Goal: Task Accomplishment & Management: Use online tool/utility

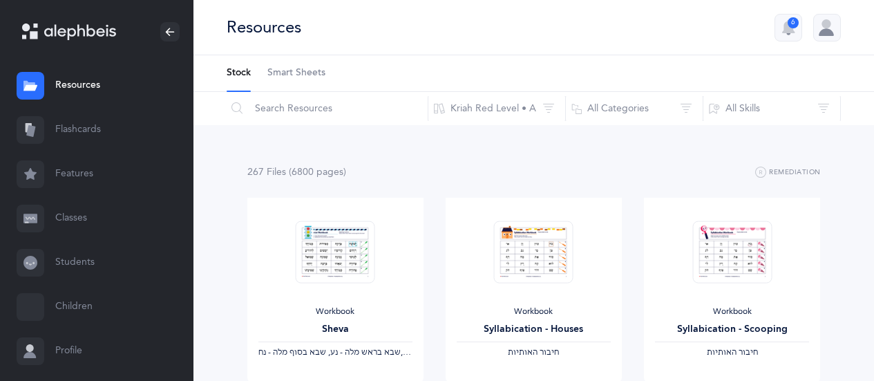
click at [61, 142] on link "Flashcards" at bounding box center [96, 130] width 193 height 44
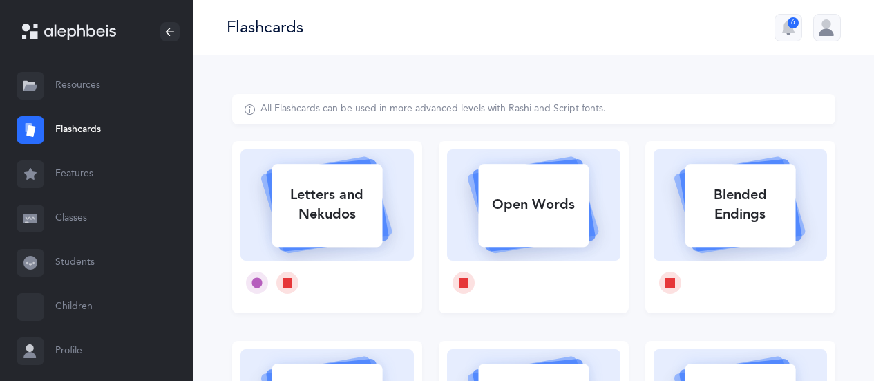
click at [307, 206] on div "Letters and Nekudos" at bounding box center [326, 204] width 110 height 55
select select
select select "single"
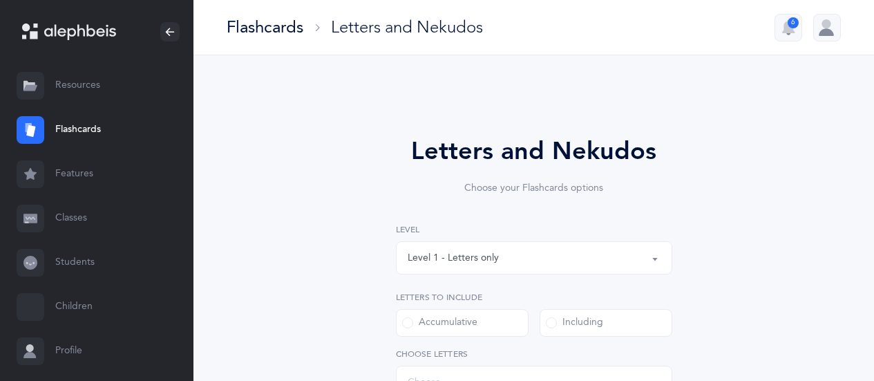
select select "27"
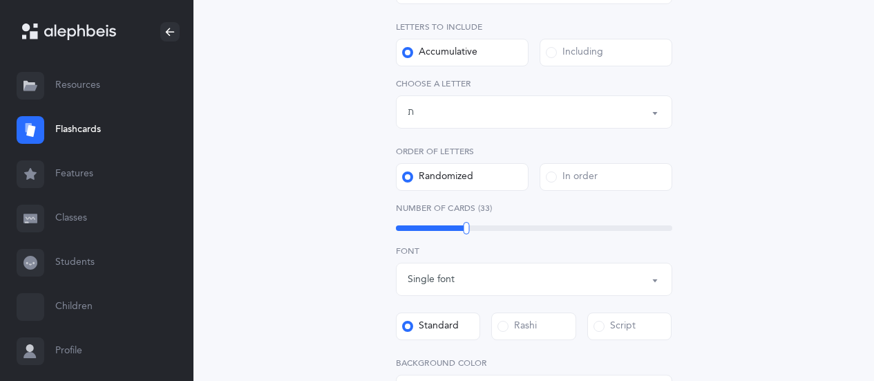
scroll to position [276, 0]
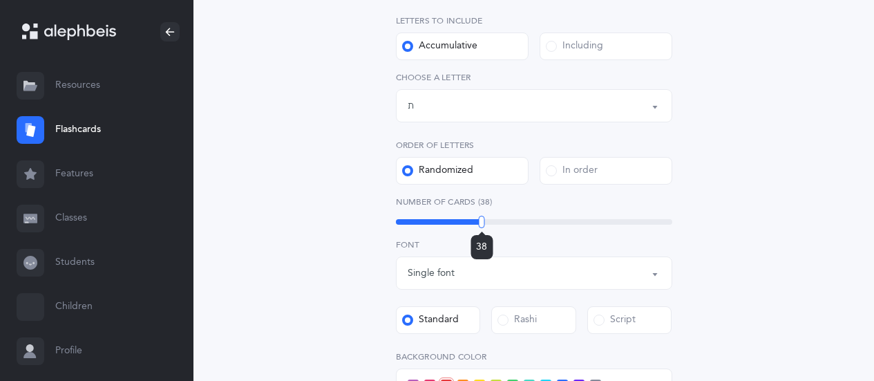
drag, startPoint x: 465, startPoint y: 220, endPoint x: 481, endPoint y: 219, distance: 16.6
click at [481, 219] on div at bounding box center [482, 221] width 6 height 12
drag, startPoint x: 793, startPoint y: 220, endPoint x: 773, endPoint y: 212, distance: 21.7
click at [792, 220] on div "Letters and Nekudos Choose your Flashcards options Level 1 - Letters only Level…" at bounding box center [533, 230] width 603 height 824
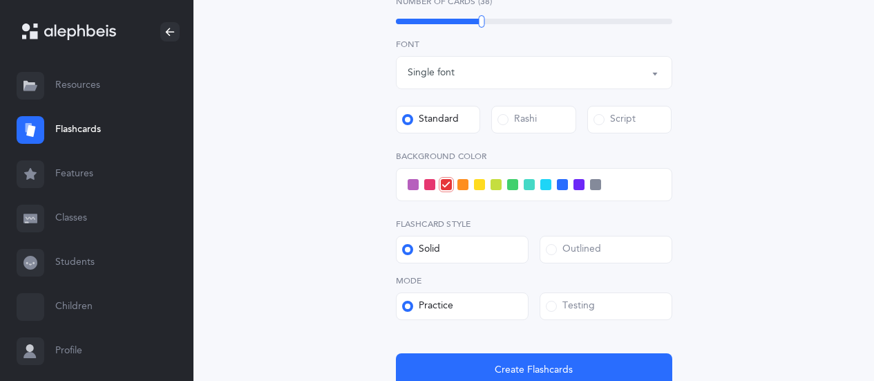
scroll to position [483, 0]
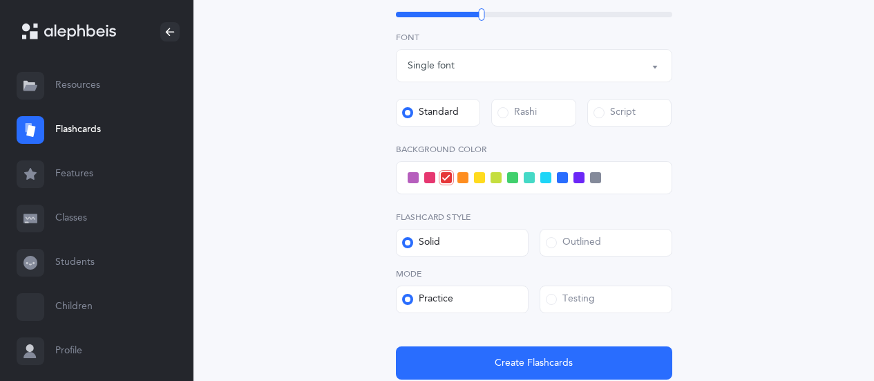
click at [483, 179] on span at bounding box center [479, 177] width 11 height 11
click at [0, 0] on input "checkbox" at bounding box center [0, 0] width 0 height 0
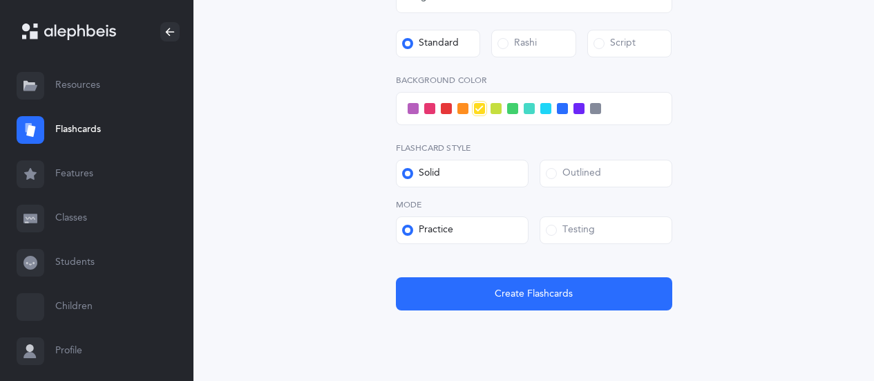
click at [552, 229] on span at bounding box center [551, 229] width 11 height 11
click at [0, 0] on input "Testing" at bounding box center [0, 0] width 0 height 0
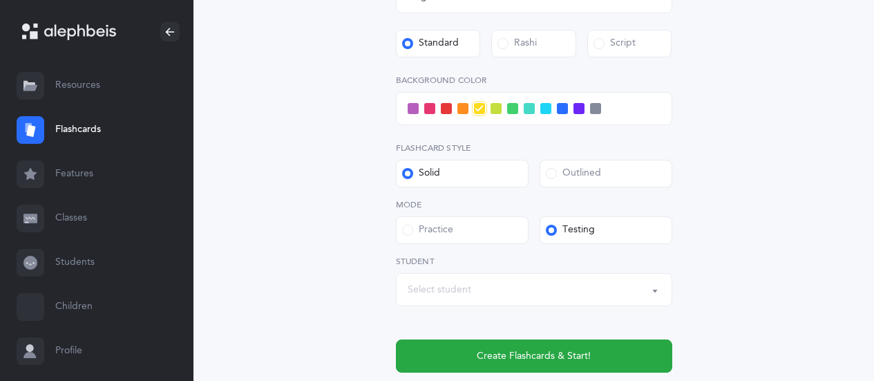
click at [439, 289] on div "Select student" at bounding box center [439, 289] width 64 height 15
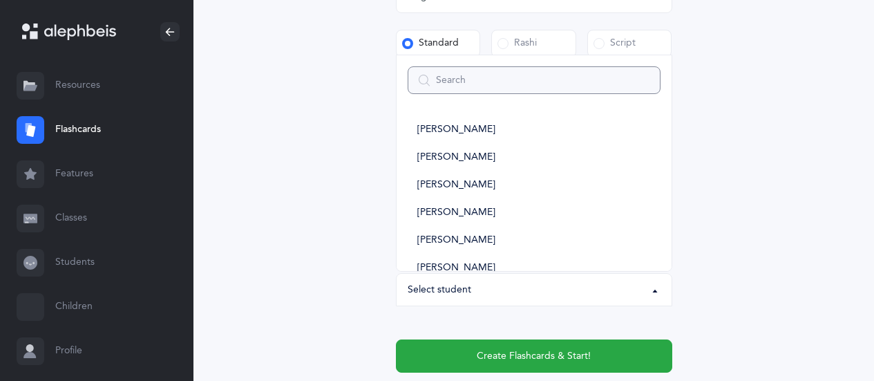
type input "1"
select select
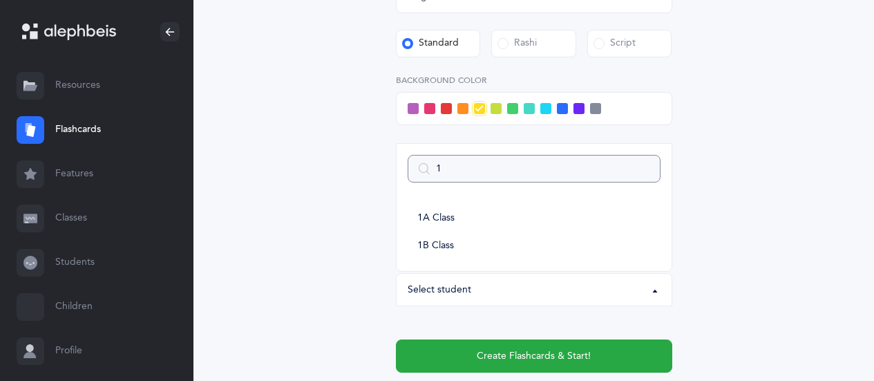
type input "1b"
select select
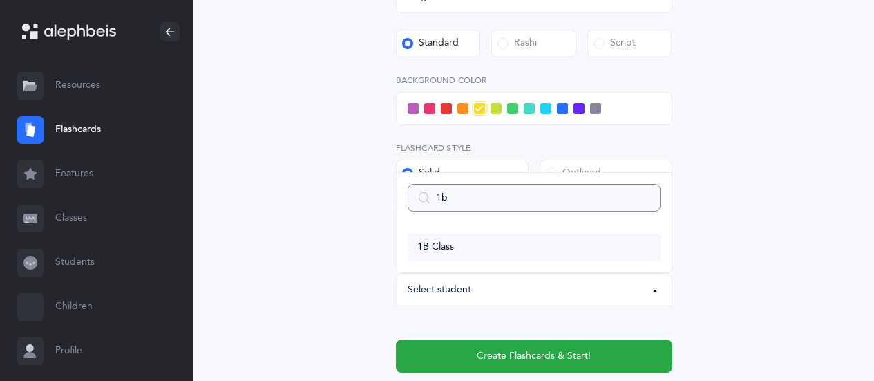
type input "1b"
click at [447, 247] on span "1B Class" at bounding box center [435, 247] width 37 height 12
select select "14645"
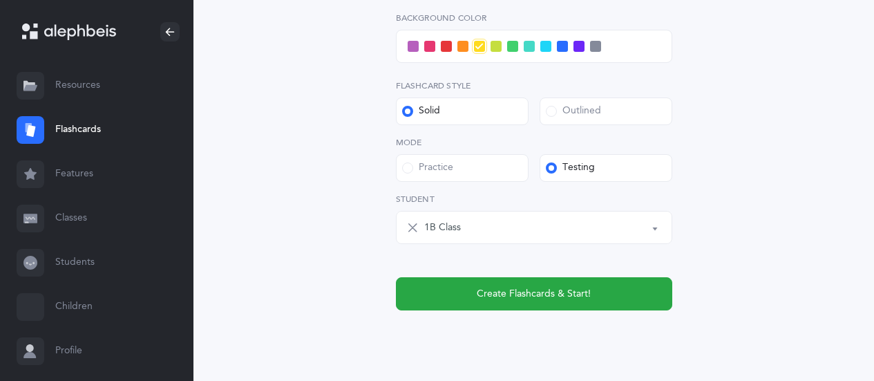
scroll to position [622, 0]
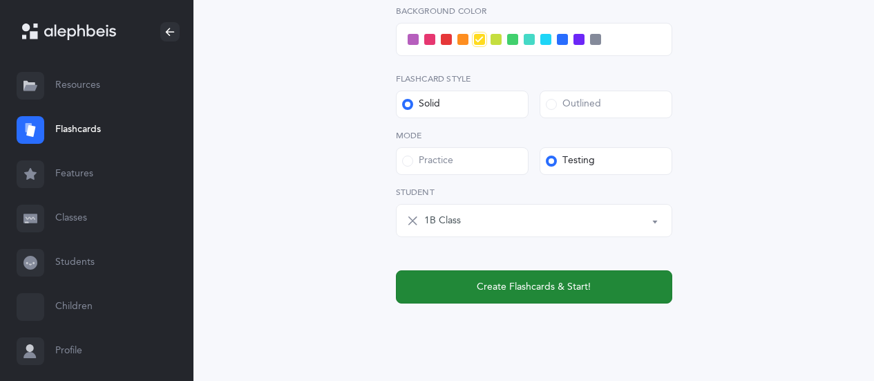
click at [505, 287] on span "Create Flashcards & Start!" at bounding box center [533, 287] width 114 height 15
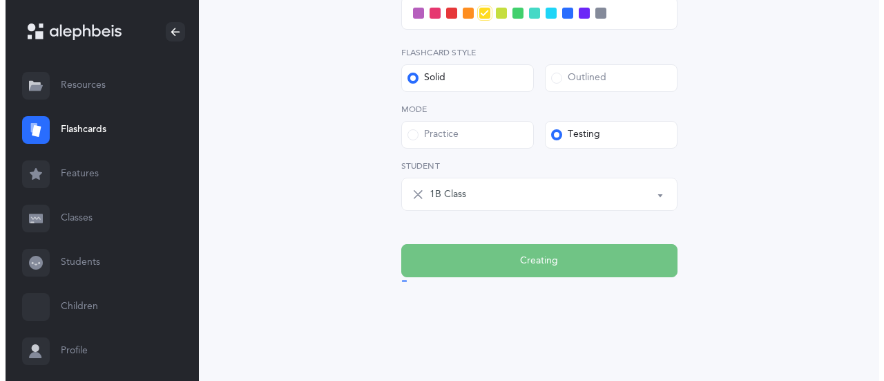
scroll to position [0, 0]
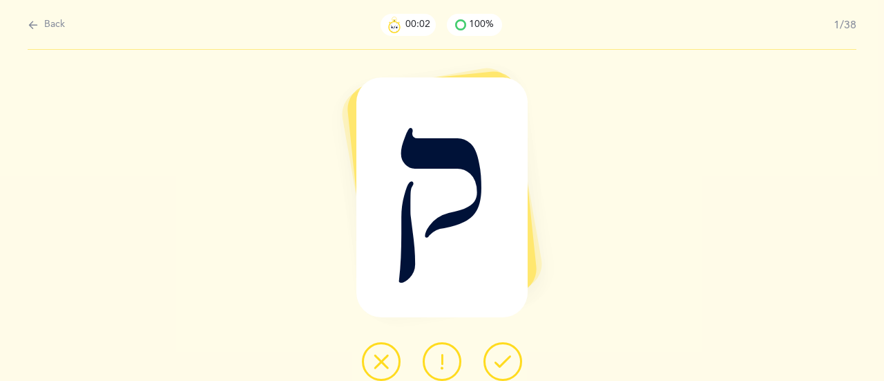
click at [501, 360] on icon at bounding box center [502, 361] width 17 height 17
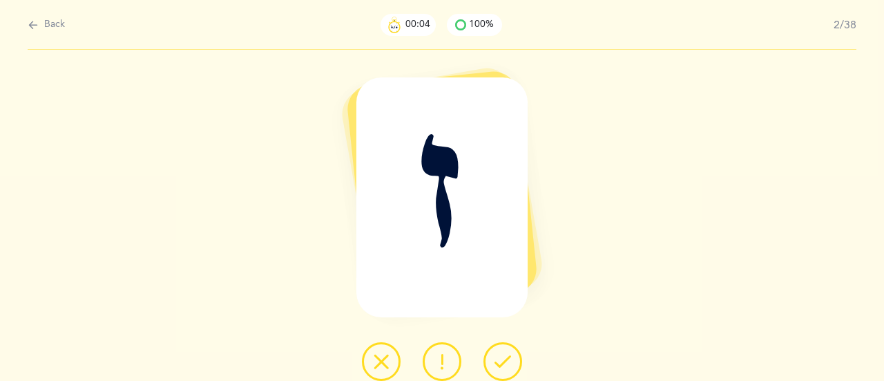
click at [501, 360] on icon at bounding box center [502, 361] width 17 height 17
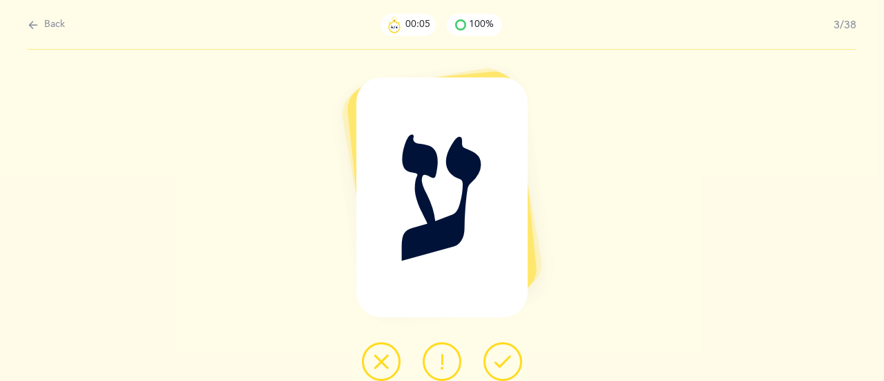
click at [501, 360] on icon at bounding box center [502, 361] width 17 height 17
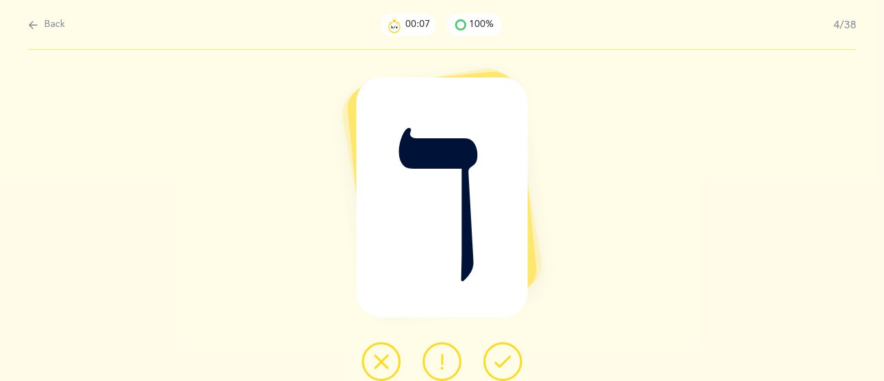
click at [501, 360] on icon at bounding box center [502, 361] width 17 height 17
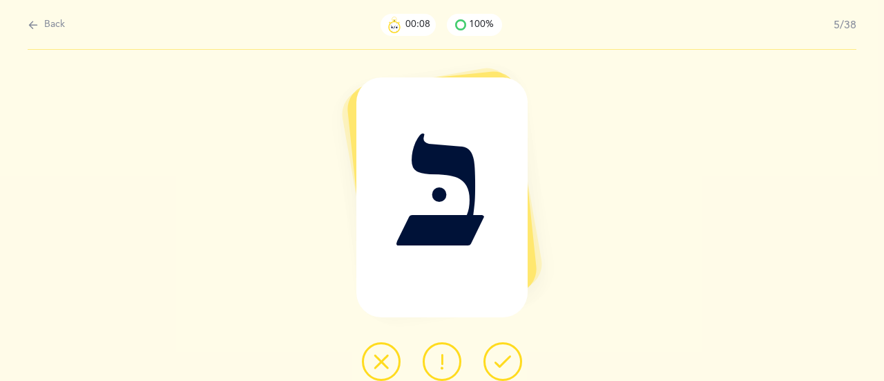
click at [501, 360] on icon at bounding box center [502, 361] width 17 height 17
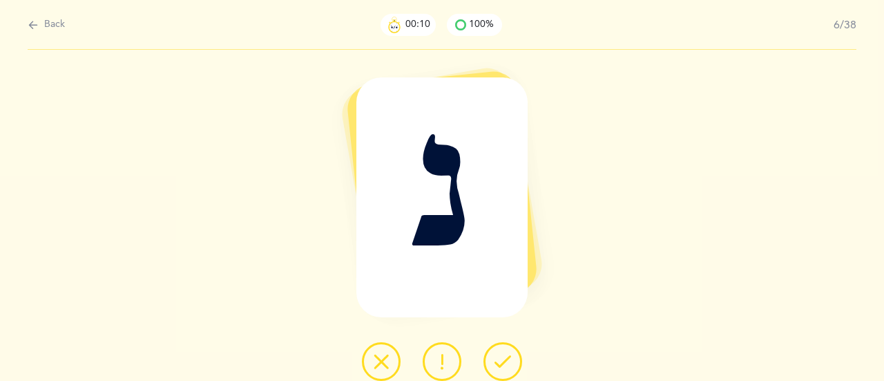
click at [501, 360] on icon at bounding box center [502, 361] width 17 height 17
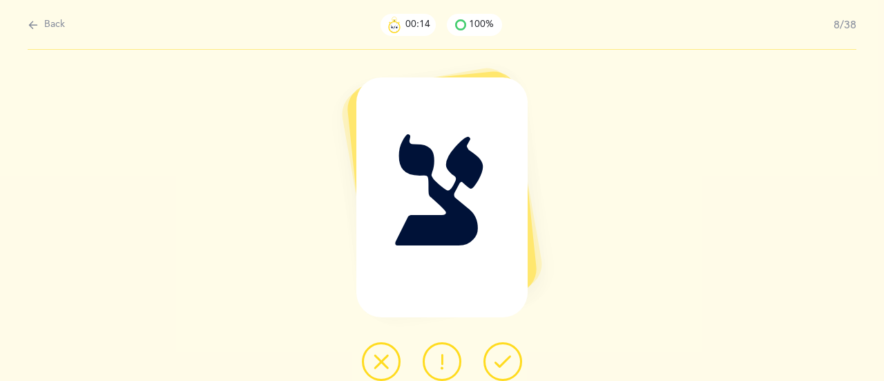
click at [501, 360] on icon at bounding box center [502, 361] width 17 height 17
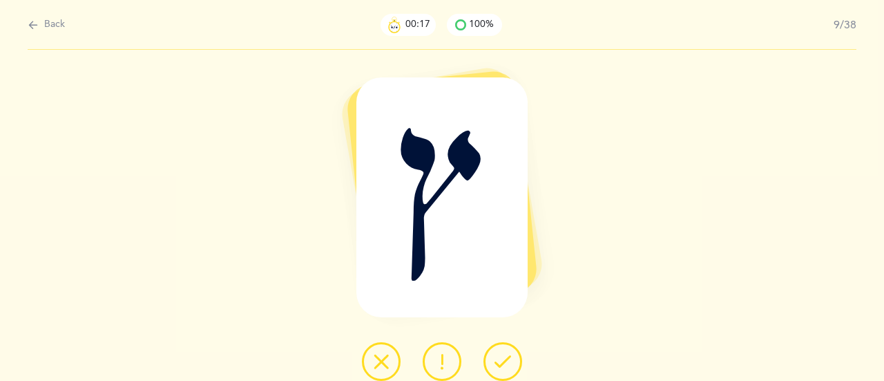
click at [501, 360] on icon at bounding box center [502, 361] width 17 height 17
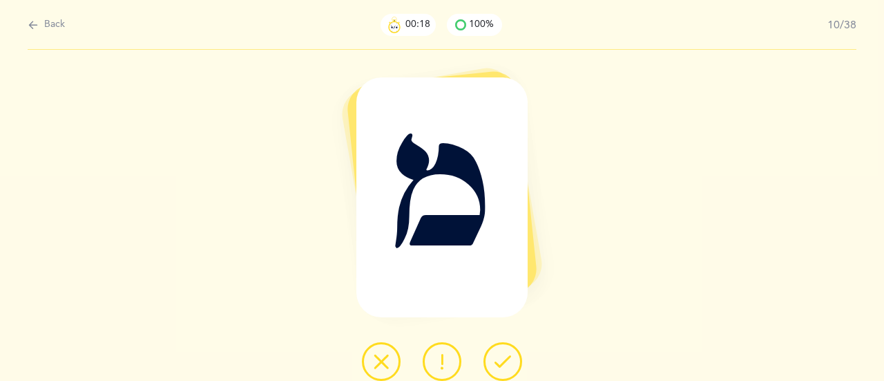
click at [501, 360] on icon at bounding box center [502, 361] width 17 height 17
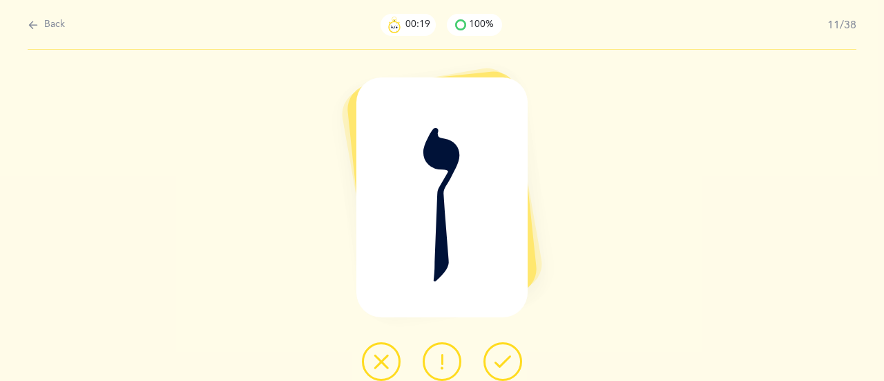
click at [503, 360] on icon at bounding box center [502, 361] width 17 height 17
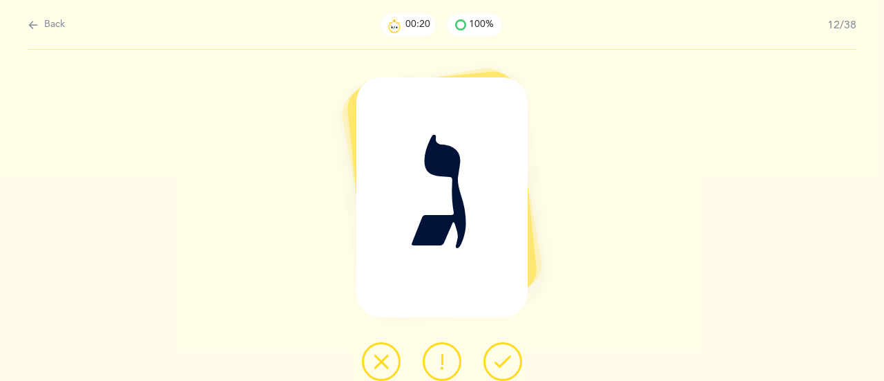
click at [503, 360] on icon at bounding box center [502, 361] width 17 height 17
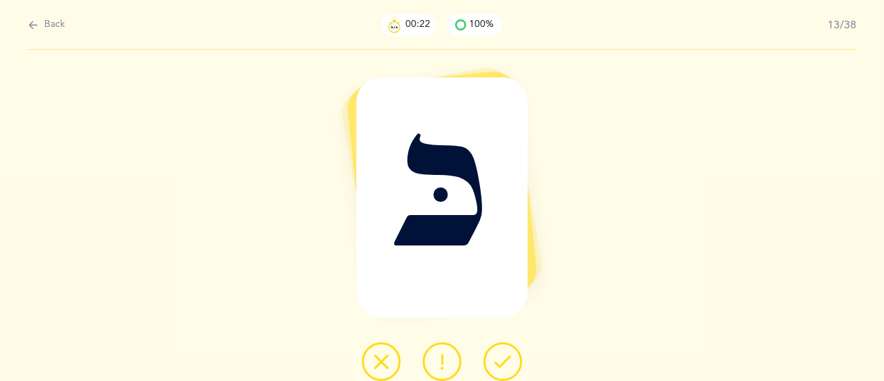
click at [507, 358] on icon at bounding box center [502, 361] width 17 height 17
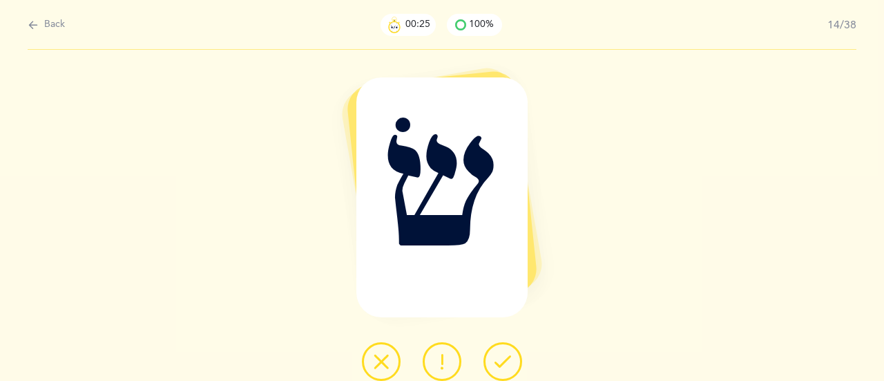
click at [507, 358] on icon at bounding box center [502, 361] width 17 height 17
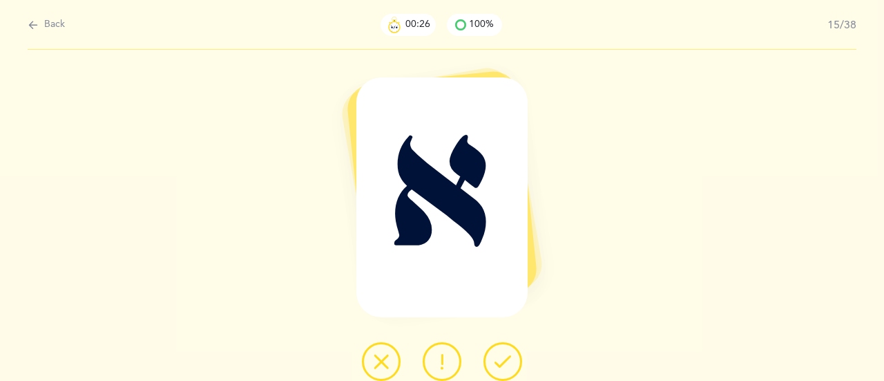
click at [507, 358] on icon at bounding box center [502, 361] width 17 height 17
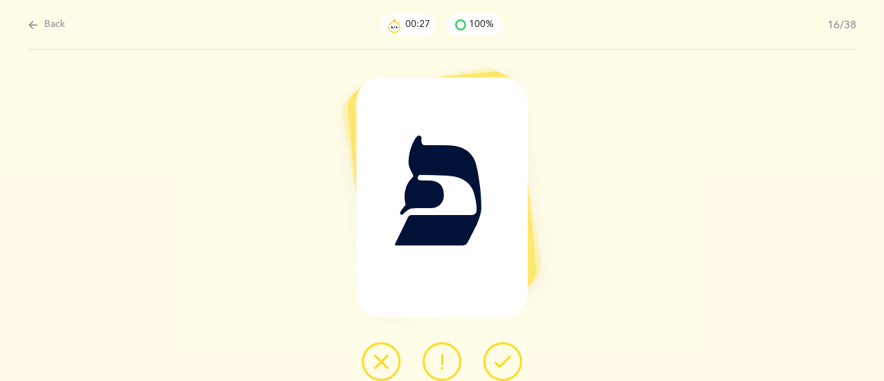
click at [507, 358] on icon at bounding box center [502, 361] width 17 height 17
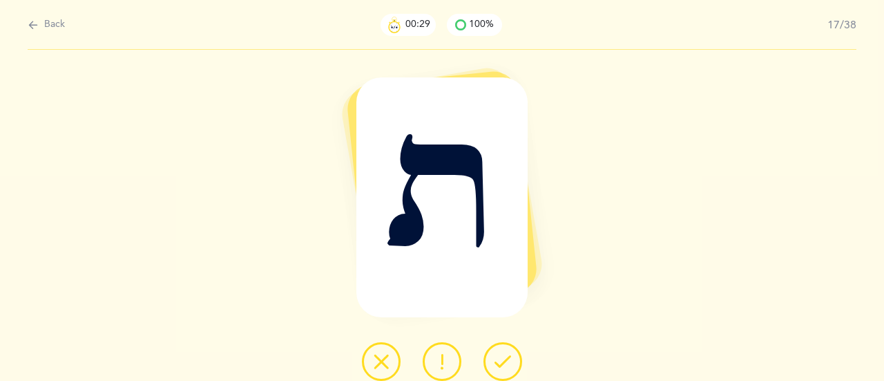
click at [507, 358] on icon at bounding box center [502, 361] width 17 height 17
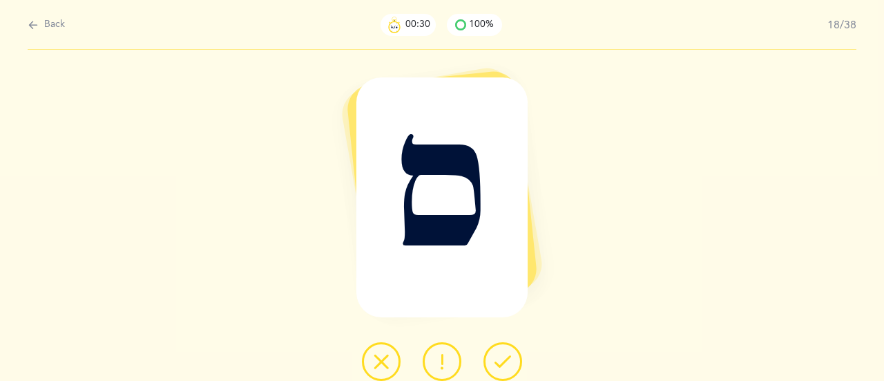
click at [507, 358] on icon at bounding box center [502, 361] width 17 height 17
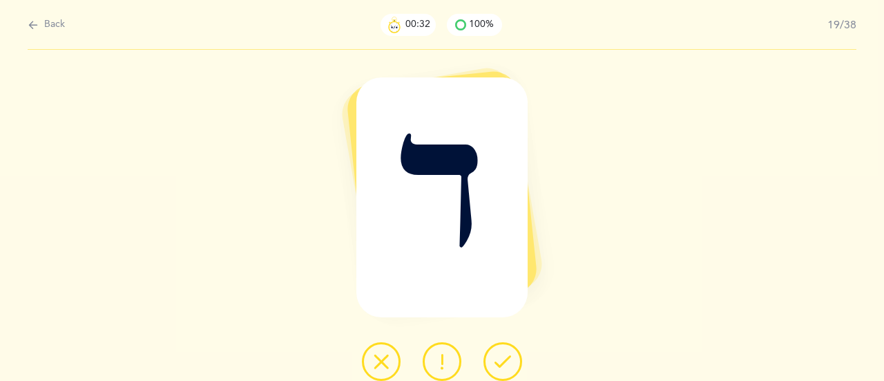
click at [507, 358] on icon at bounding box center [502, 361] width 17 height 17
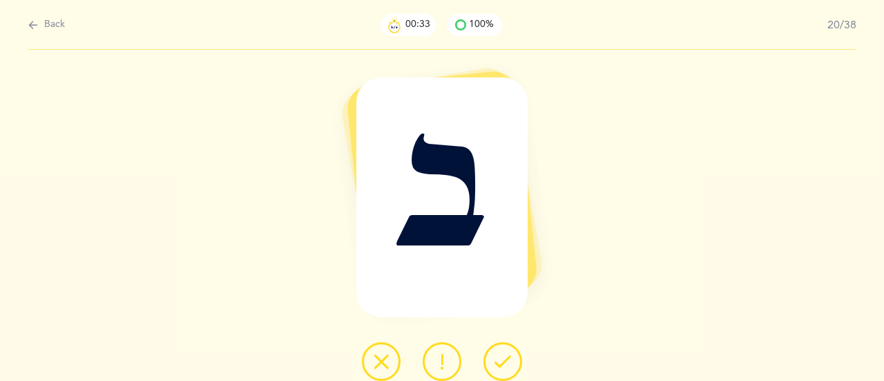
click at [507, 358] on icon at bounding box center [502, 361] width 17 height 17
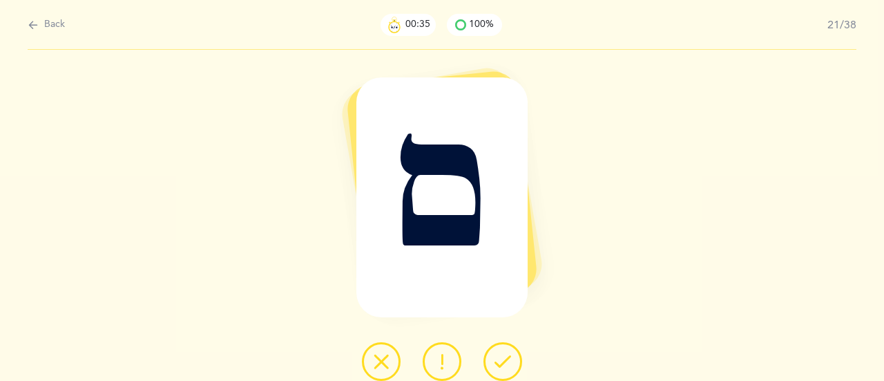
click at [507, 358] on icon at bounding box center [502, 361] width 17 height 17
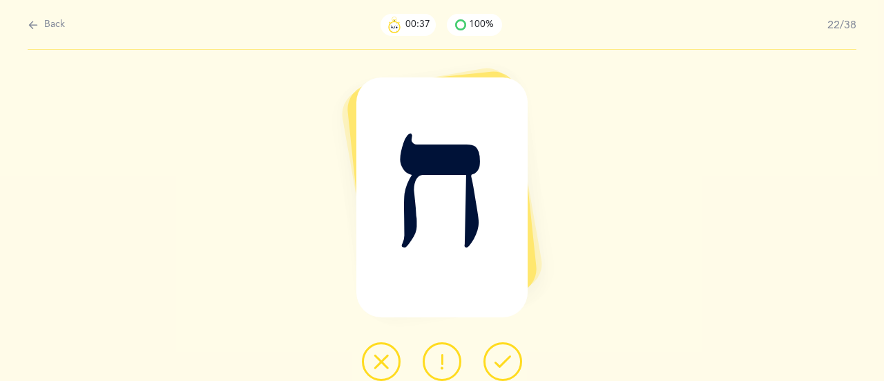
click at [507, 358] on icon at bounding box center [502, 361] width 17 height 17
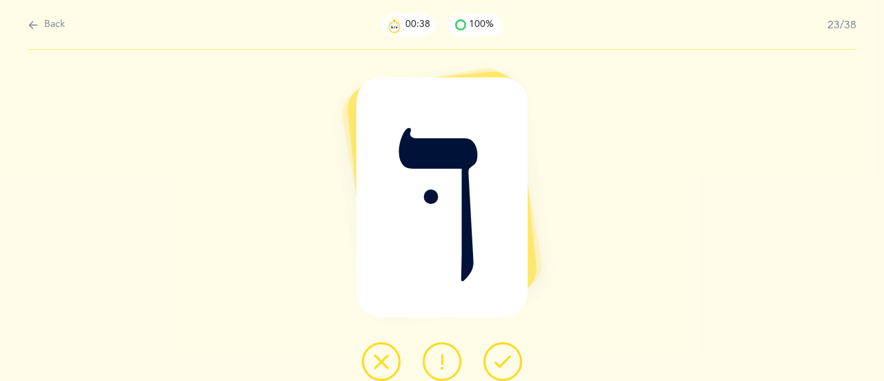
click at [507, 358] on icon at bounding box center [502, 361] width 17 height 17
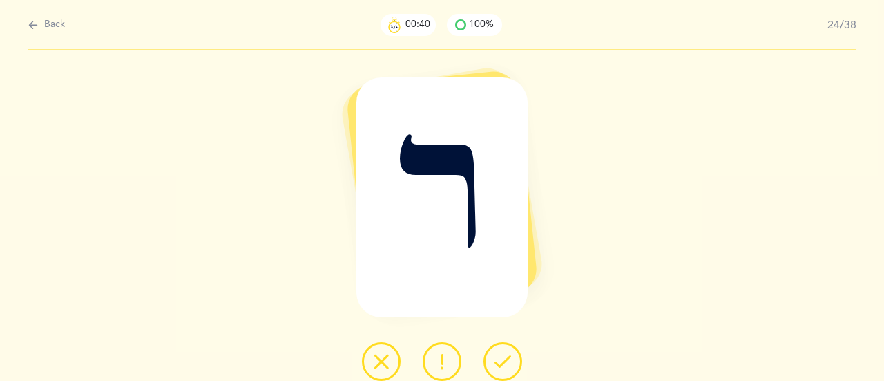
click at [507, 358] on icon at bounding box center [502, 361] width 17 height 17
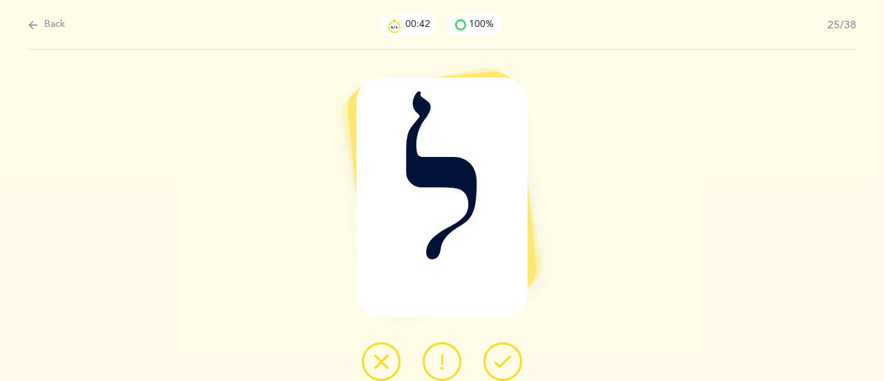
click at [507, 358] on icon at bounding box center [502, 361] width 17 height 17
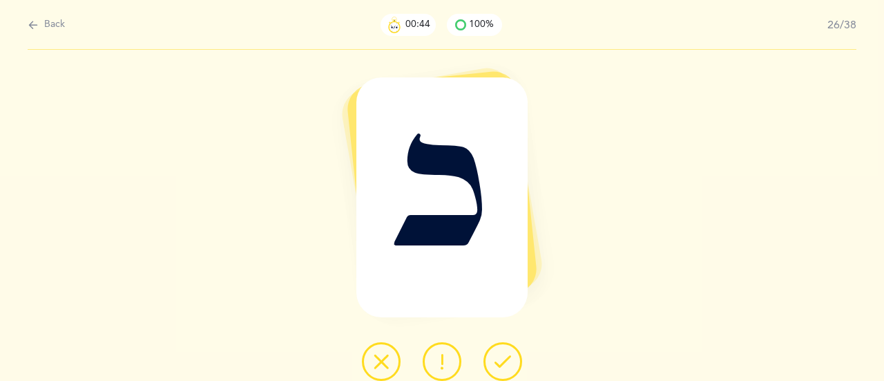
click at [507, 358] on icon at bounding box center [502, 361] width 17 height 17
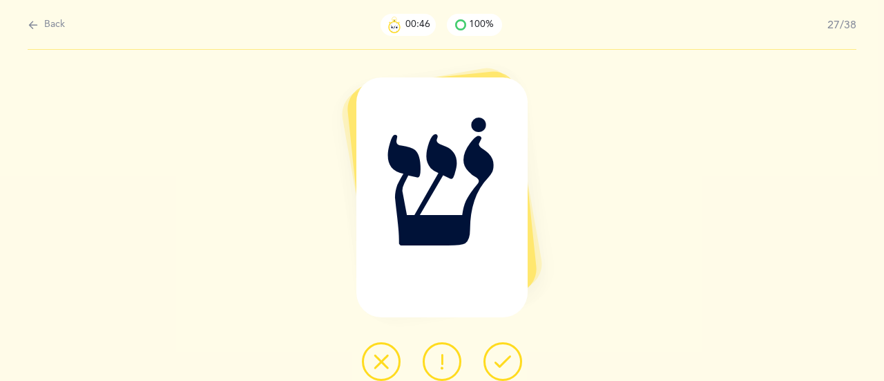
click at [507, 358] on icon at bounding box center [502, 361] width 17 height 17
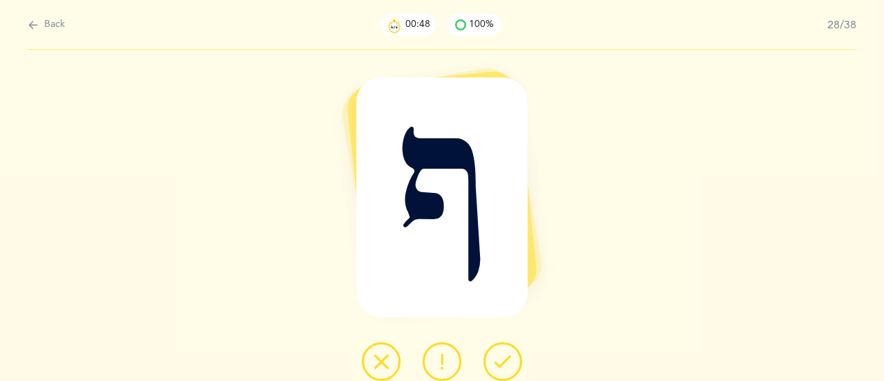
click at [507, 358] on icon at bounding box center [502, 361] width 17 height 17
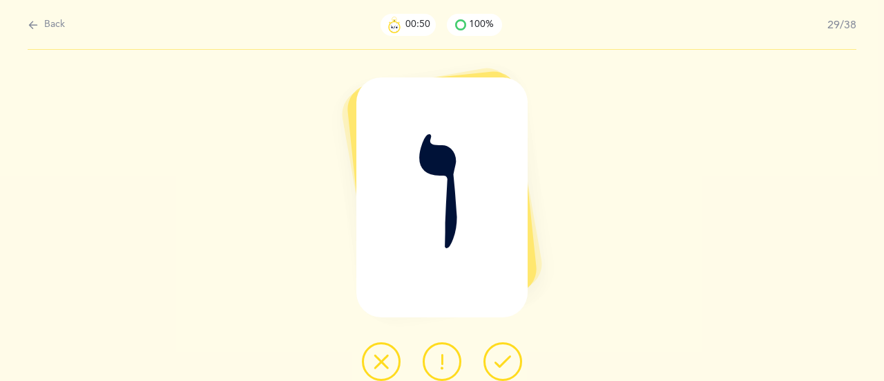
click at [507, 358] on icon at bounding box center [502, 361] width 17 height 17
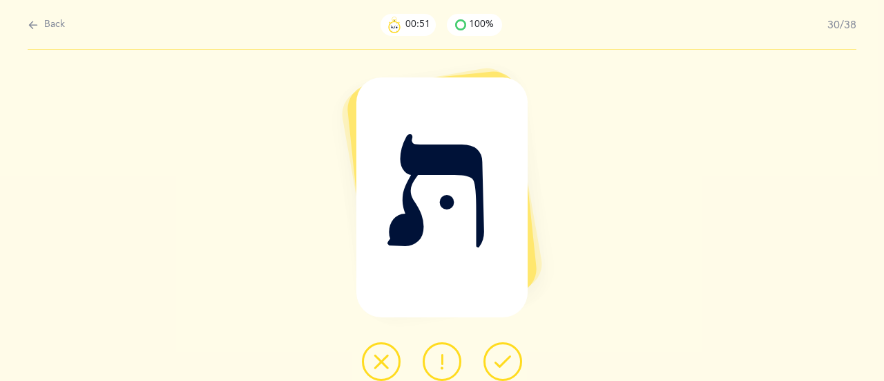
click at [507, 358] on icon at bounding box center [502, 361] width 17 height 17
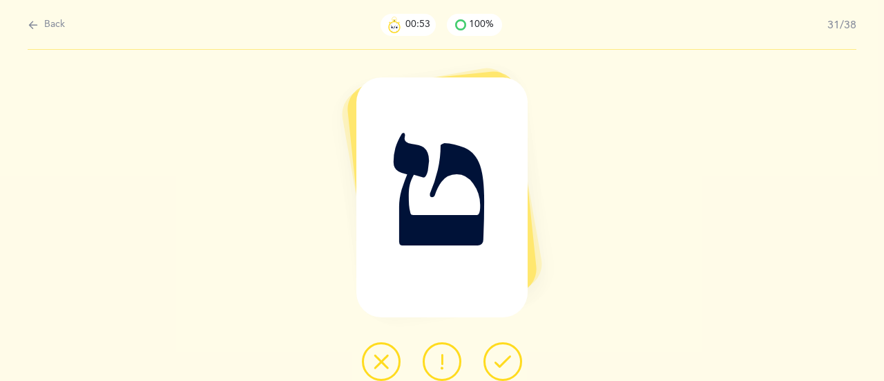
click at [507, 358] on icon at bounding box center [502, 361] width 17 height 17
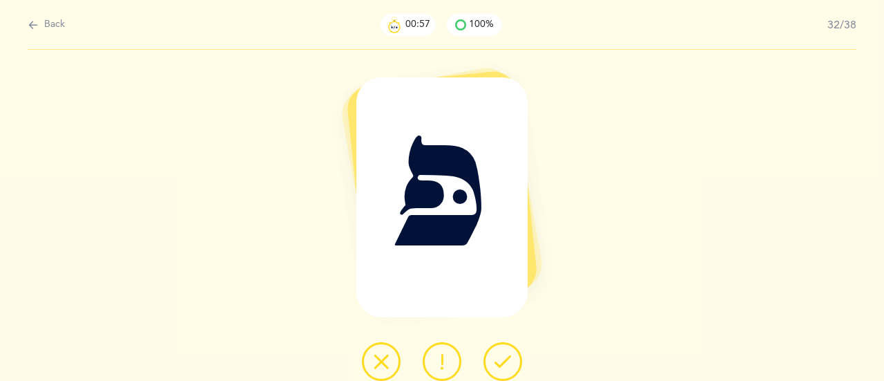
click at [507, 358] on icon at bounding box center [502, 361] width 17 height 17
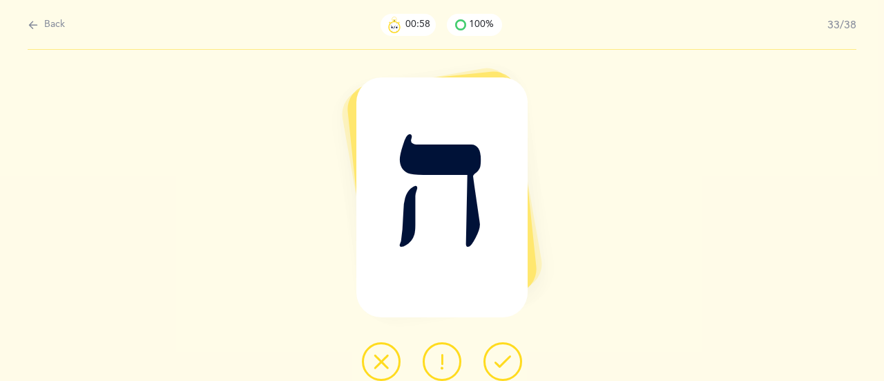
click at [507, 358] on icon at bounding box center [502, 361] width 17 height 17
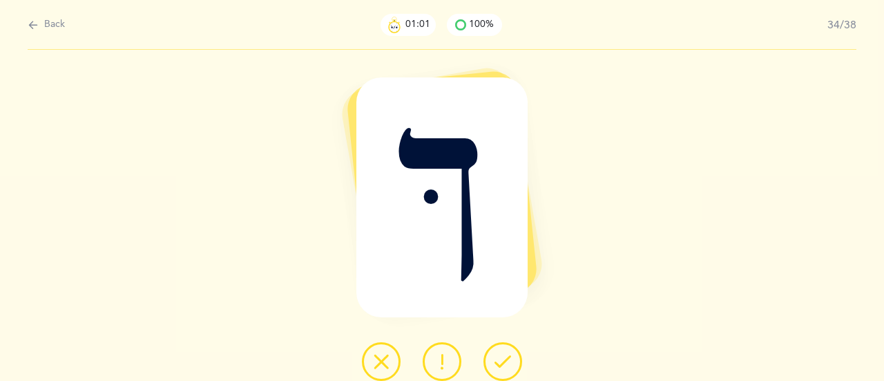
click at [507, 358] on icon at bounding box center [502, 361] width 17 height 17
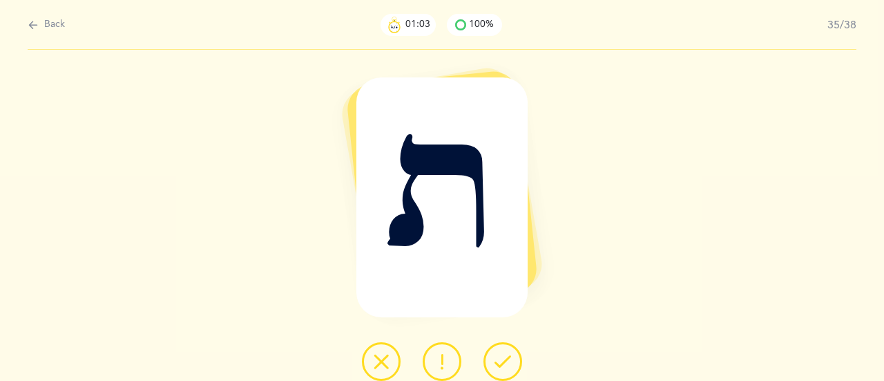
click at [507, 358] on icon at bounding box center [502, 361] width 17 height 17
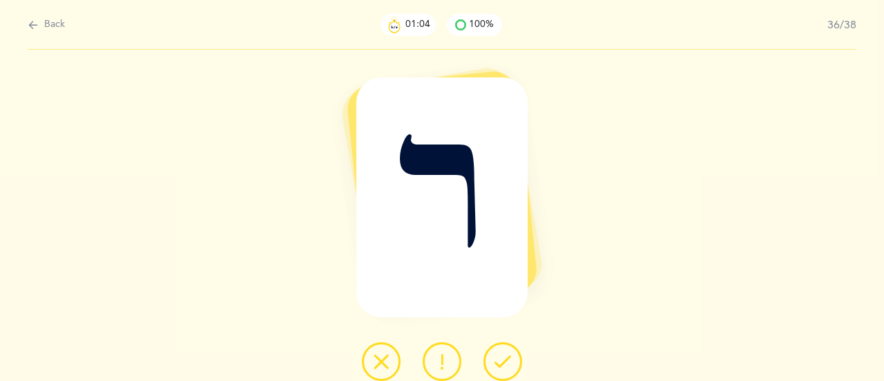
click at [507, 358] on icon at bounding box center [502, 361] width 17 height 17
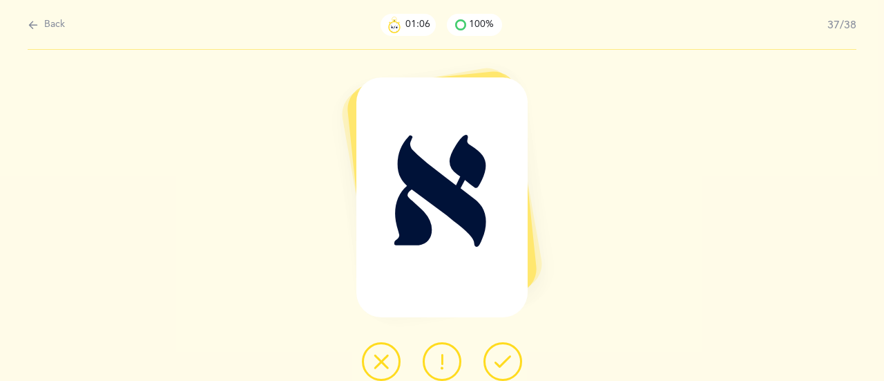
click at [507, 358] on icon at bounding box center [502, 361] width 17 height 17
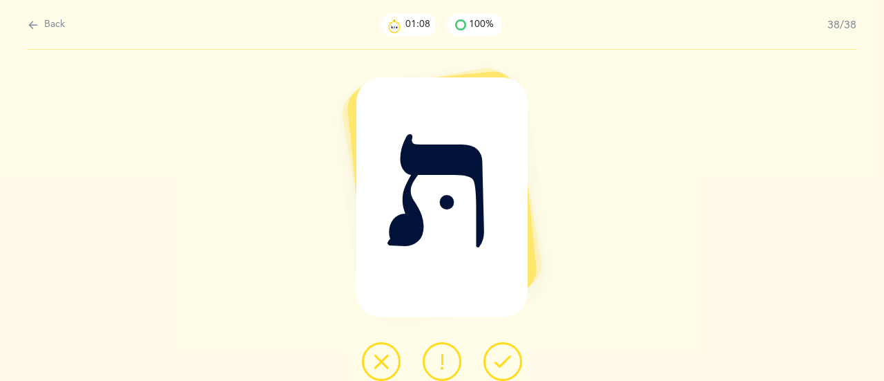
click at [507, 358] on icon at bounding box center [502, 361] width 17 height 17
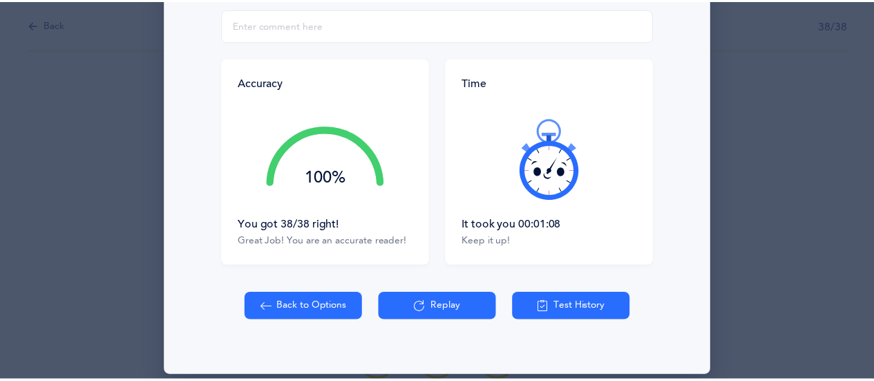
scroll to position [277, 0]
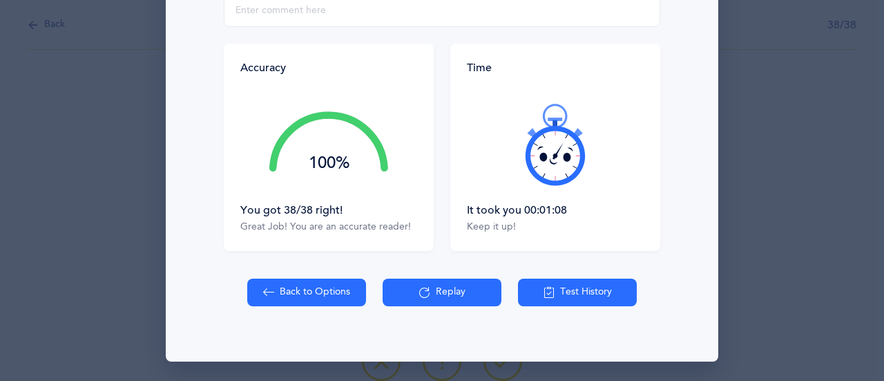
click at [291, 296] on button "Back to Options" at bounding box center [306, 292] width 119 height 28
select select "27"
select select "single"
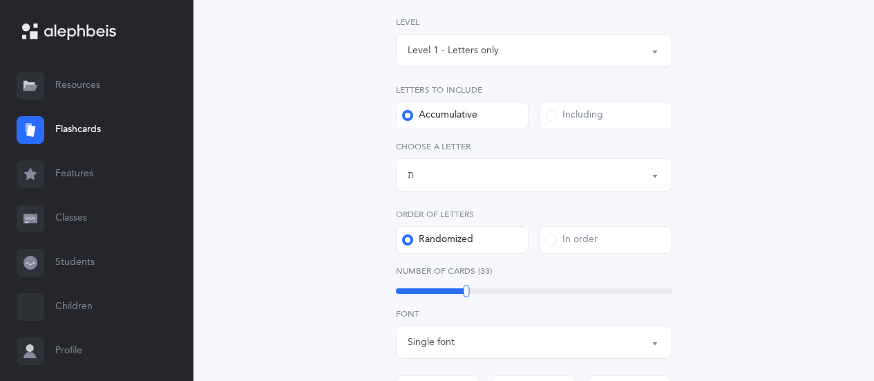
scroll to position [276, 0]
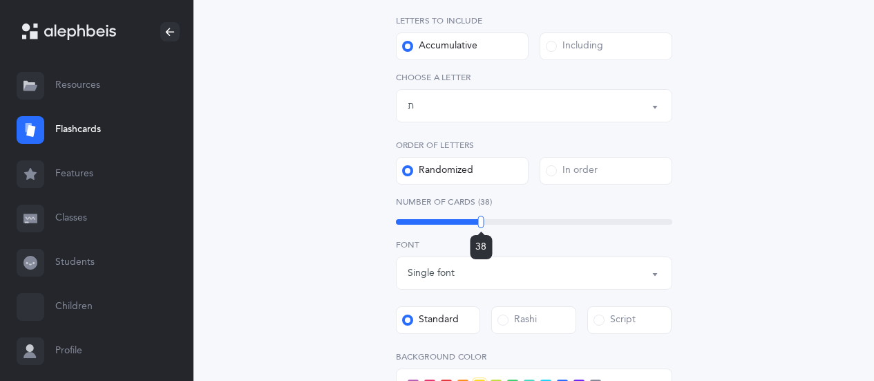
drag, startPoint x: 466, startPoint y: 222, endPoint x: 479, endPoint y: 222, distance: 13.1
click at [481, 223] on div at bounding box center [481, 221] width 6 height 12
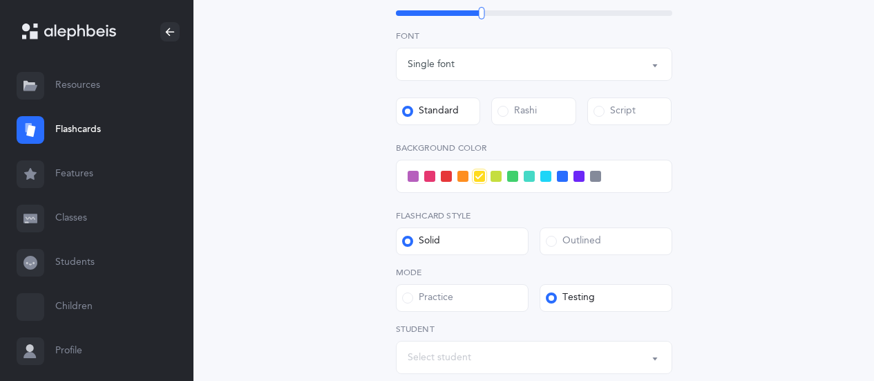
scroll to position [552, 0]
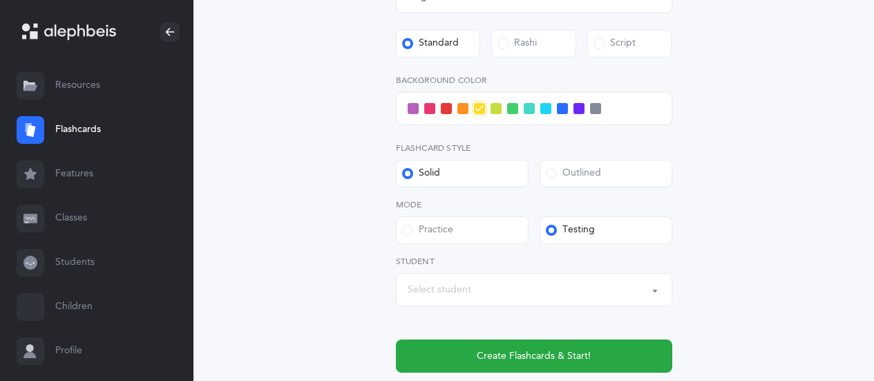
click at [479, 292] on div "Select student" at bounding box center [533, 289] width 253 height 23
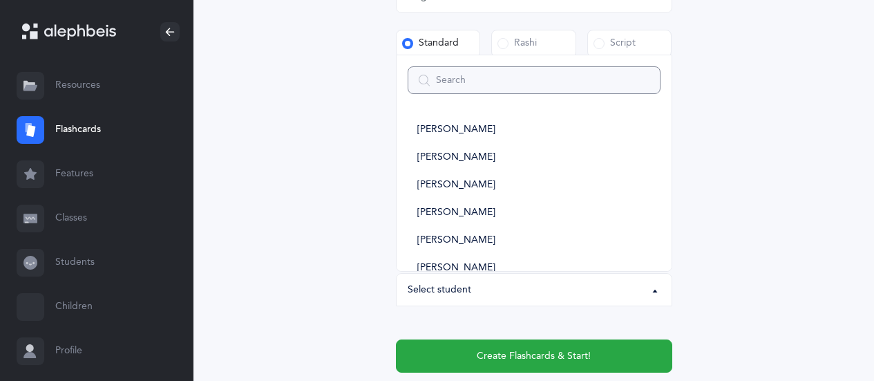
type input "1"
select select
type input "1b"
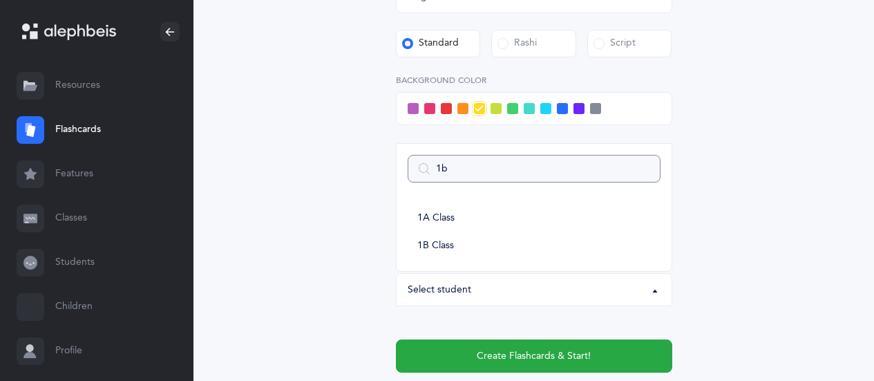
select select
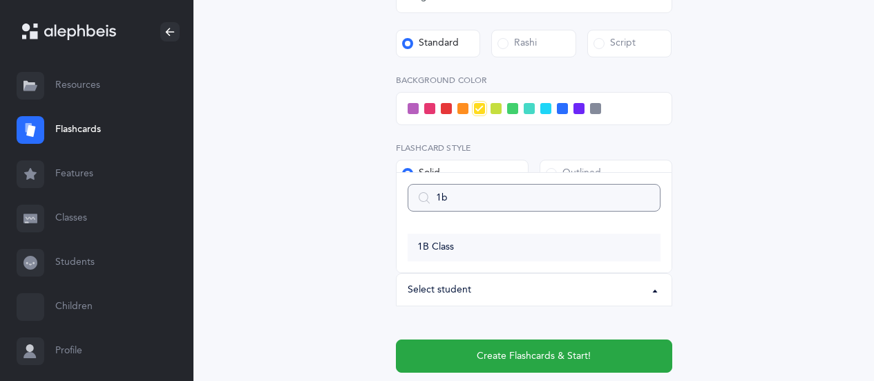
type input "1b"
click at [460, 249] on link "1B Class" at bounding box center [533, 247] width 253 height 28
select select "14645"
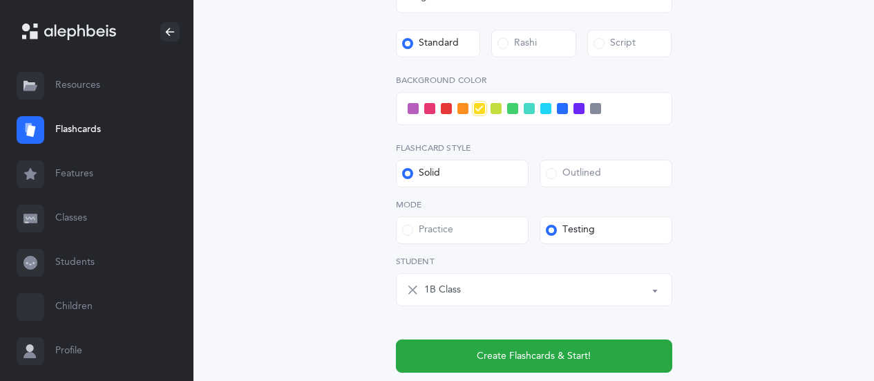
click at [463, 109] on span at bounding box center [462, 108] width 11 height 11
click at [0, 0] on input "checkbox" at bounding box center [0, 0] width 0 height 0
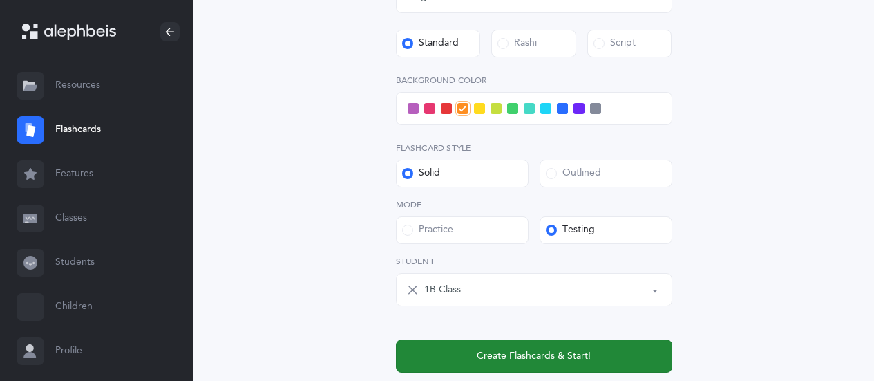
click at [535, 355] on span "Create Flashcards & Start!" at bounding box center [533, 356] width 114 height 15
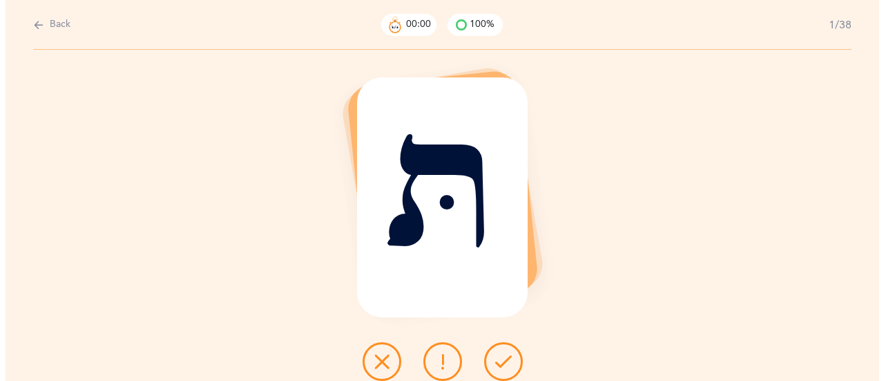
scroll to position [0, 0]
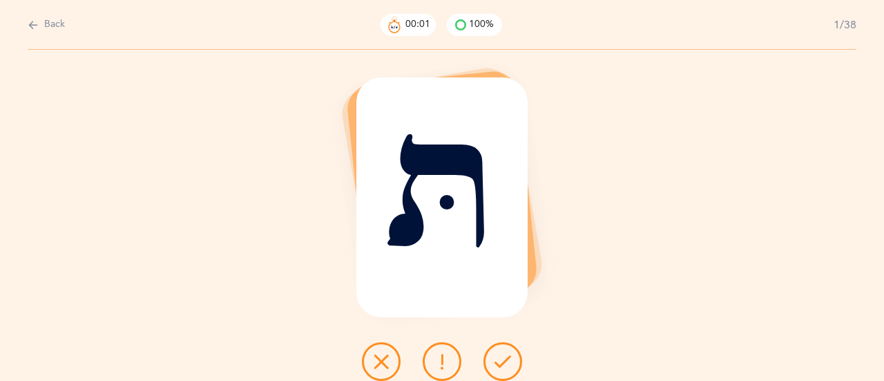
click at [505, 360] on icon at bounding box center [502, 361] width 17 height 17
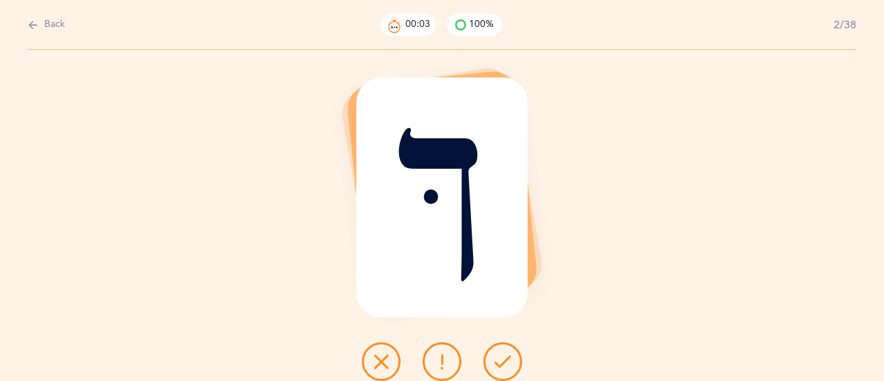
click at [505, 360] on icon at bounding box center [502, 361] width 17 height 17
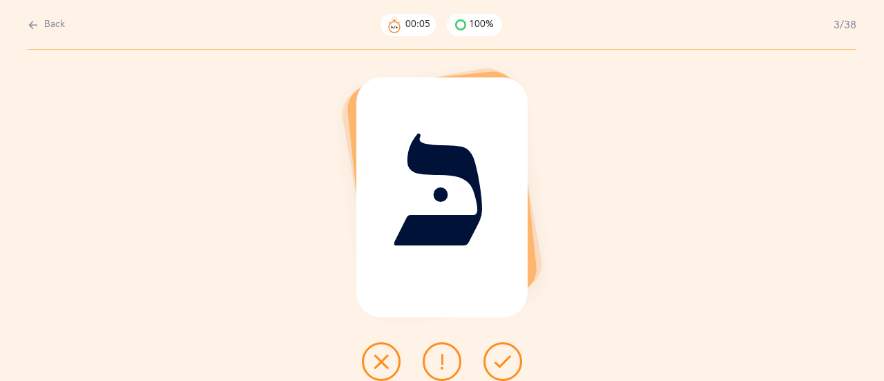
click at [505, 360] on icon at bounding box center [502, 361] width 17 height 17
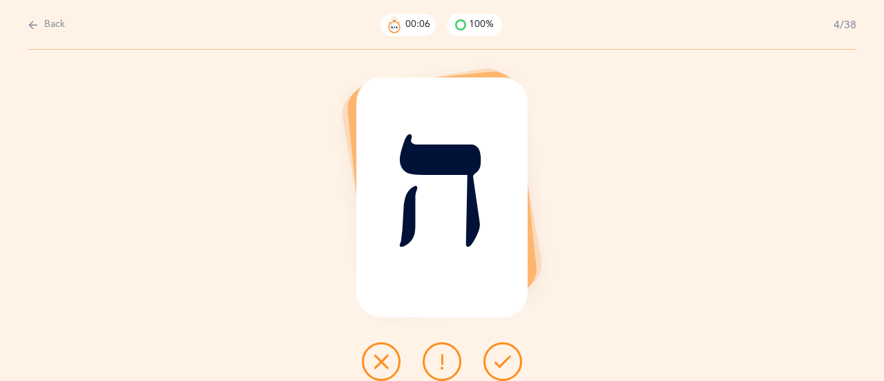
click at [505, 360] on icon at bounding box center [502, 361] width 17 height 17
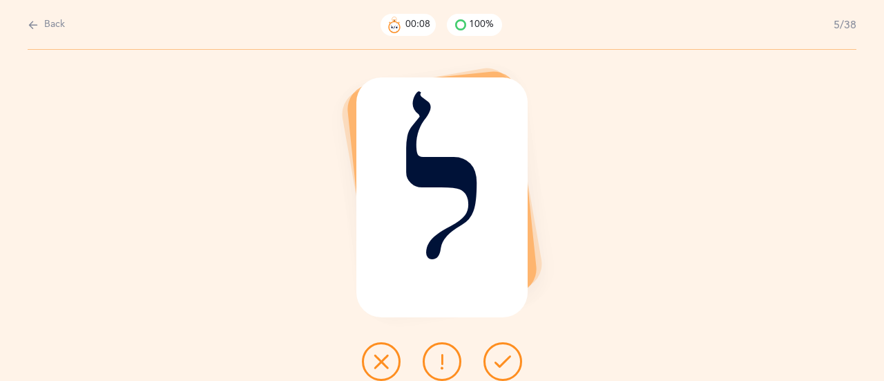
click at [505, 360] on icon at bounding box center [502, 361] width 17 height 17
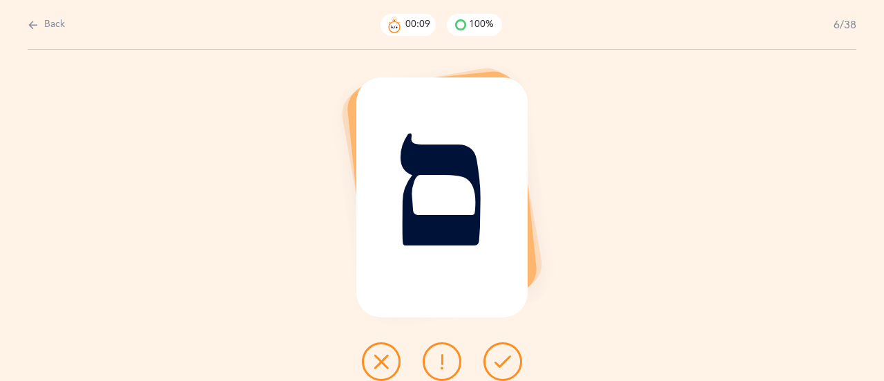
click at [505, 360] on icon at bounding box center [502, 361] width 17 height 17
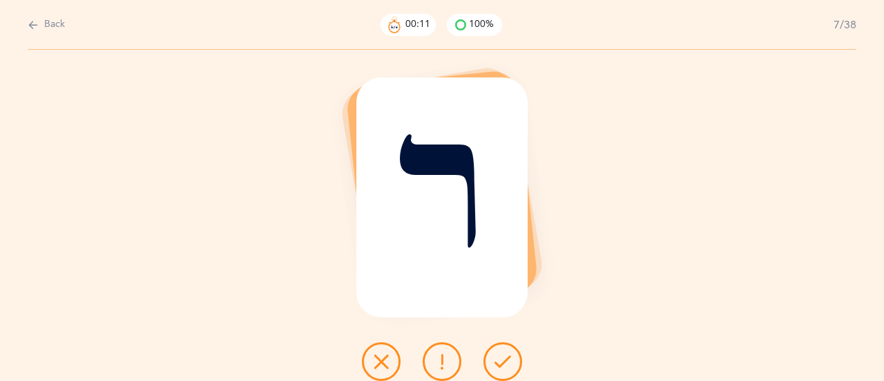
click at [505, 360] on icon at bounding box center [502, 361] width 17 height 17
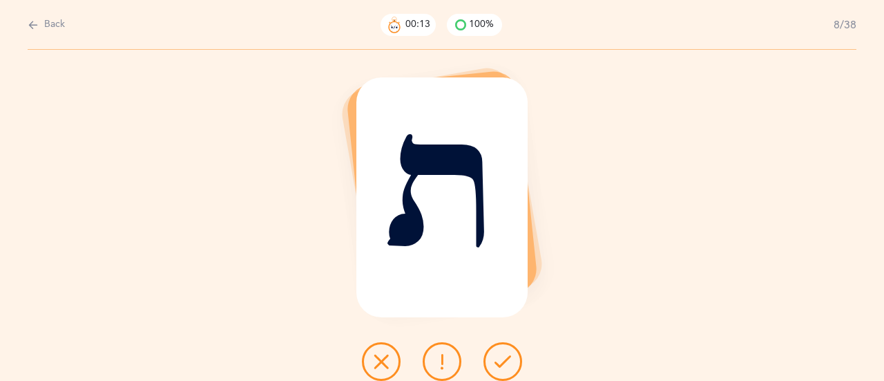
click at [505, 360] on icon at bounding box center [502, 361] width 17 height 17
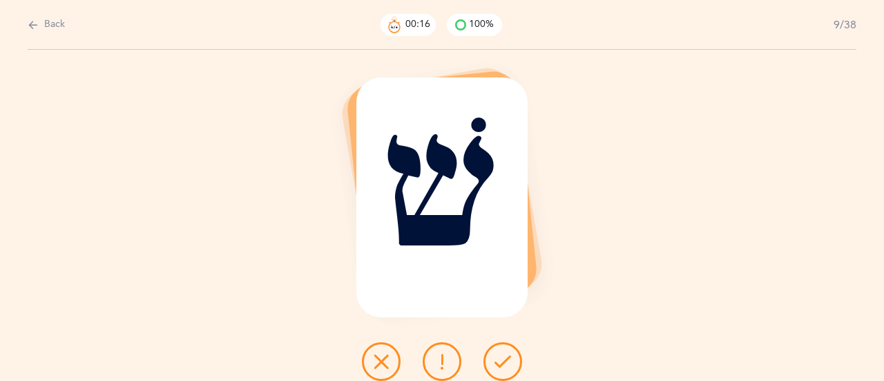
click at [505, 360] on icon at bounding box center [502, 361] width 17 height 17
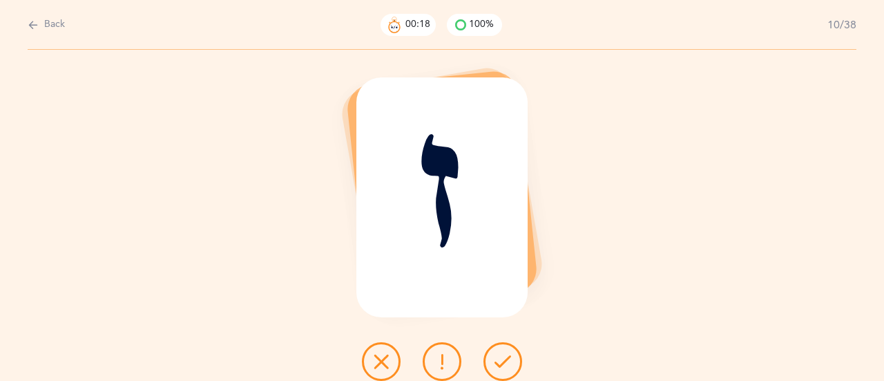
click at [505, 360] on icon at bounding box center [502, 361] width 17 height 17
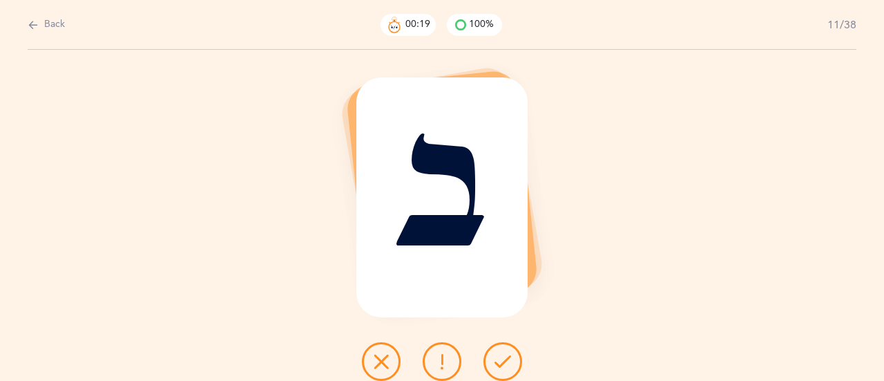
click at [505, 360] on icon at bounding box center [502, 361] width 17 height 17
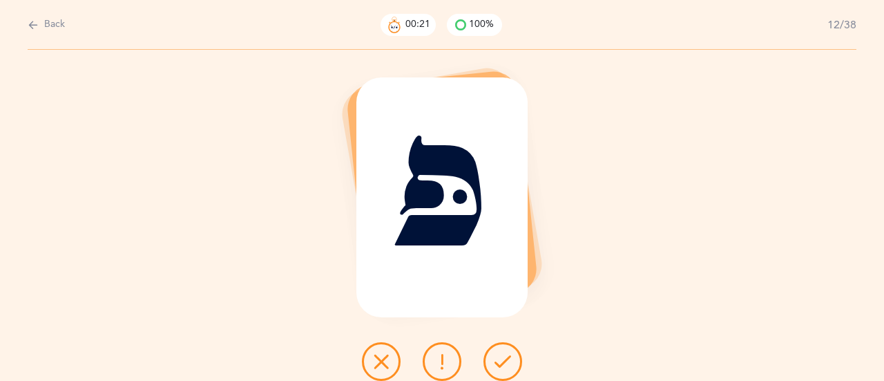
click at [505, 360] on icon at bounding box center [502, 361] width 17 height 17
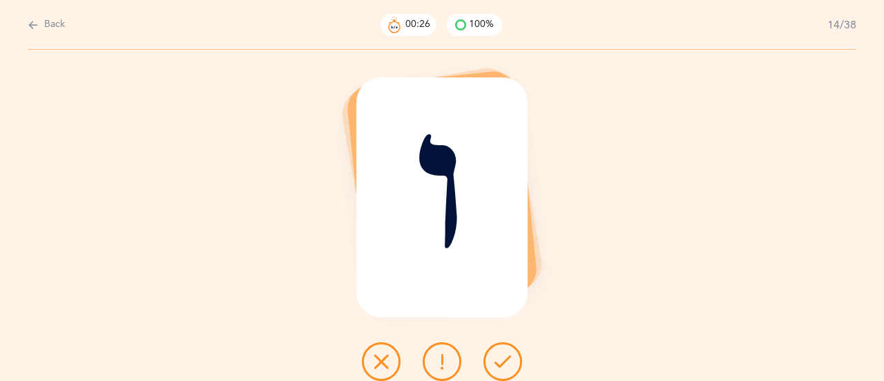
click at [505, 360] on icon at bounding box center [502, 361] width 17 height 17
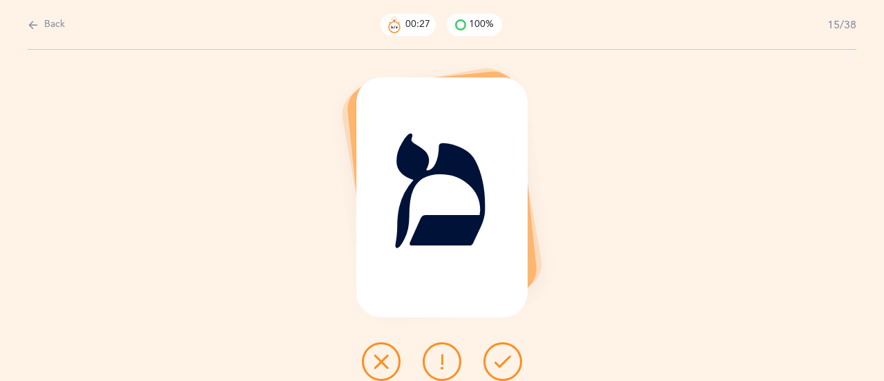
click at [505, 360] on icon at bounding box center [502, 361] width 17 height 17
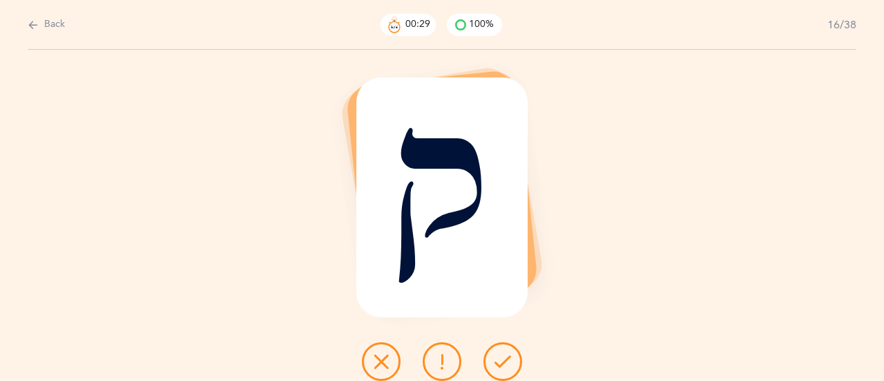
click at [505, 360] on icon at bounding box center [502, 361] width 17 height 17
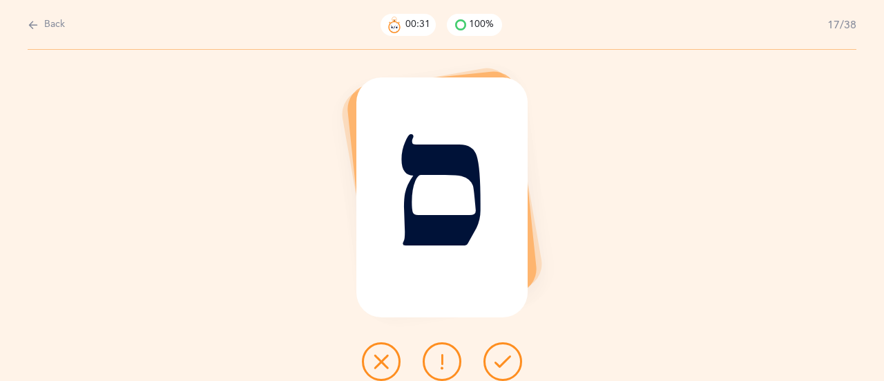
click at [505, 360] on icon at bounding box center [502, 361] width 17 height 17
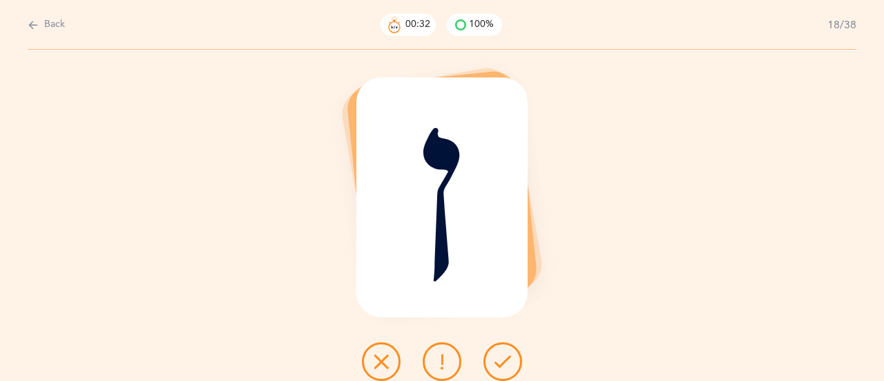
click at [505, 360] on icon at bounding box center [502, 361] width 17 height 17
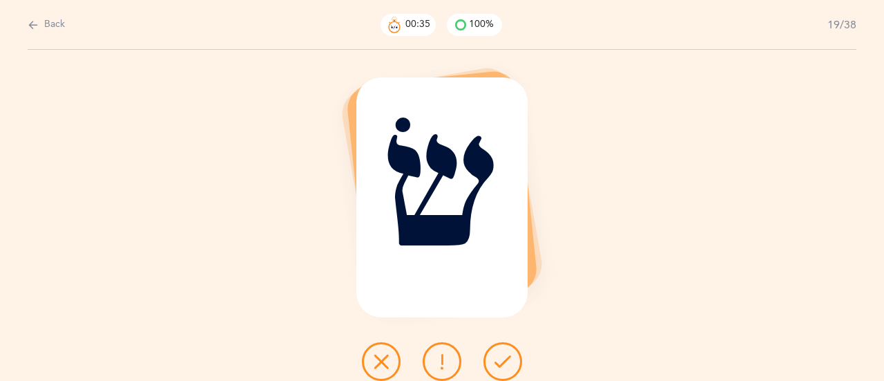
click at [505, 360] on icon at bounding box center [502, 361] width 17 height 17
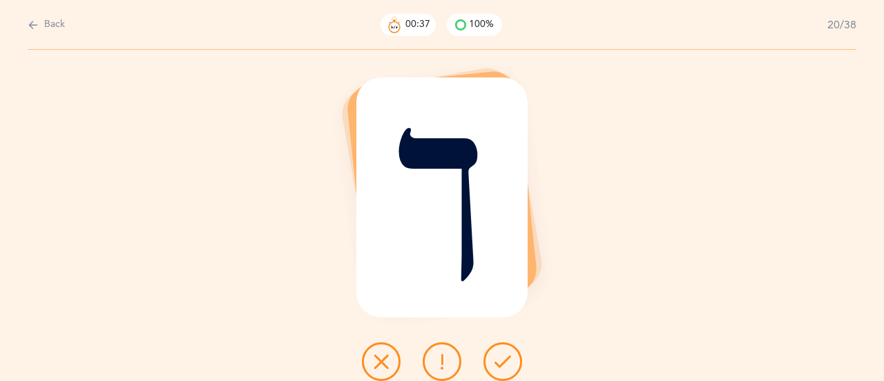
click at [505, 360] on icon at bounding box center [502, 361] width 17 height 17
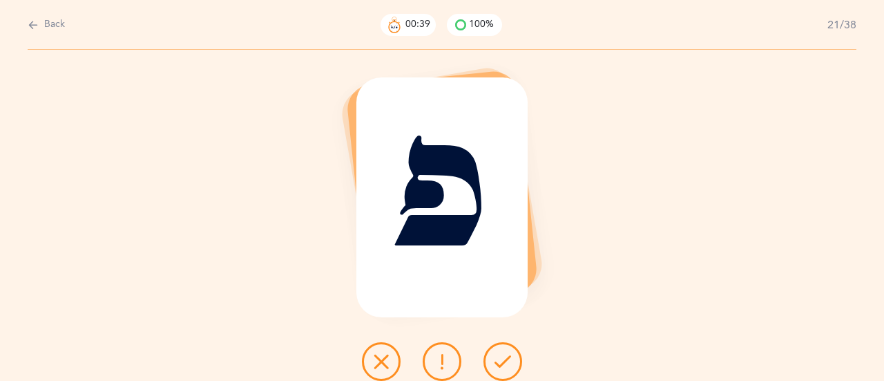
click at [505, 360] on icon at bounding box center [502, 361] width 17 height 17
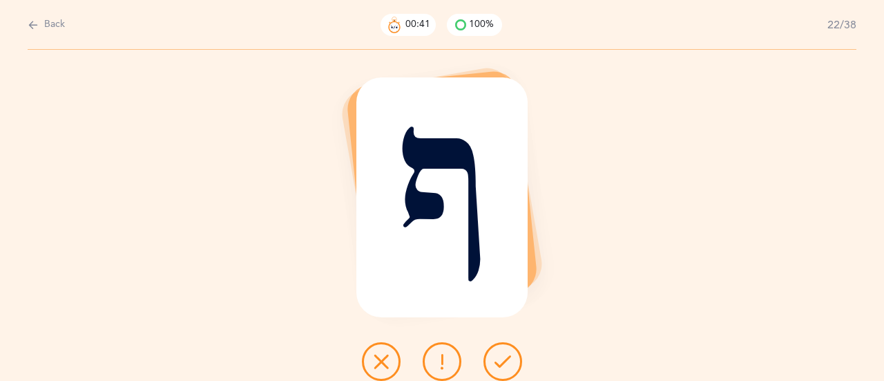
click at [505, 360] on icon at bounding box center [502, 361] width 17 height 17
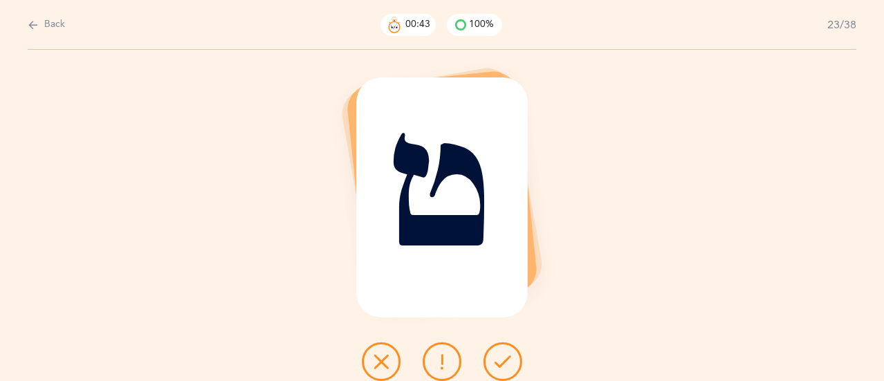
click at [505, 360] on icon at bounding box center [502, 361] width 17 height 17
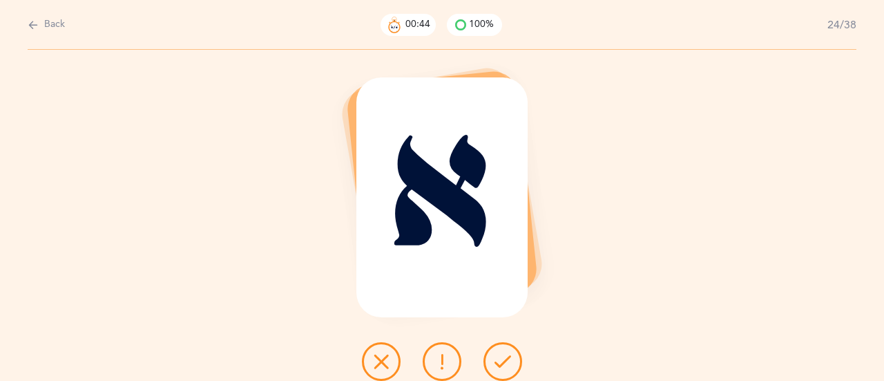
click at [505, 360] on icon at bounding box center [502, 361] width 17 height 17
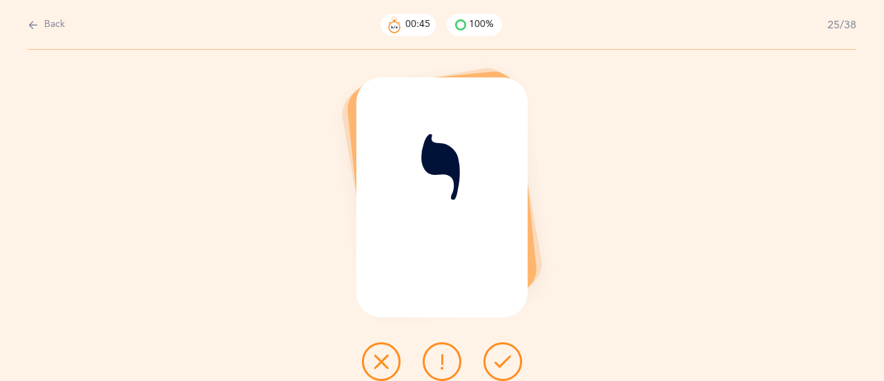
click at [505, 360] on icon at bounding box center [502, 361] width 17 height 17
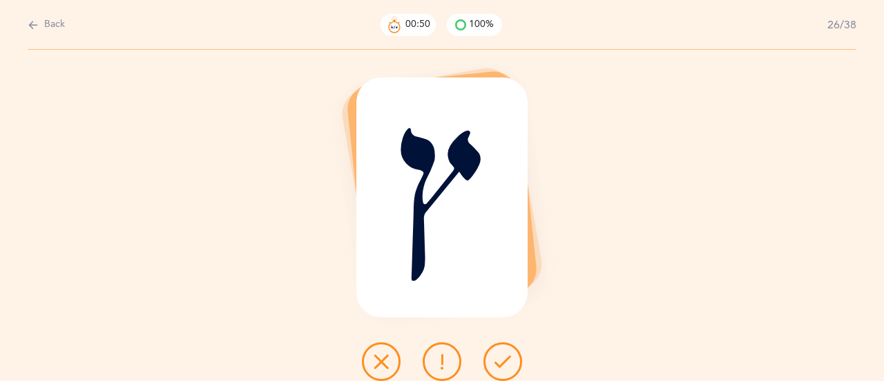
click at [505, 358] on icon at bounding box center [502, 361] width 17 height 17
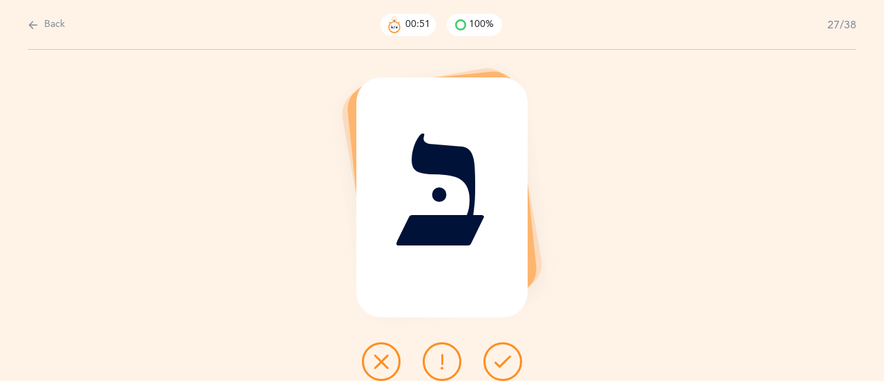
click at [505, 358] on icon at bounding box center [502, 361] width 17 height 17
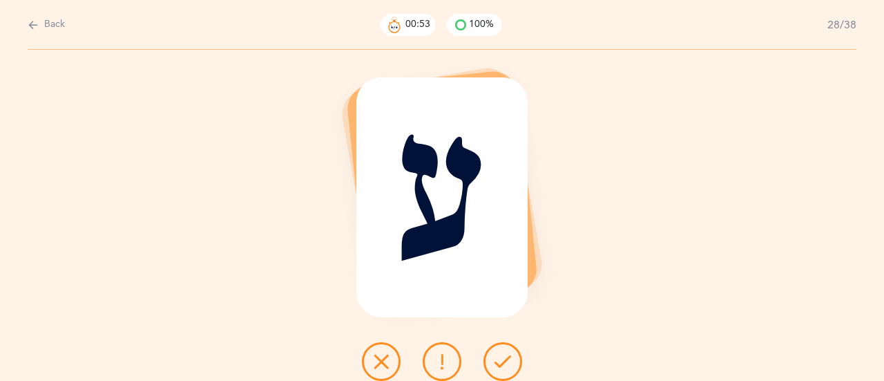
click at [505, 358] on icon at bounding box center [502, 361] width 17 height 17
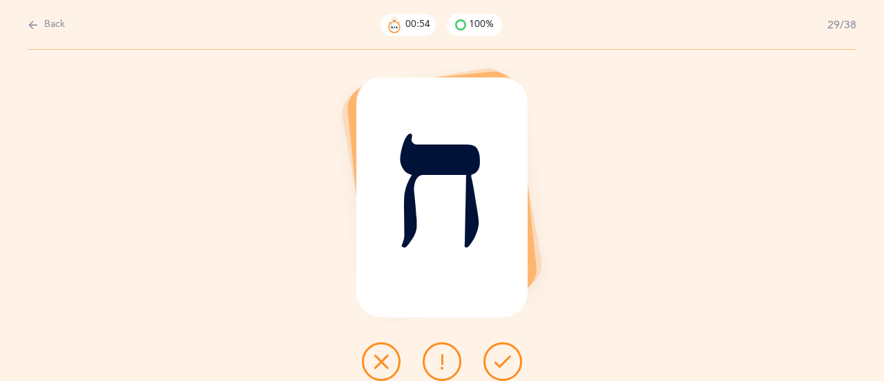
click at [505, 358] on icon at bounding box center [502, 361] width 17 height 17
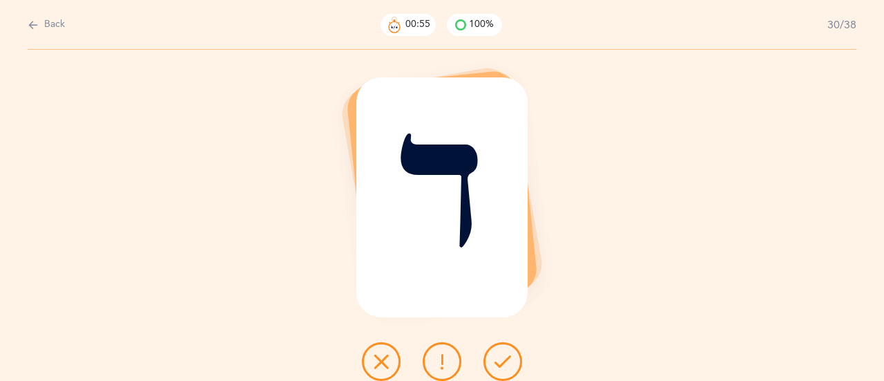
click at [505, 358] on icon at bounding box center [502, 361] width 17 height 17
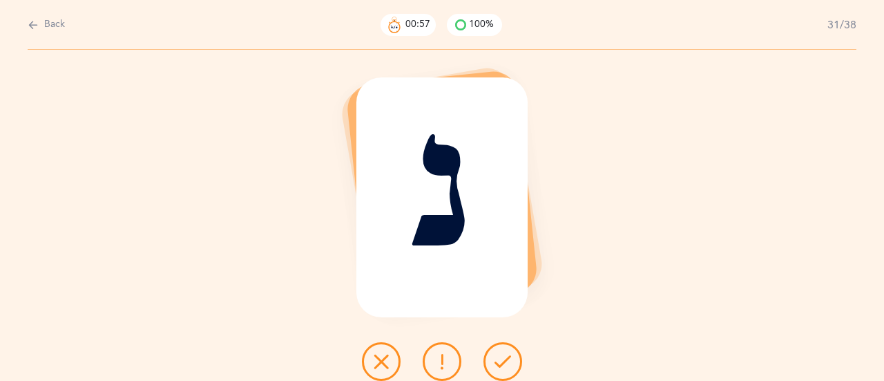
click at [505, 358] on icon at bounding box center [502, 361] width 17 height 17
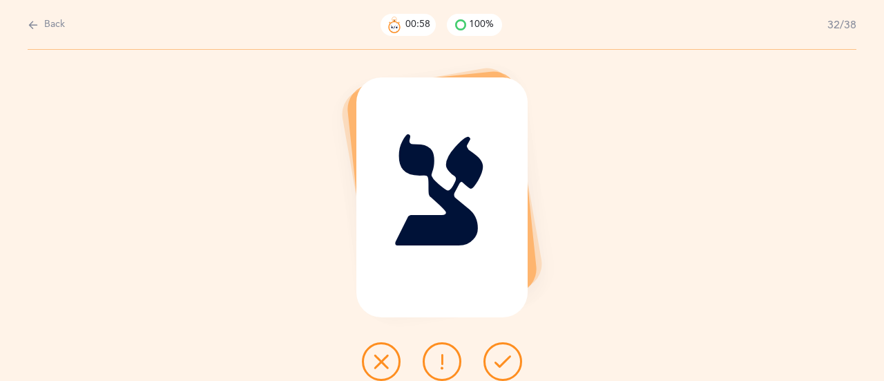
click at [505, 358] on icon at bounding box center [502, 361] width 17 height 17
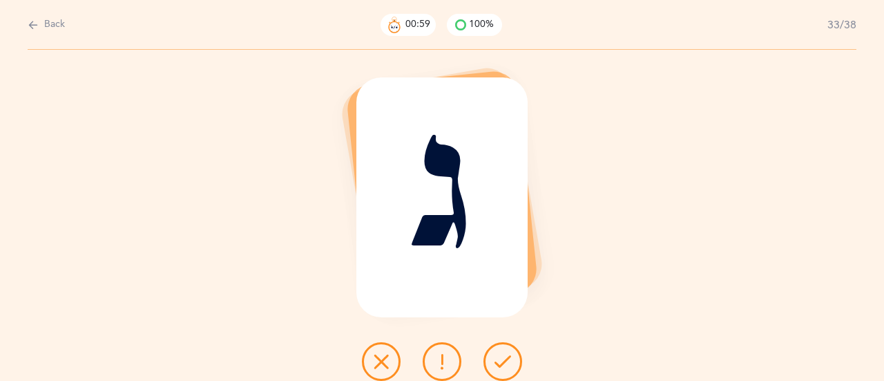
click at [505, 358] on icon at bounding box center [502, 361] width 17 height 17
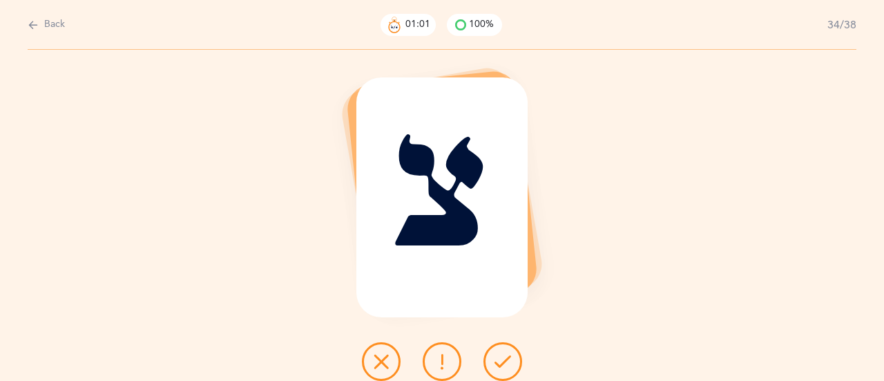
click at [505, 358] on icon at bounding box center [502, 361] width 17 height 17
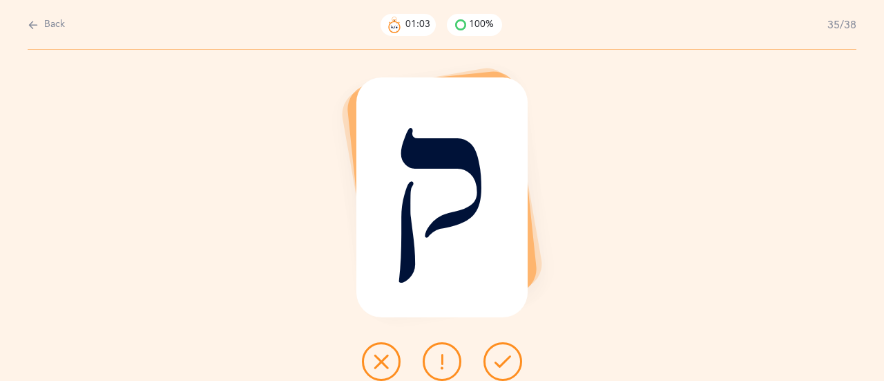
click at [505, 358] on icon at bounding box center [502, 361] width 17 height 17
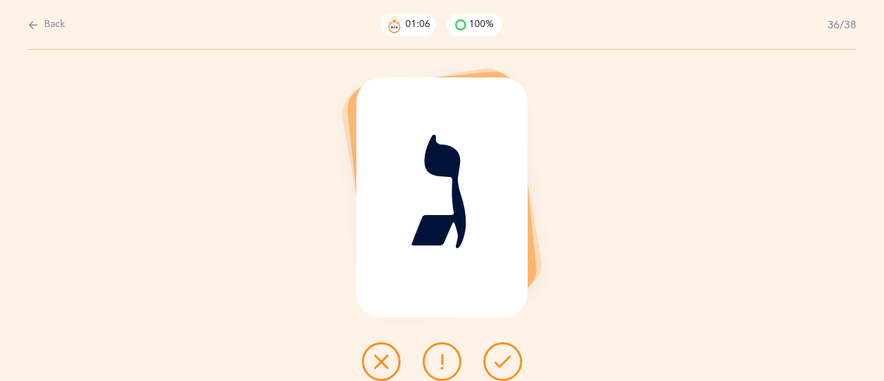
click at [505, 358] on icon at bounding box center [502, 361] width 17 height 17
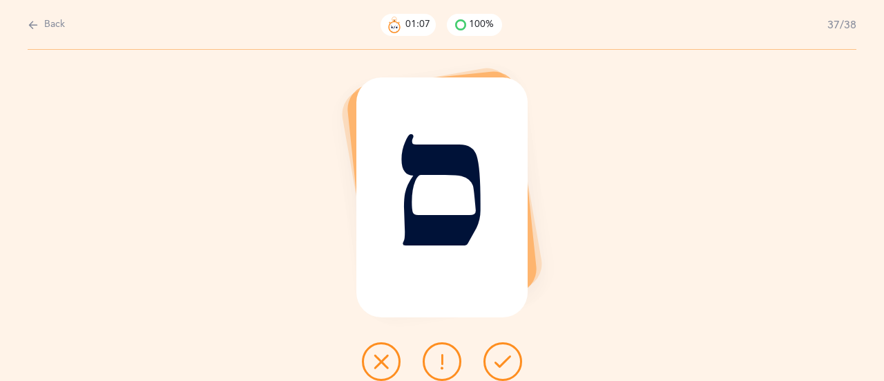
click at [505, 358] on icon at bounding box center [502, 361] width 17 height 17
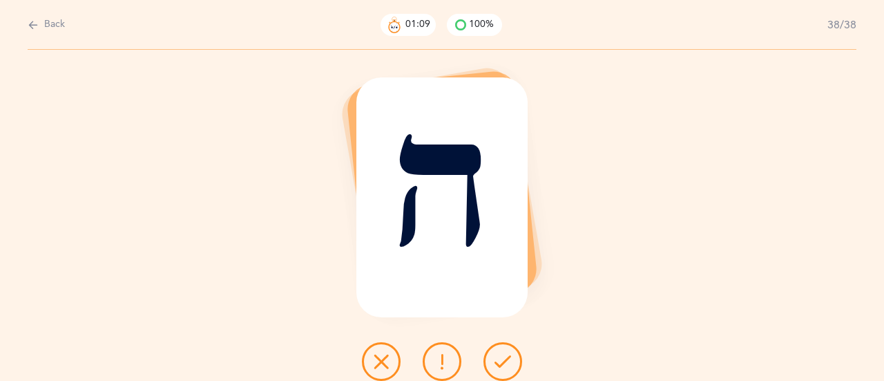
click at [505, 358] on icon at bounding box center [502, 361] width 17 height 17
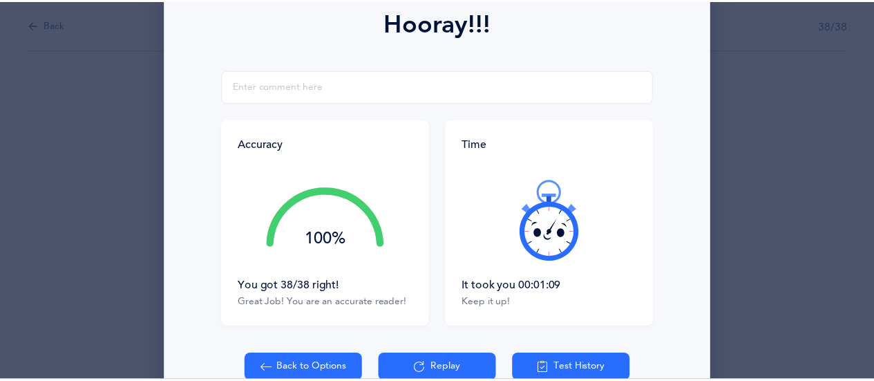
scroll to position [207, 0]
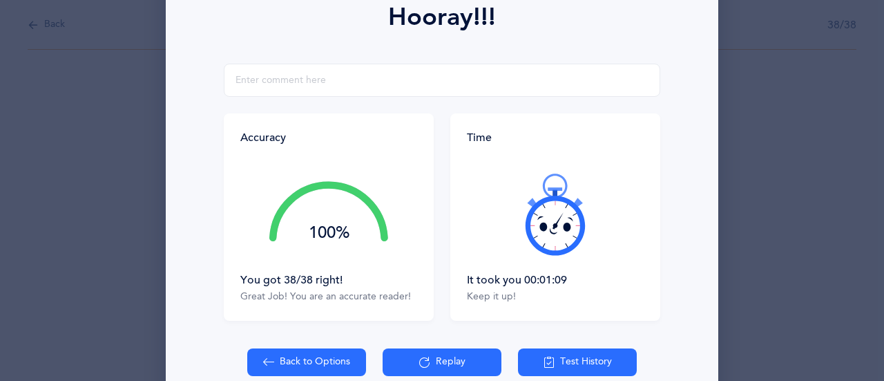
click at [329, 356] on button "Back to Options" at bounding box center [306, 362] width 119 height 28
select select "27"
select select "single"
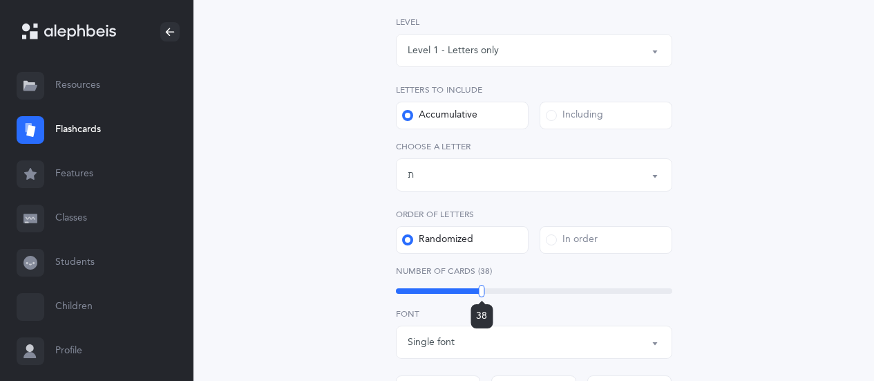
drag, startPoint x: 465, startPoint y: 291, endPoint x: 481, endPoint y: 293, distance: 16.7
click at [481, 293] on div at bounding box center [482, 291] width 6 height 12
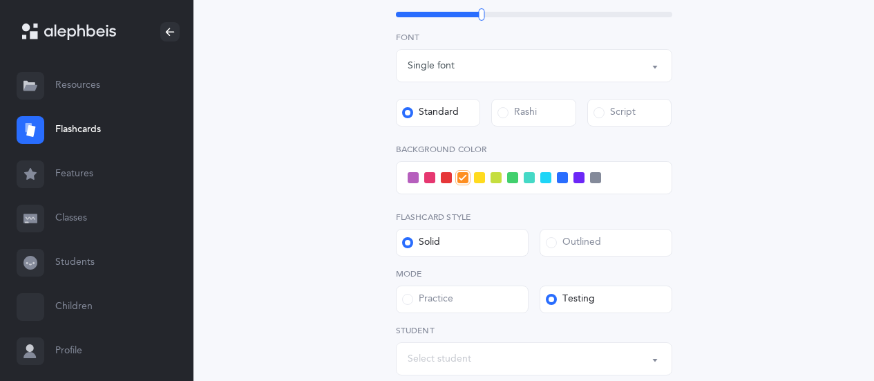
scroll to position [552, 0]
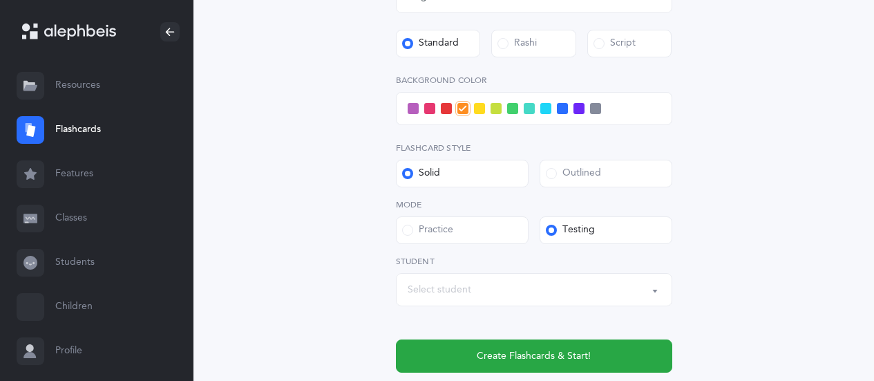
click at [501, 293] on div "Select student" at bounding box center [533, 289] width 253 height 23
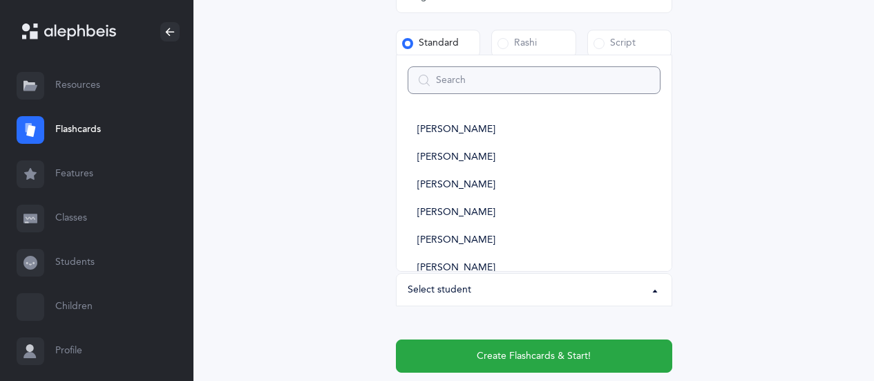
type input "1"
select select
type input "1b"
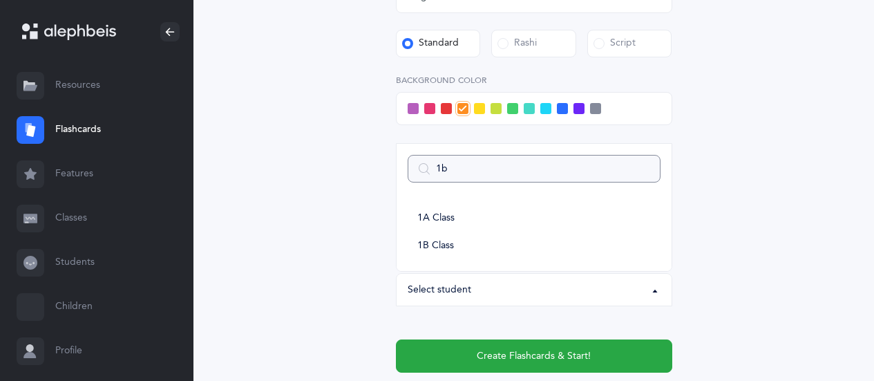
select select
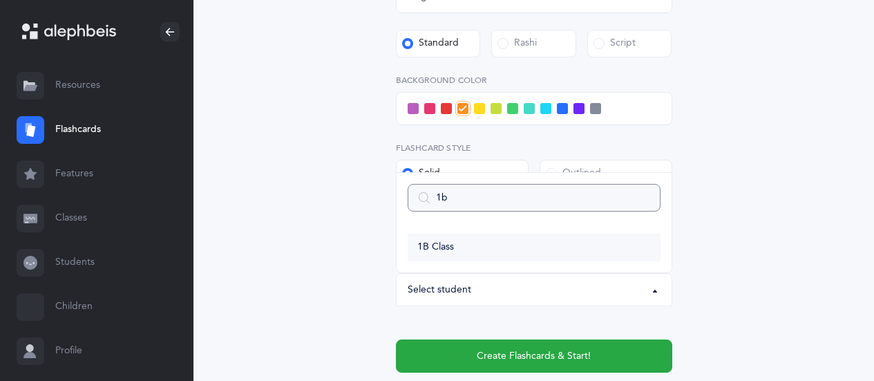
type input "1b"
click at [494, 249] on link "1B Class" at bounding box center [533, 247] width 253 height 28
select select "14645"
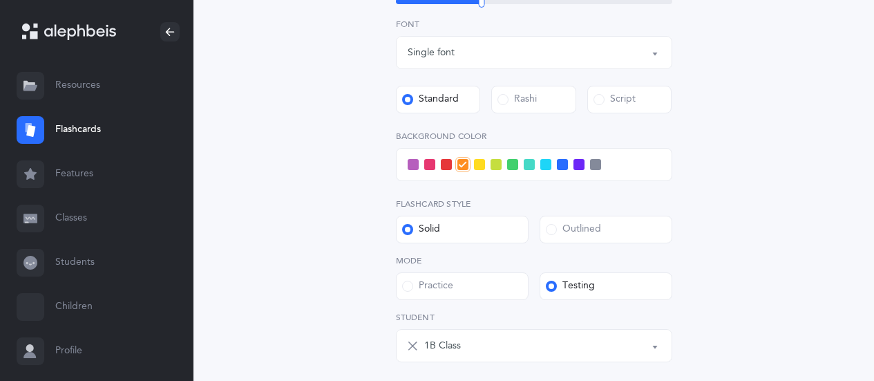
scroll to position [483, 0]
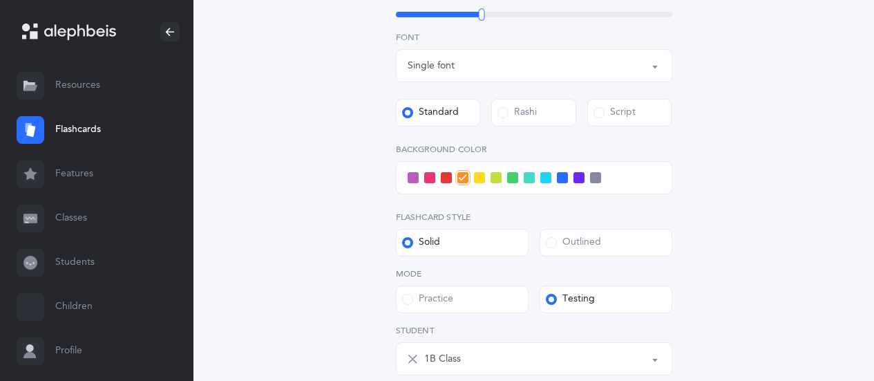
click at [560, 178] on span at bounding box center [562, 177] width 11 height 11
click at [0, 0] on input "checkbox" at bounding box center [0, 0] width 0 height 0
click at [726, 198] on div "Letters and Nekudos Choose your Flashcards options Level 1 - Letters only Level…" at bounding box center [533, 54] width 603 height 886
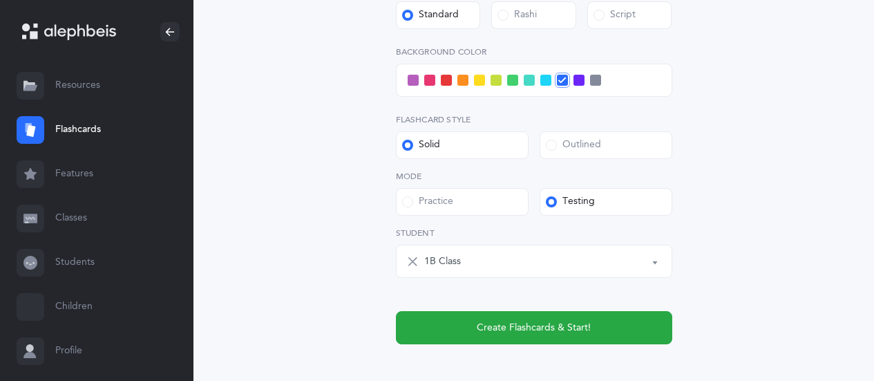
scroll to position [622, 0]
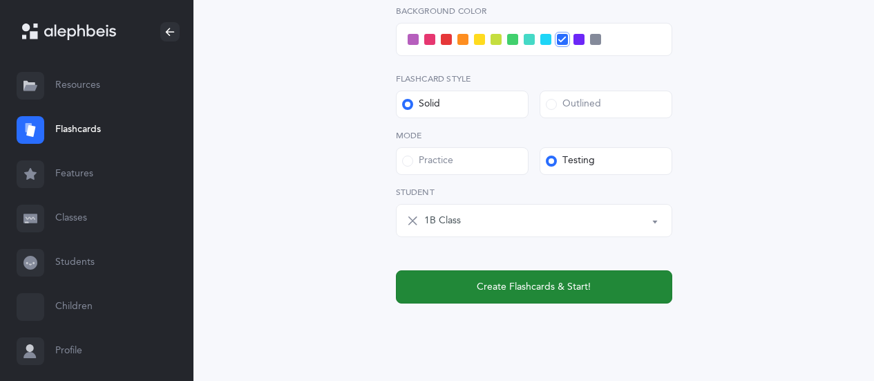
click at [521, 291] on span "Create Flashcards & Start!" at bounding box center [533, 287] width 114 height 15
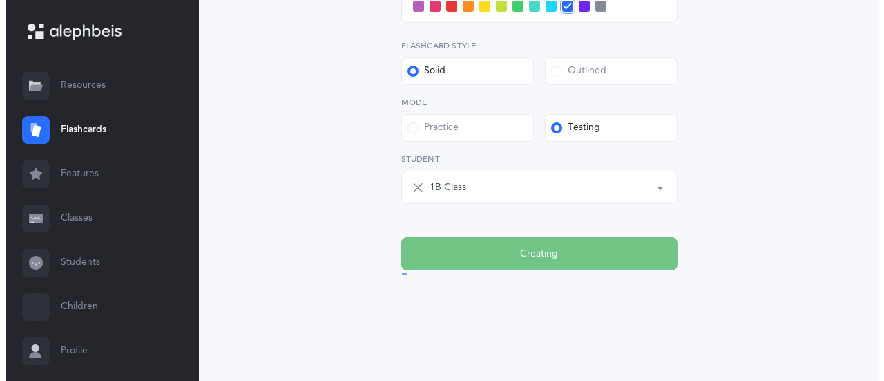
scroll to position [0, 0]
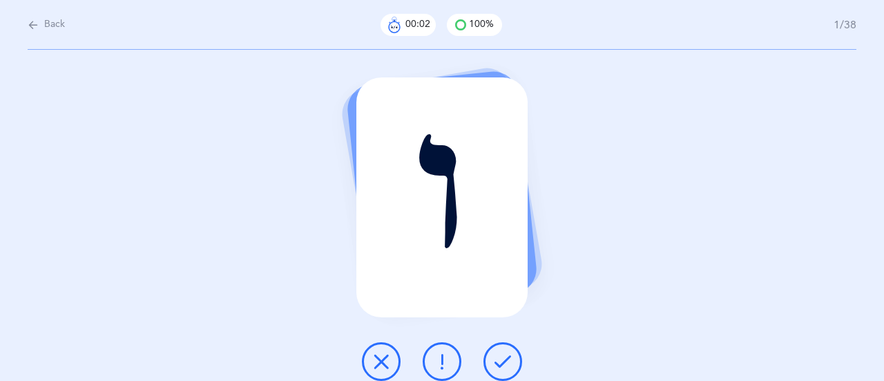
click at [504, 363] on icon at bounding box center [502, 361] width 17 height 17
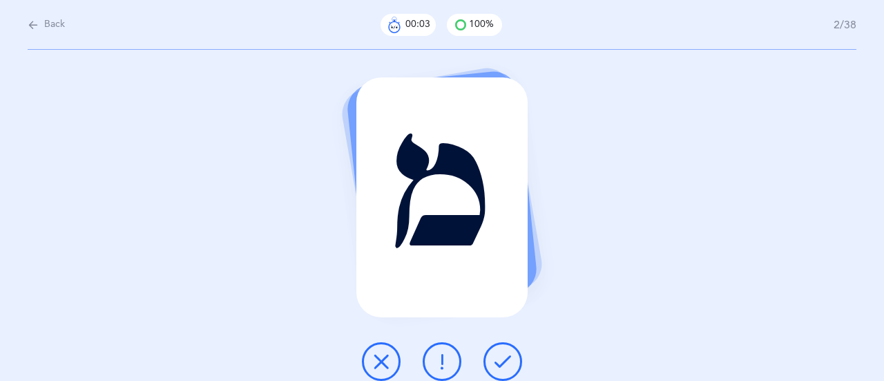
click at [503, 360] on icon at bounding box center [502, 361] width 17 height 17
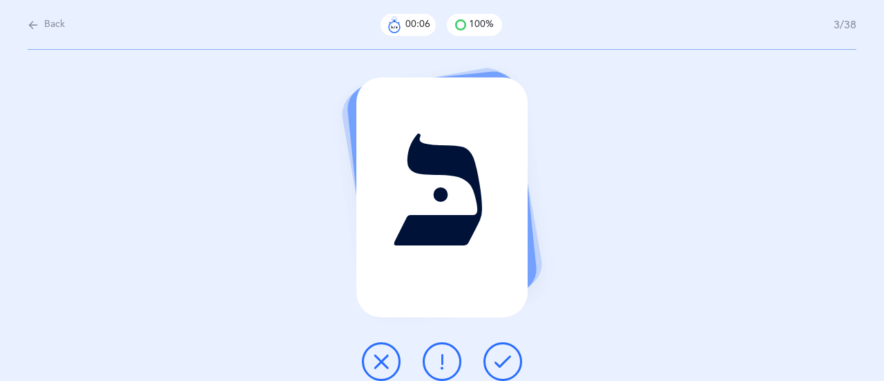
click at [503, 360] on icon at bounding box center [502, 361] width 17 height 17
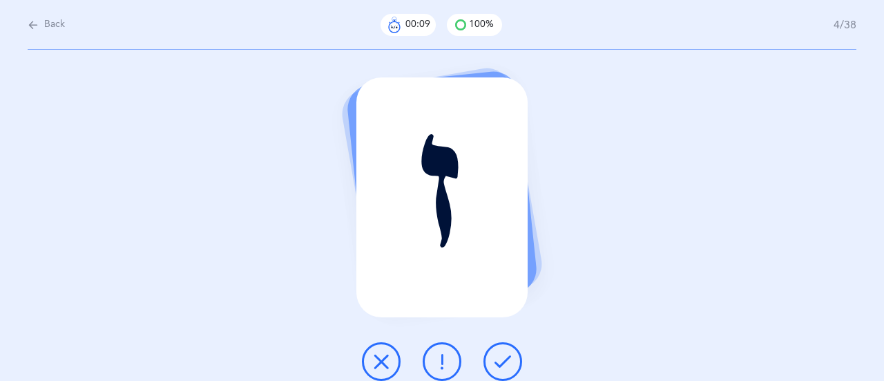
click at [503, 360] on icon at bounding box center [502, 361] width 17 height 17
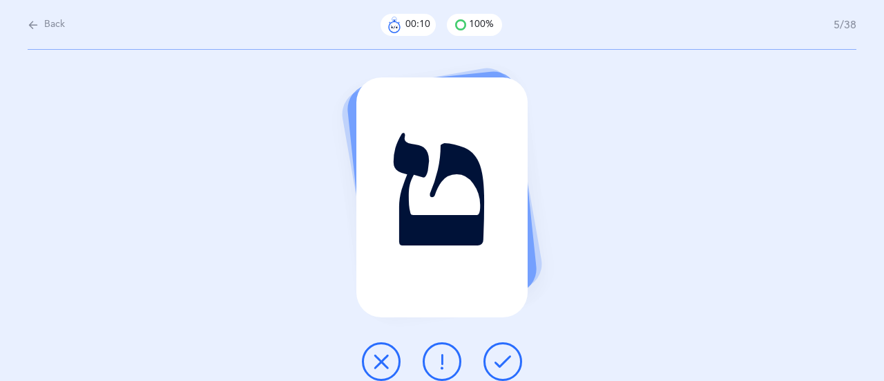
click at [503, 360] on icon at bounding box center [502, 361] width 17 height 17
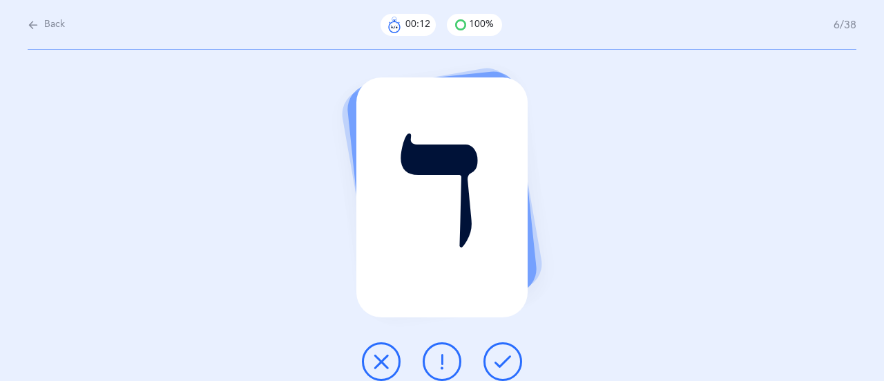
click at [503, 360] on icon at bounding box center [502, 361] width 17 height 17
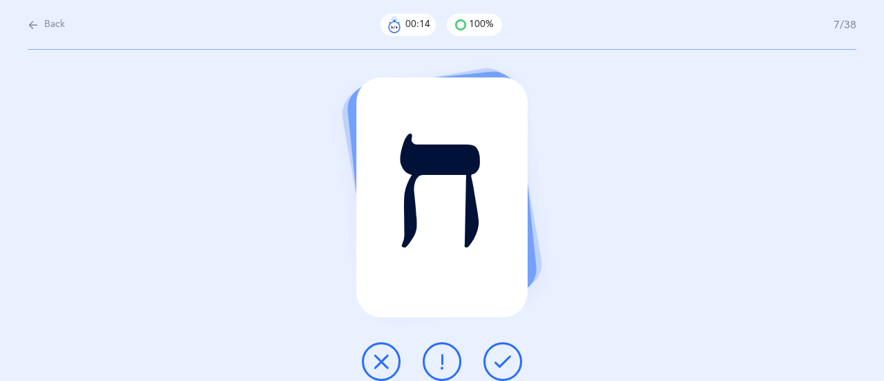
click at [503, 360] on icon at bounding box center [502, 361] width 17 height 17
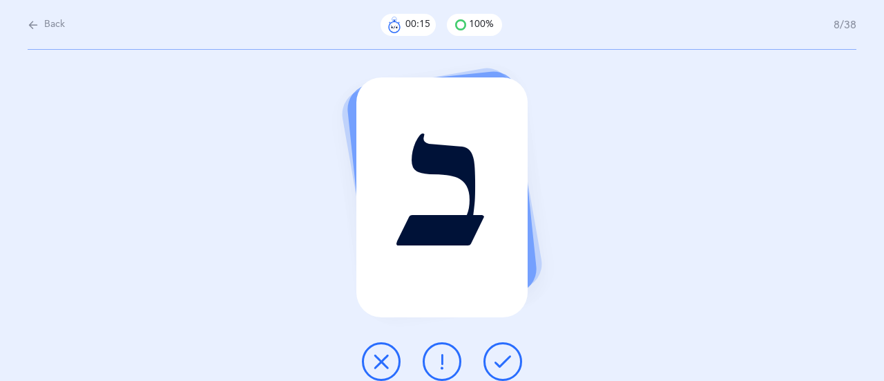
click at [503, 360] on icon at bounding box center [502, 361] width 17 height 17
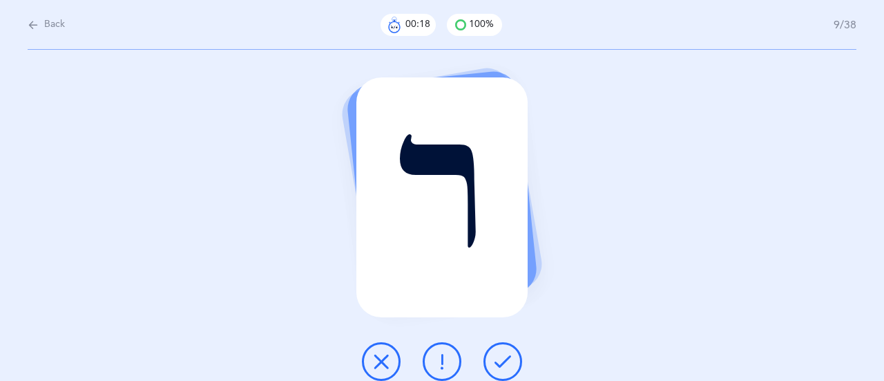
click at [503, 360] on icon at bounding box center [502, 361] width 17 height 17
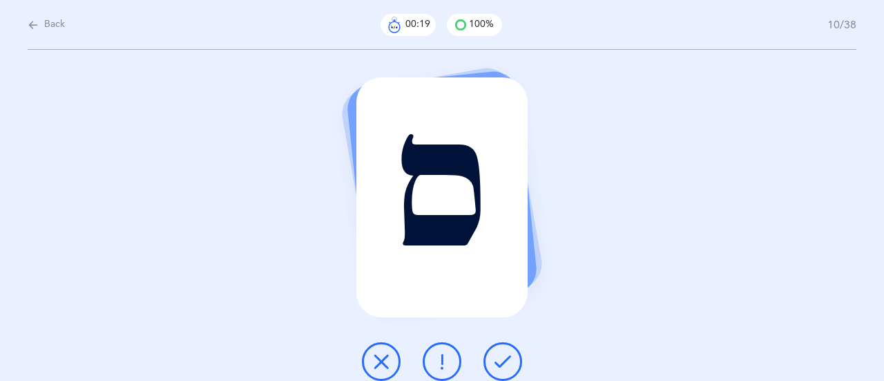
click at [503, 360] on icon at bounding box center [502, 361] width 17 height 17
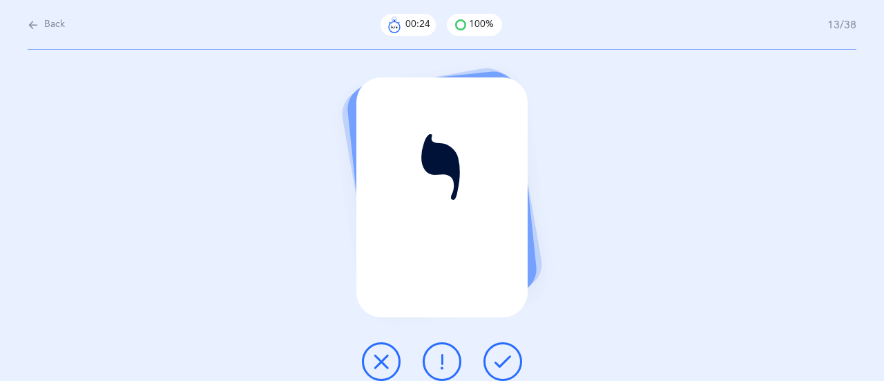
click at [503, 360] on icon at bounding box center [502, 361] width 17 height 17
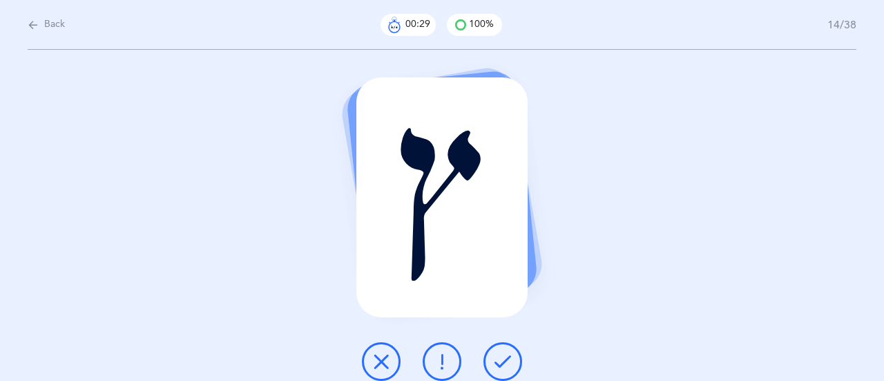
click at [503, 360] on icon at bounding box center [502, 361] width 17 height 17
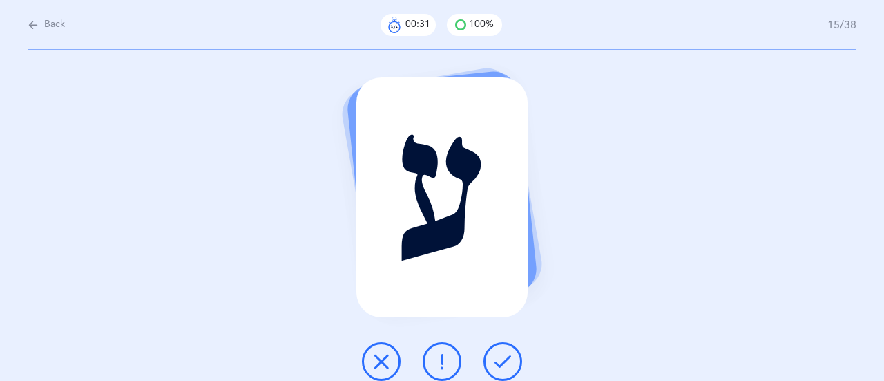
click at [503, 360] on icon at bounding box center [502, 361] width 17 height 17
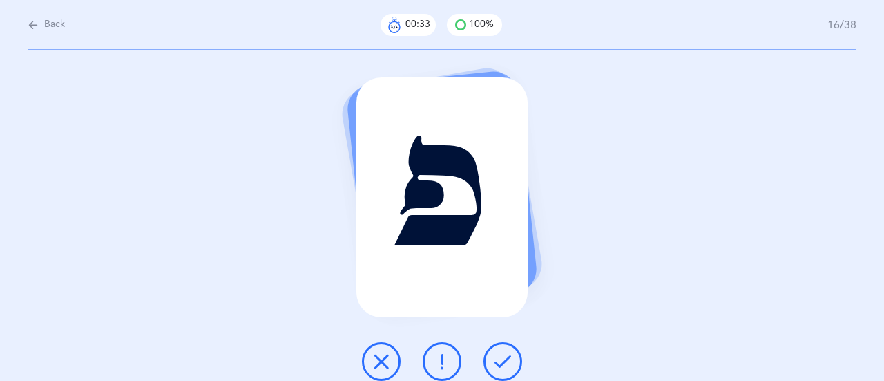
click at [503, 360] on icon at bounding box center [502, 361] width 17 height 17
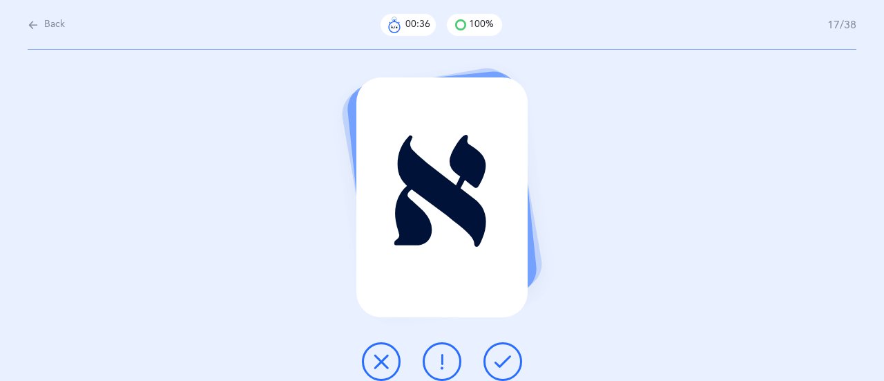
click at [502, 359] on icon at bounding box center [502, 361] width 17 height 17
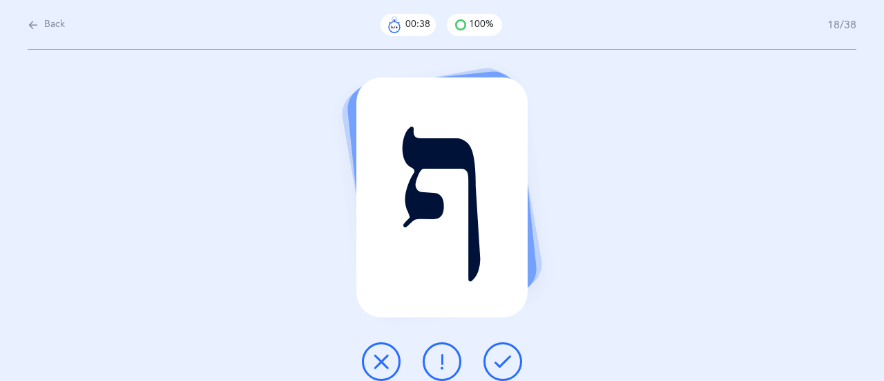
click at [501, 360] on icon at bounding box center [502, 361] width 17 height 17
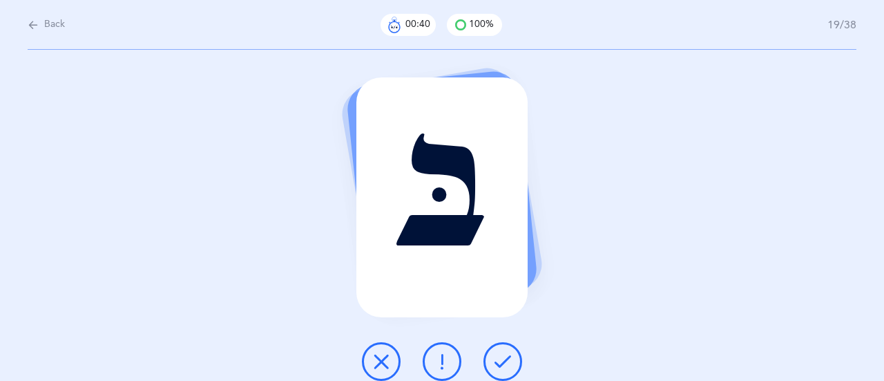
click at [501, 360] on icon at bounding box center [502, 361] width 17 height 17
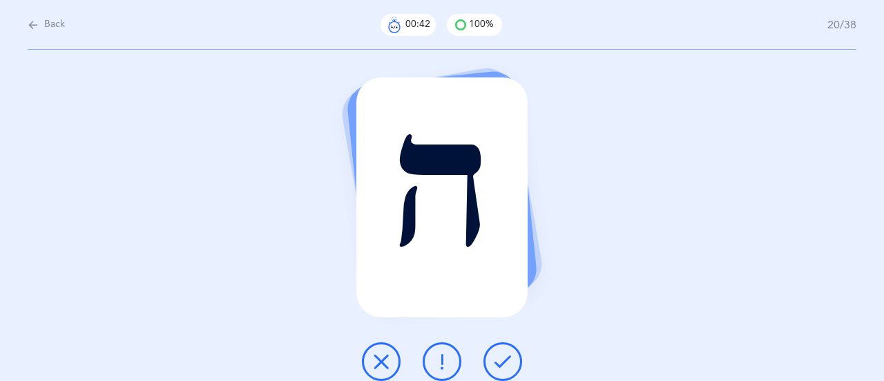
click at [501, 360] on icon at bounding box center [502, 361] width 17 height 17
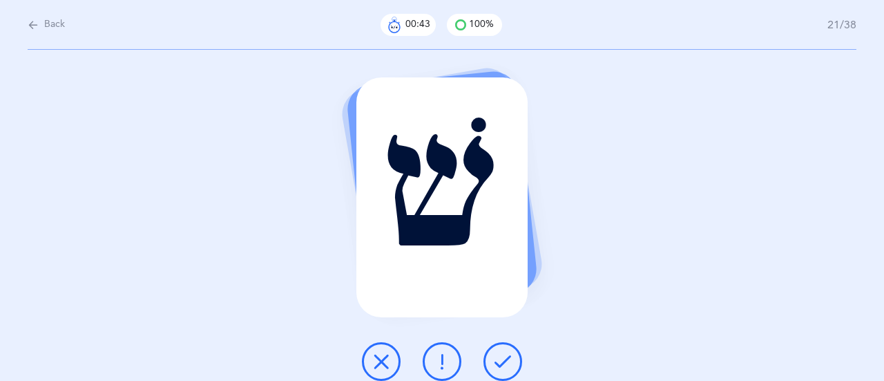
click at [501, 360] on icon at bounding box center [502, 361] width 17 height 17
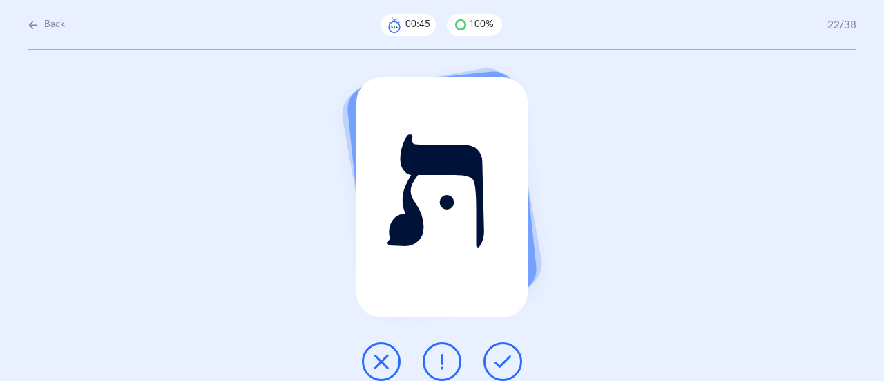
click at [501, 360] on icon at bounding box center [502, 361] width 17 height 17
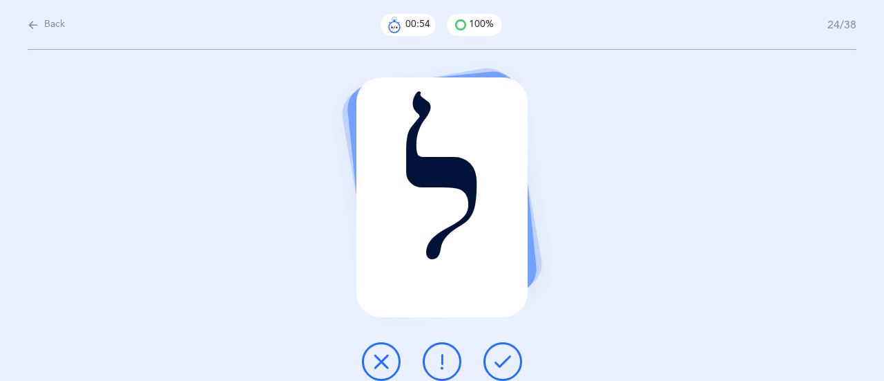
click at [501, 360] on icon at bounding box center [502, 361] width 17 height 17
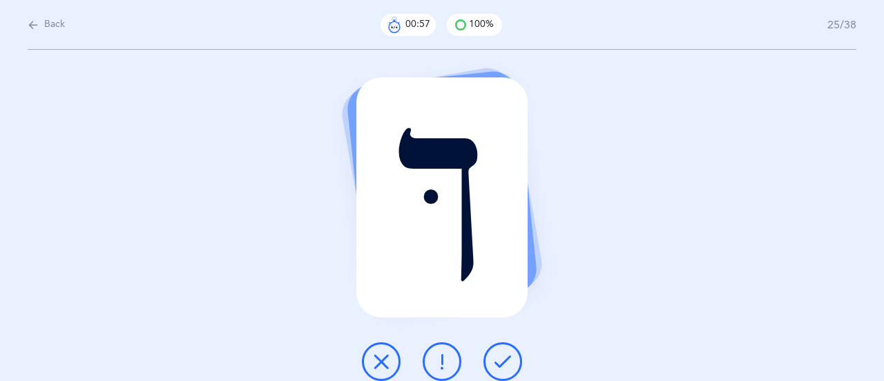
click at [501, 360] on icon at bounding box center [502, 361] width 17 height 17
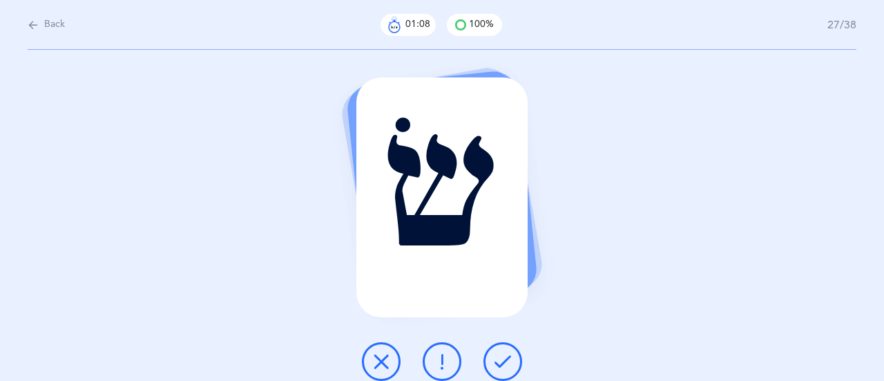
click at [501, 360] on icon at bounding box center [502, 361] width 17 height 17
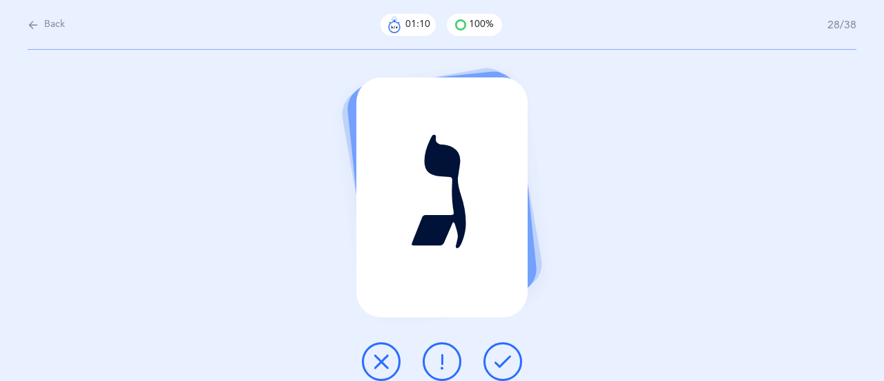
click at [504, 363] on icon at bounding box center [502, 361] width 17 height 17
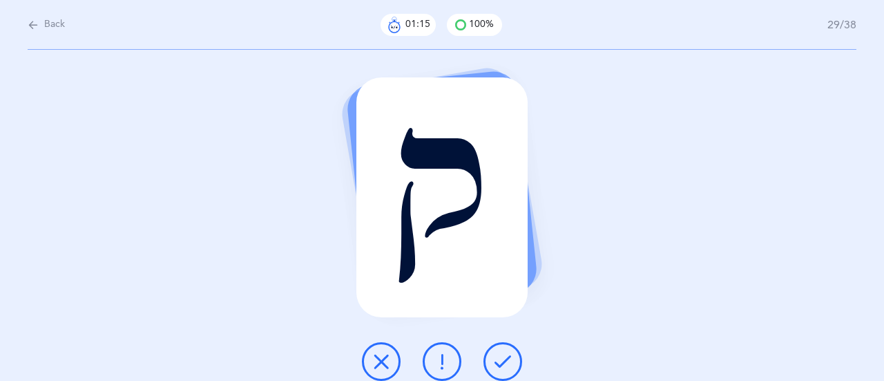
click at [504, 363] on icon at bounding box center [502, 361] width 17 height 17
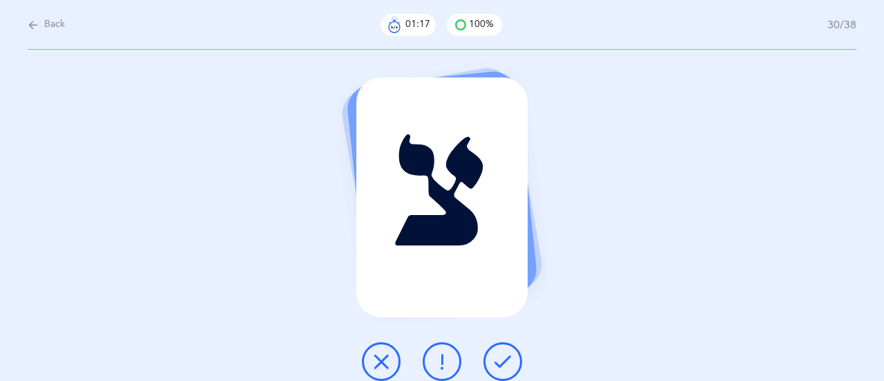
click at [504, 363] on icon at bounding box center [502, 361] width 17 height 17
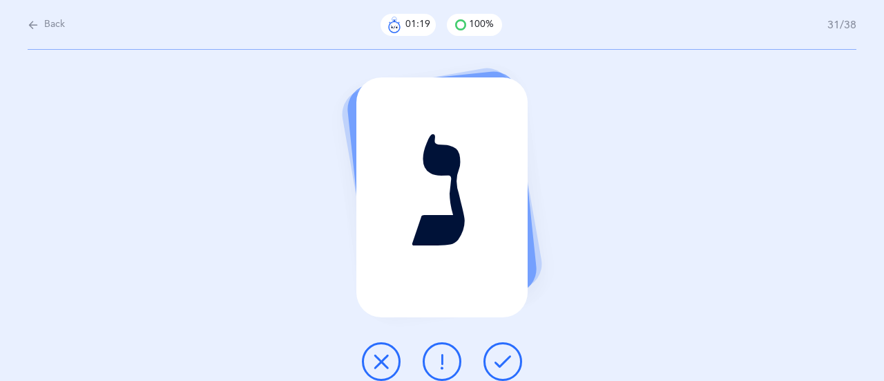
click at [504, 363] on icon at bounding box center [502, 361] width 17 height 17
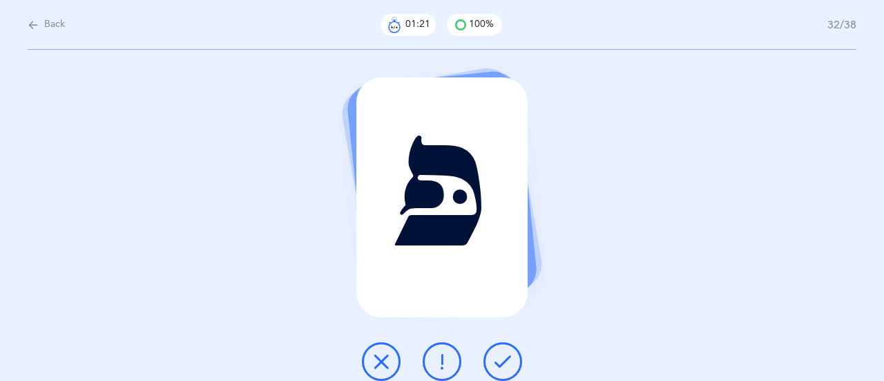
click at [504, 363] on icon at bounding box center [502, 361] width 17 height 17
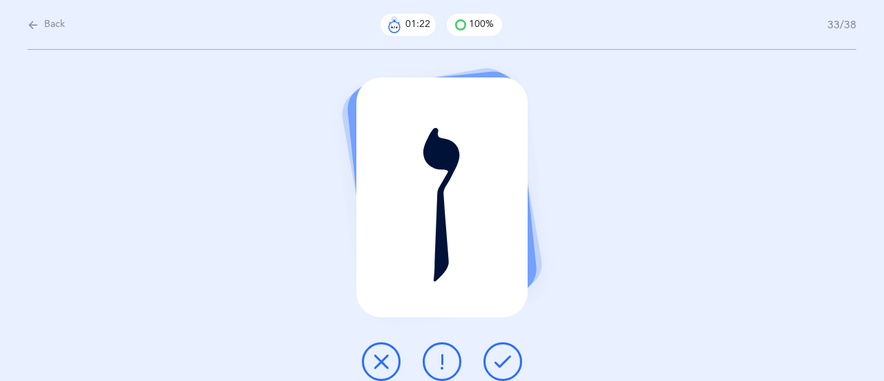
click at [504, 363] on icon at bounding box center [502, 361] width 17 height 17
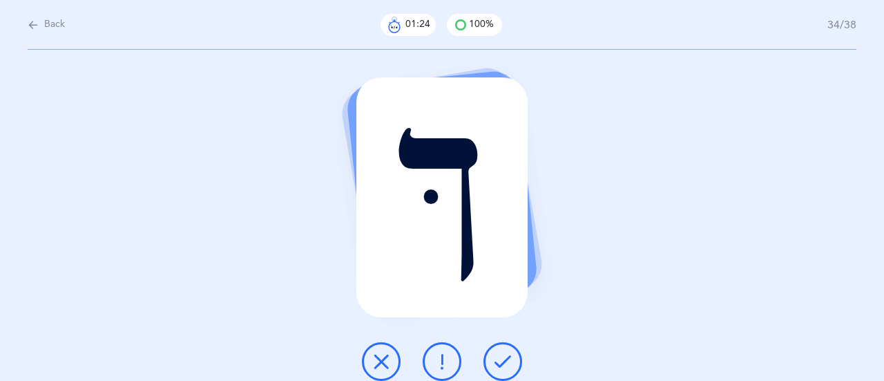
click at [509, 360] on icon at bounding box center [502, 361] width 17 height 17
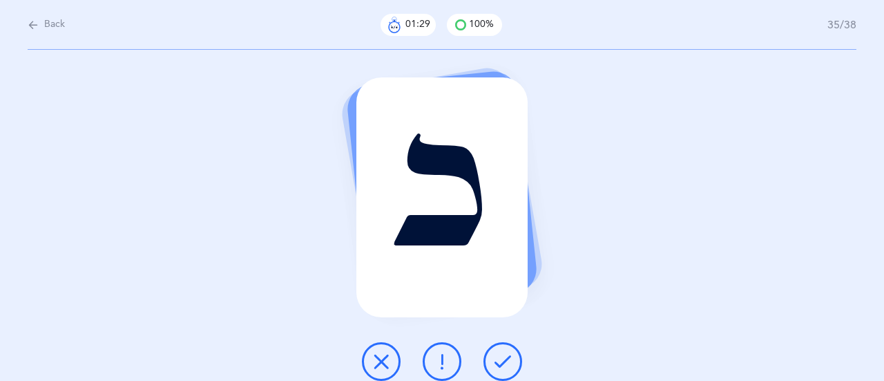
click at [509, 360] on icon at bounding box center [502, 361] width 17 height 17
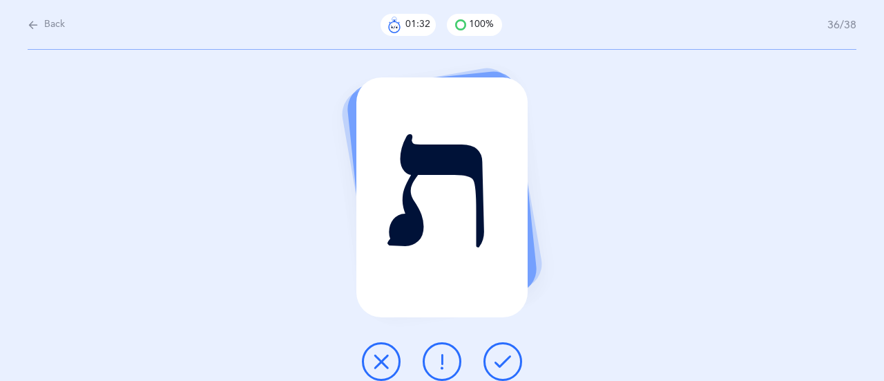
click at [509, 360] on icon at bounding box center [502, 361] width 17 height 17
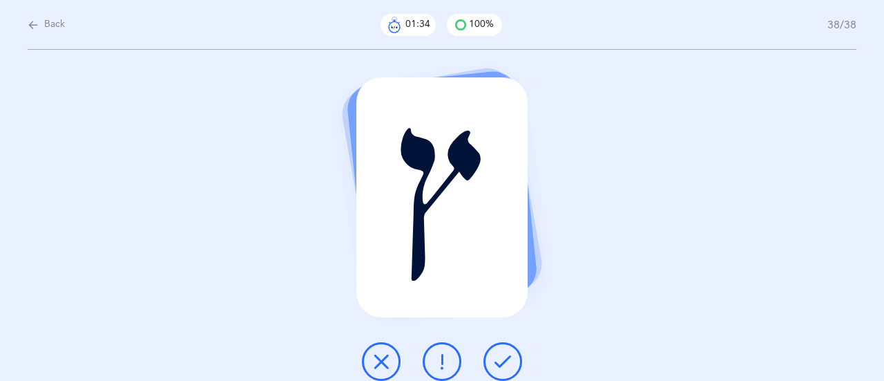
click at [509, 360] on icon at bounding box center [502, 361] width 17 height 17
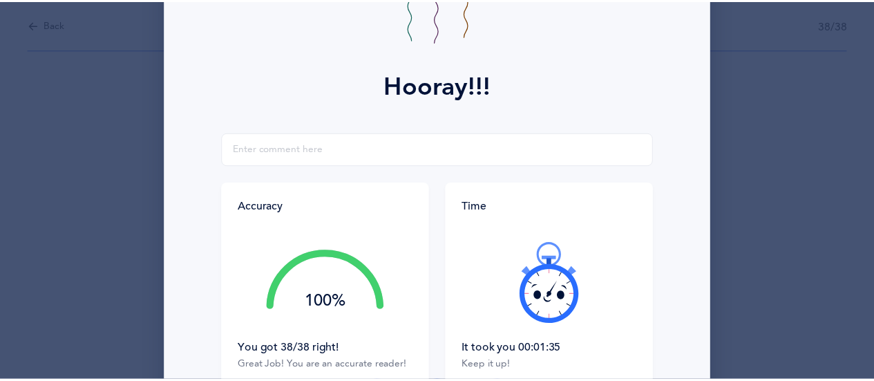
scroll to position [207, 0]
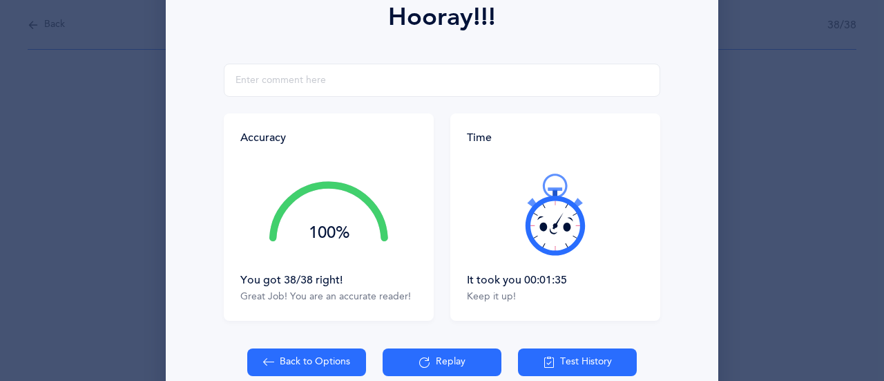
click at [278, 371] on button "Back to Options" at bounding box center [306, 362] width 119 height 28
select select "27"
select select "single"
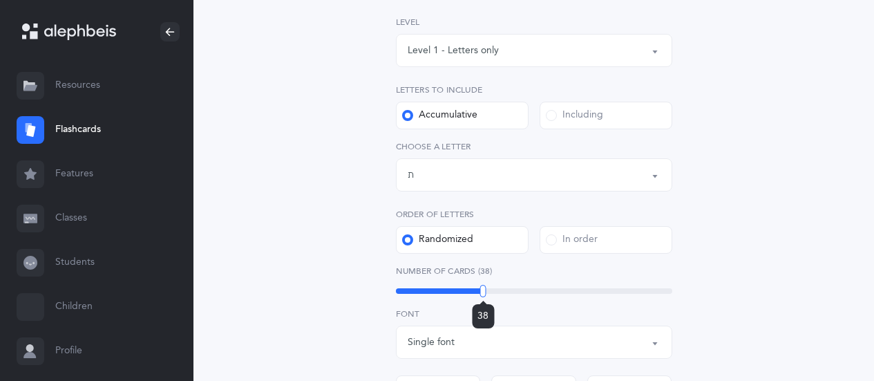
drag, startPoint x: 465, startPoint y: 291, endPoint x: 483, endPoint y: 289, distance: 17.3
click at [483, 289] on div at bounding box center [483, 291] width 6 height 12
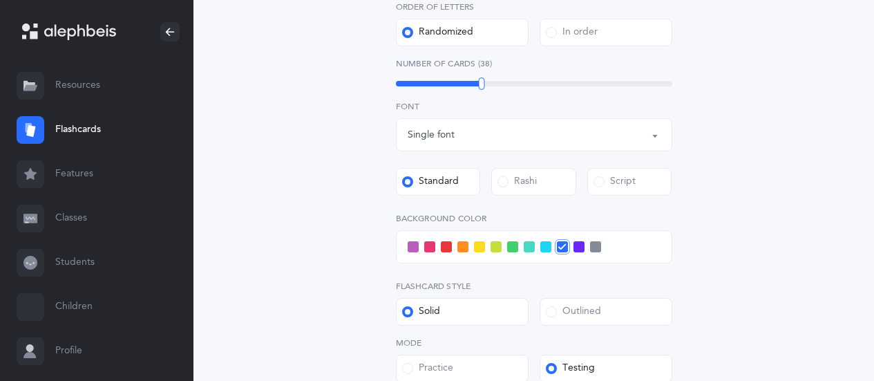
scroll to position [483, 0]
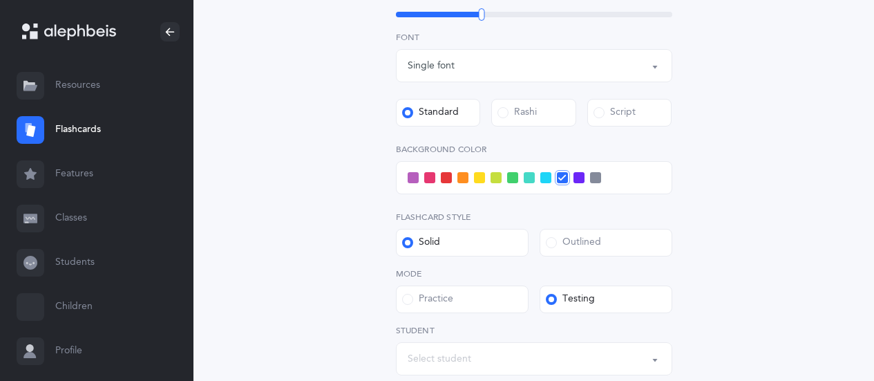
click at [467, 357] on div "Select student" at bounding box center [439, 358] width 64 height 15
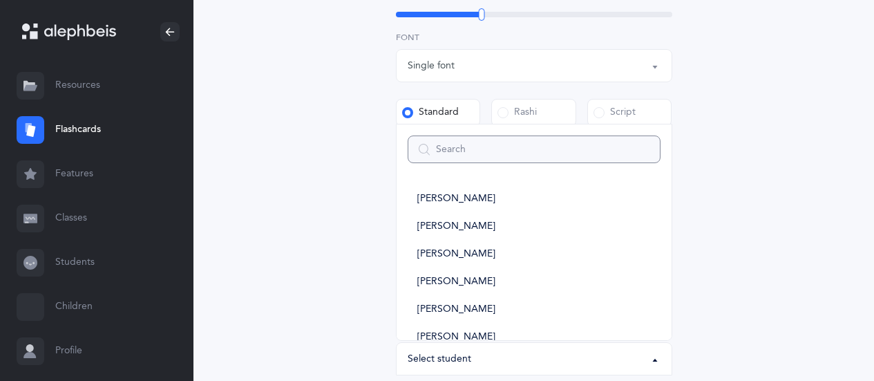
type input "1"
select select
type input "1b"
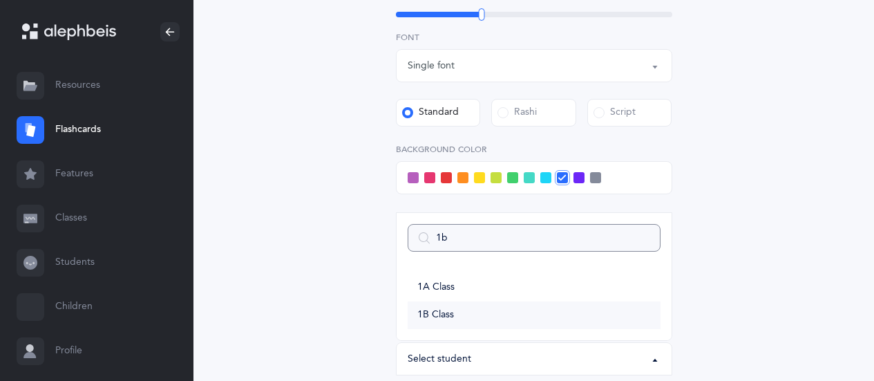
select select
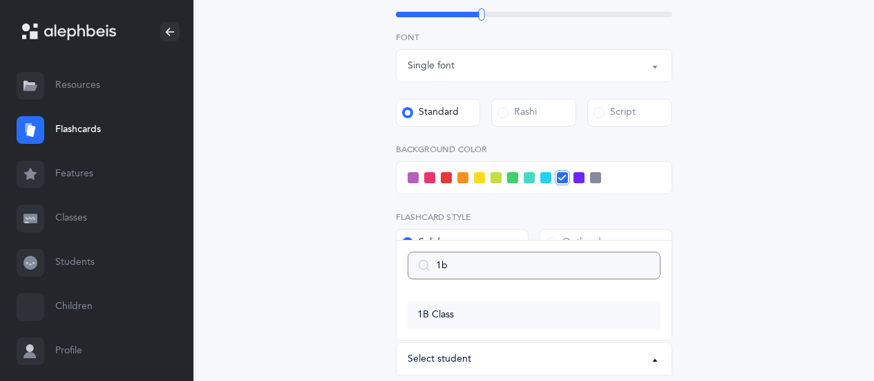
type input "1b"
click at [446, 318] on span "1B Class" at bounding box center [435, 315] width 37 height 12
select select "14645"
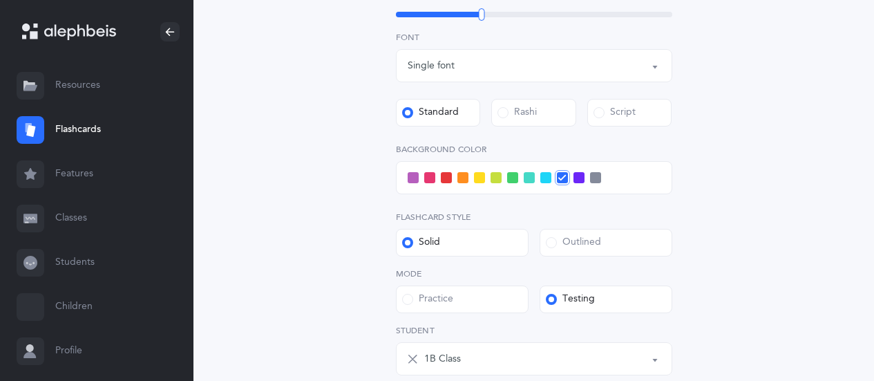
click at [546, 182] on span at bounding box center [545, 177] width 11 height 11
click at [0, 0] on input "checkbox" at bounding box center [0, 0] width 0 height 0
click at [714, 242] on div "Letters and Nekudos Choose your Flashcards options Level 1 - Letters only Level…" at bounding box center [533, 54] width 603 height 886
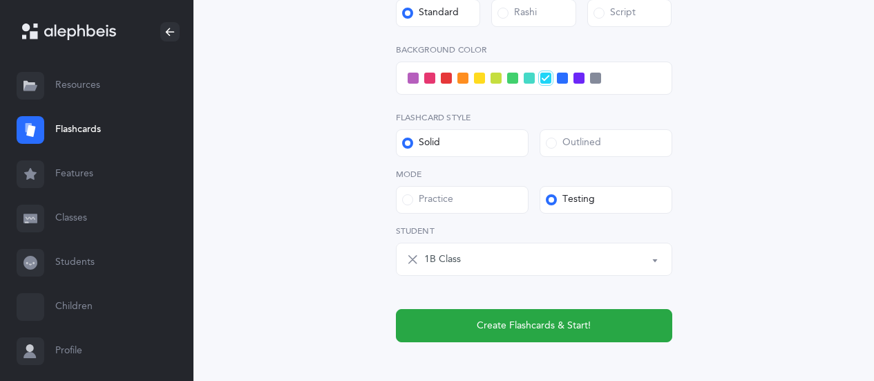
scroll to position [655, 0]
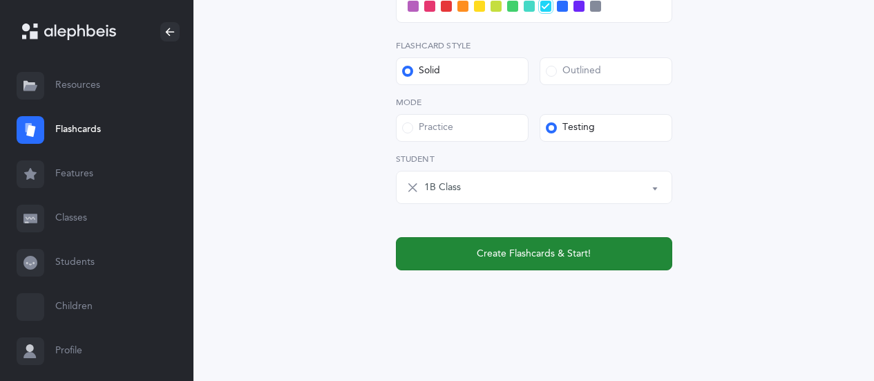
click at [544, 257] on span "Create Flashcards & Start!" at bounding box center [533, 254] width 114 height 15
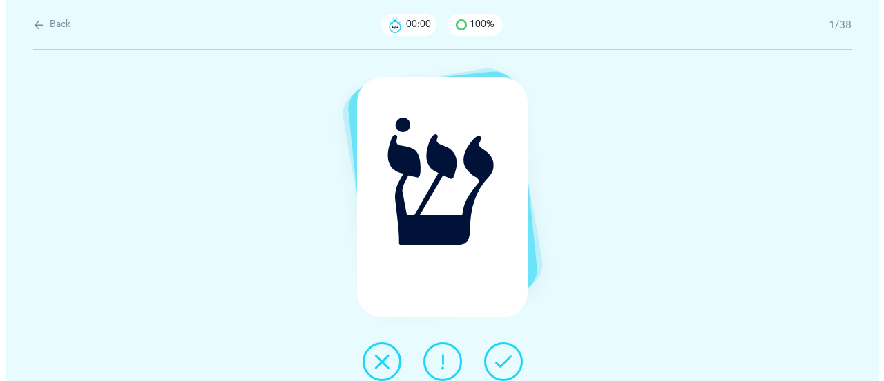
scroll to position [0, 0]
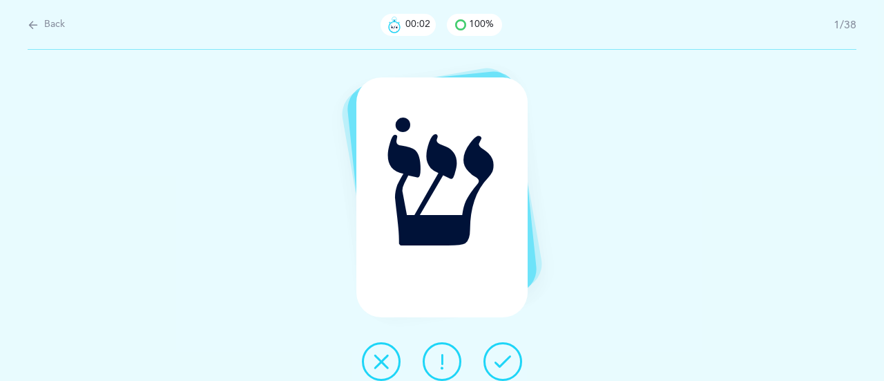
click at [503, 367] on icon at bounding box center [502, 361] width 17 height 17
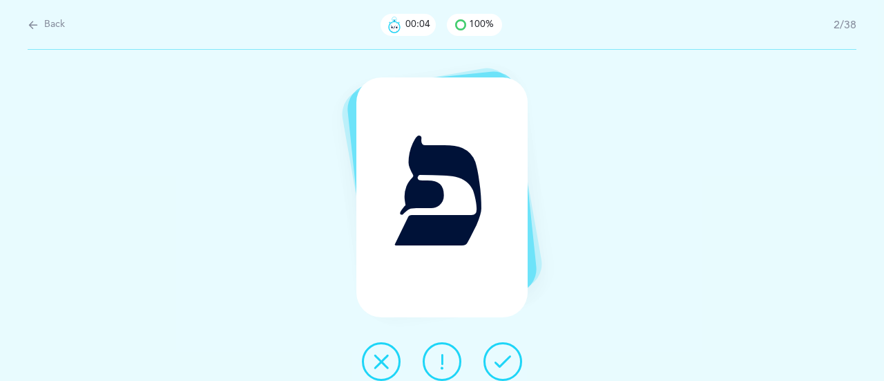
click at [500, 358] on icon at bounding box center [502, 361] width 17 height 17
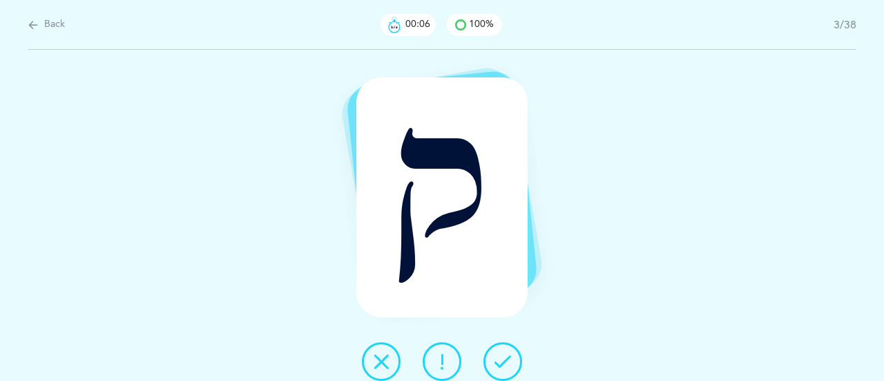
click at [501, 357] on icon at bounding box center [502, 361] width 17 height 17
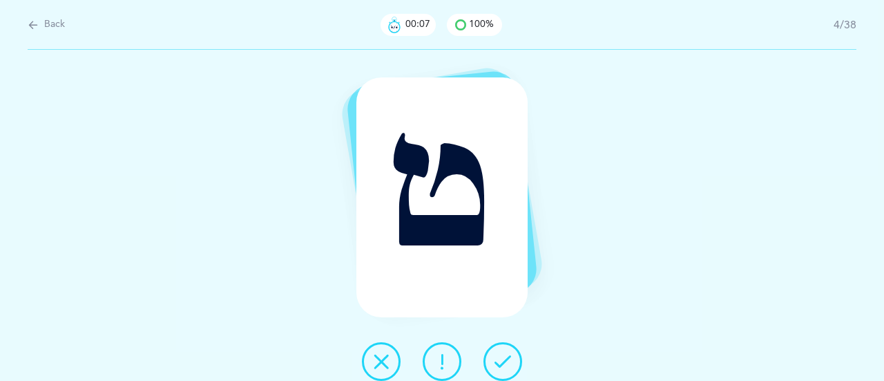
click at [501, 357] on icon at bounding box center [502, 361] width 17 height 17
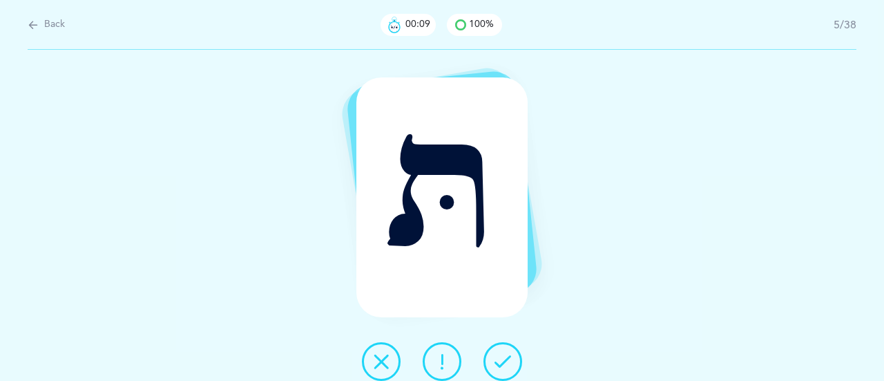
click at [501, 357] on icon at bounding box center [502, 361] width 17 height 17
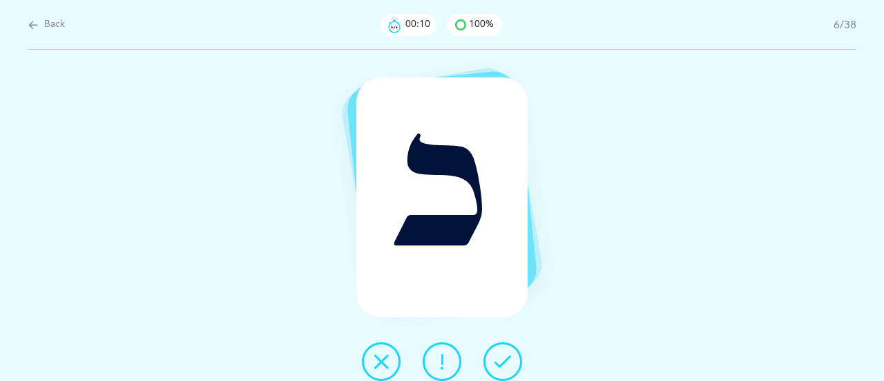
click at [501, 357] on icon at bounding box center [502, 361] width 17 height 17
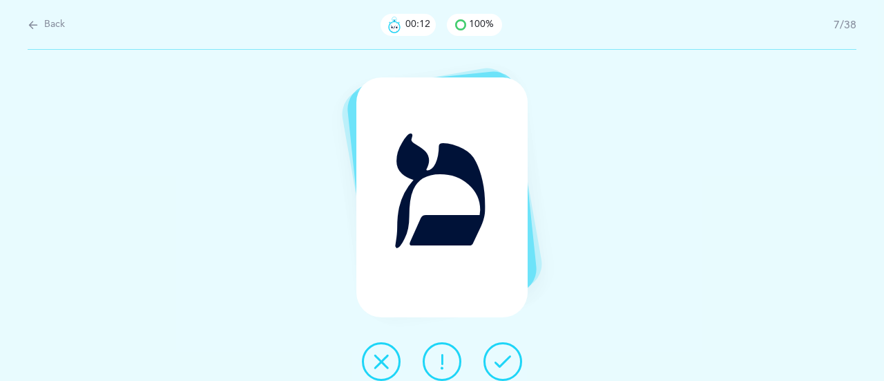
click at [501, 357] on icon at bounding box center [502, 361] width 17 height 17
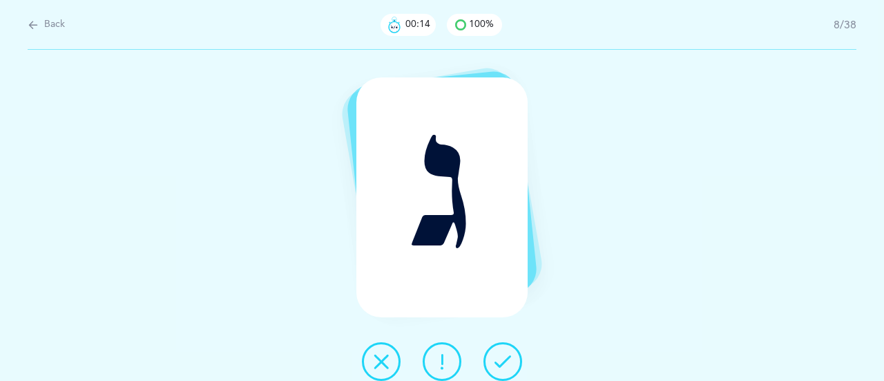
click at [501, 357] on icon at bounding box center [502, 361] width 17 height 17
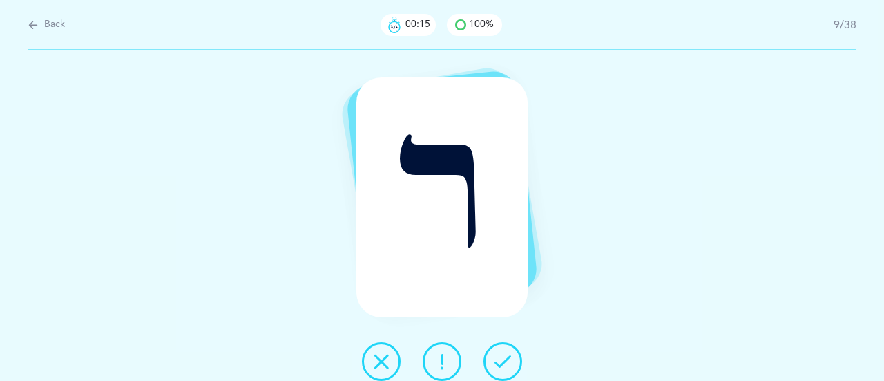
click at [501, 357] on icon at bounding box center [502, 361] width 17 height 17
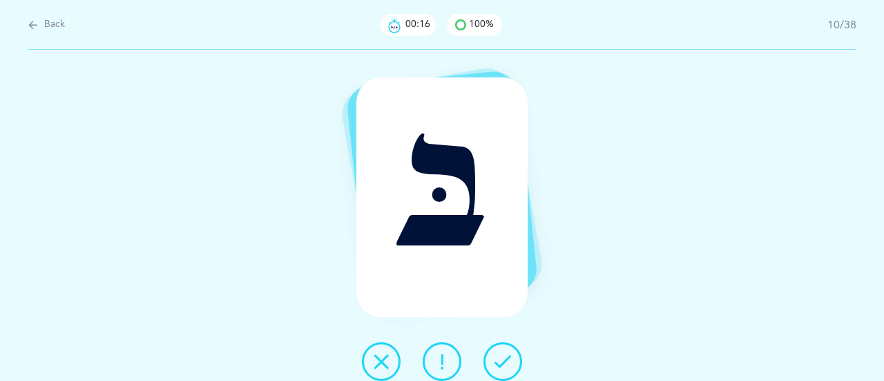
click at [501, 357] on icon at bounding box center [502, 361] width 17 height 17
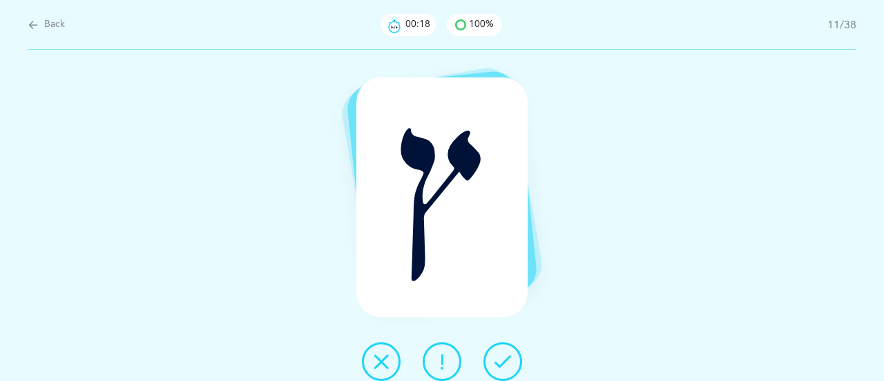
click at [501, 357] on icon at bounding box center [502, 361] width 17 height 17
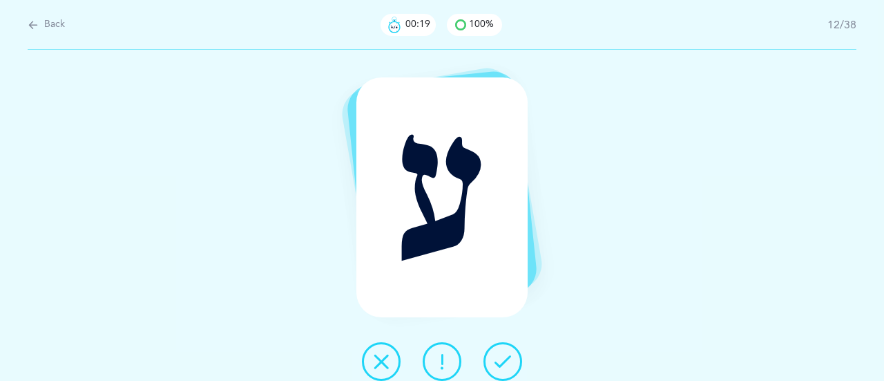
click at [501, 357] on icon at bounding box center [502, 361] width 17 height 17
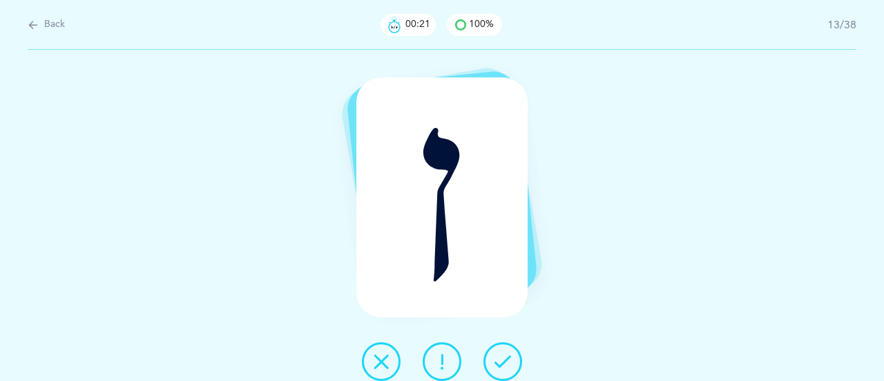
click at [501, 357] on icon at bounding box center [502, 361] width 17 height 17
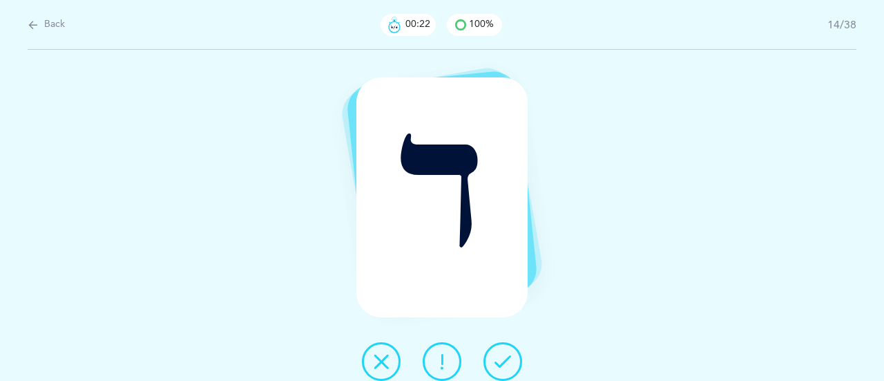
click at [501, 357] on icon at bounding box center [502, 361] width 17 height 17
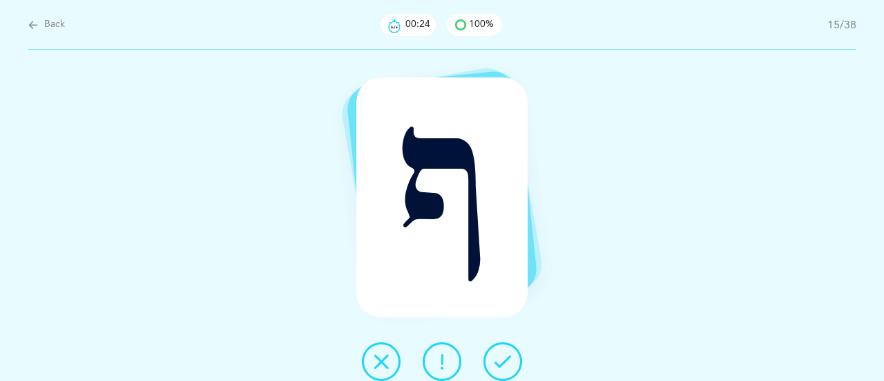
click at [501, 357] on icon at bounding box center [502, 361] width 17 height 17
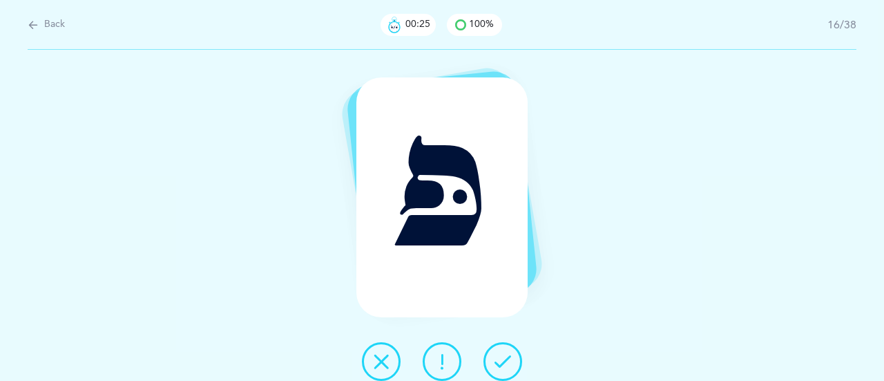
click at [501, 357] on icon at bounding box center [502, 361] width 17 height 17
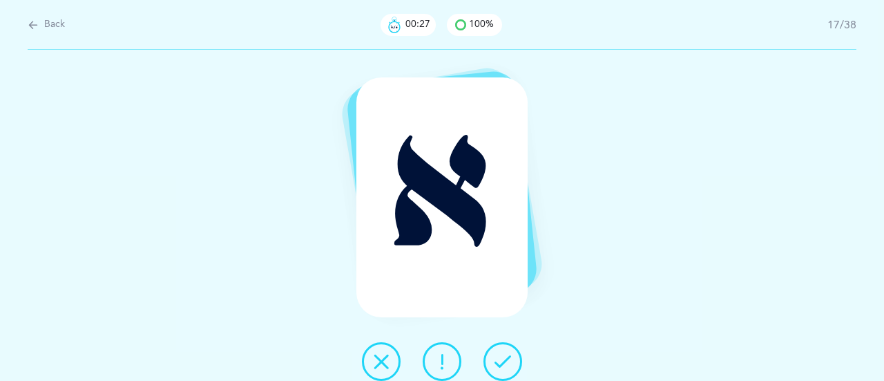
click at [501, 357] on icon at bounding box center [502, 361] width 17 height 17
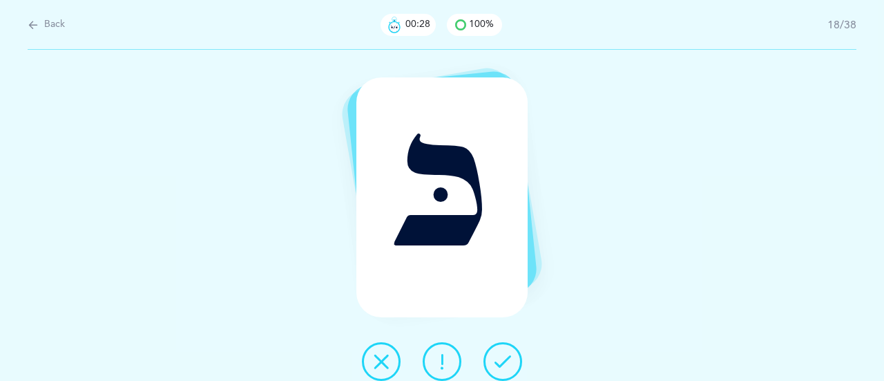
click at [503, 363] on icon at bounding box center [502, 361] width 17 height 17
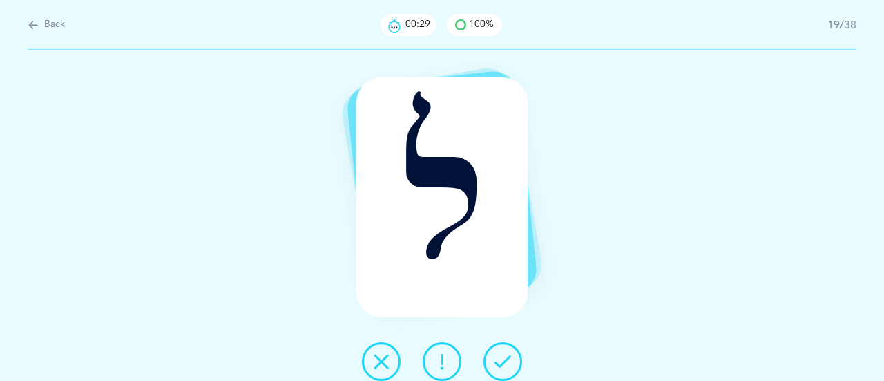
click at [503, 362] on icon at bounding box center [502, 361] width 17 height 17
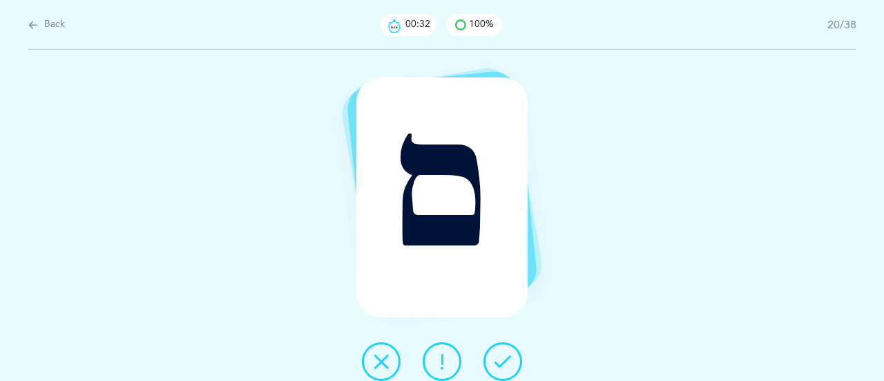
click at [503, 362] on icon at bounding box center [502, 361] width 17 height 17
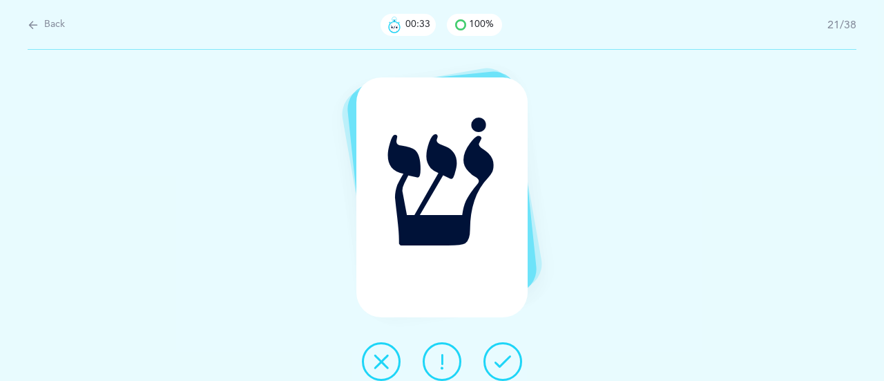
click at [503, 362] on icon at bounding box center [502, 361] width 17 height 17
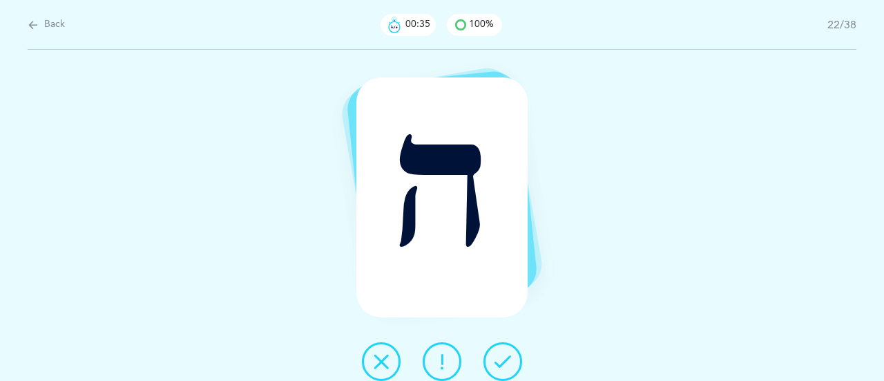
click at [503, 362] on icon at bounding box center [502, 361] width 17 height 17
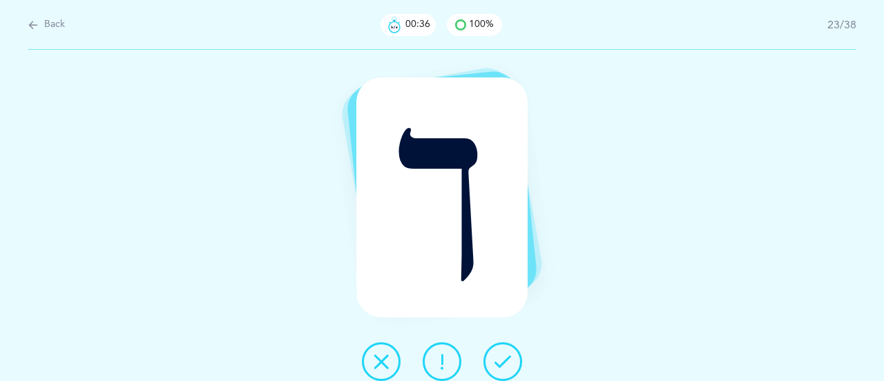
click at [503, 362] on icon at bounding box center [502, 361] width 17 height 17
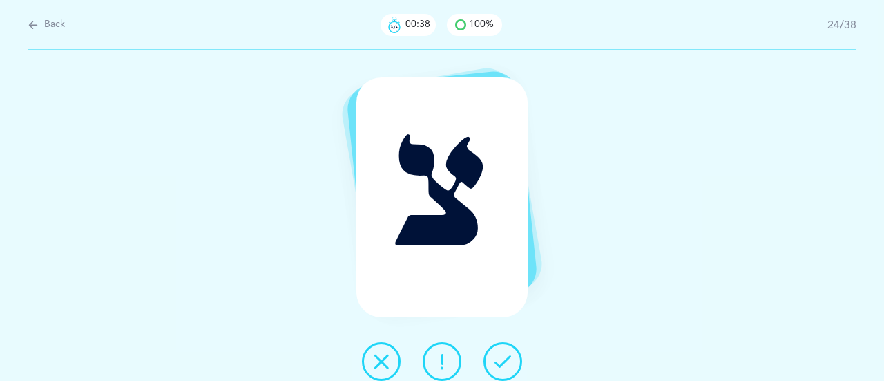
click at [503, 362] on icon at bounding box center [502, 361] width 17 height 17
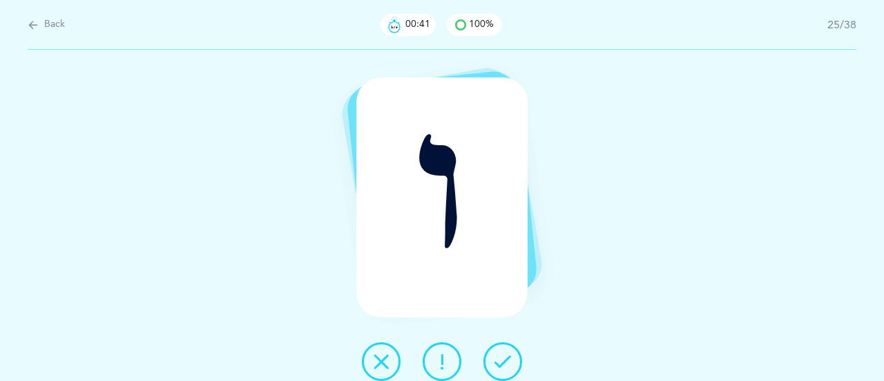
click at [503, 362] on icon at bounding box center [502, 361] width 17 height 17
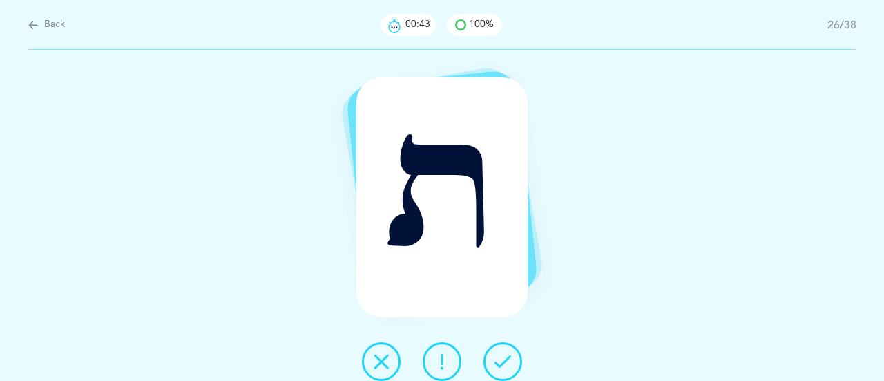
click at [503, 362] on icon at bounding box center [502, 361] width 17 height 17
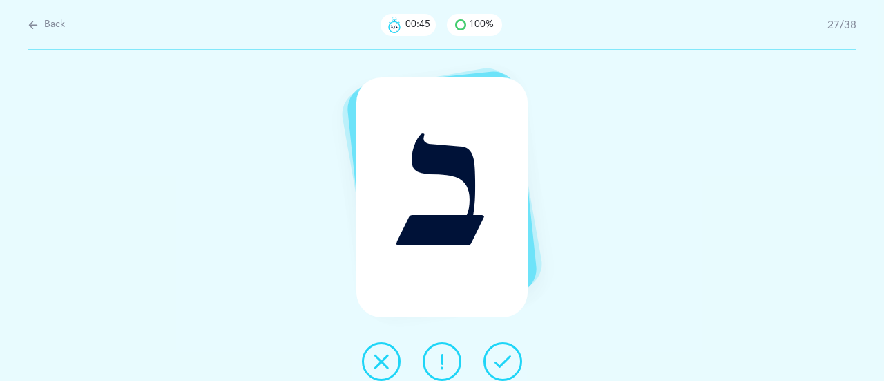
click at [503, 362] on icon at bounding box center [502, 361] width 17 height 17
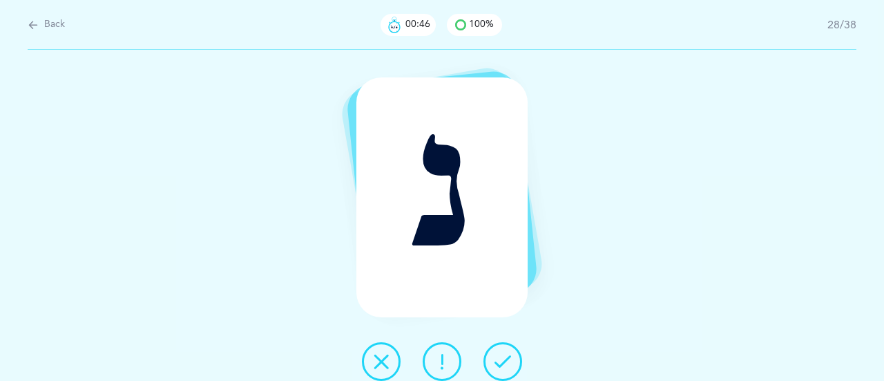
click at [503, 362] on icon at bounding box center [502, 361] width 17 height 17
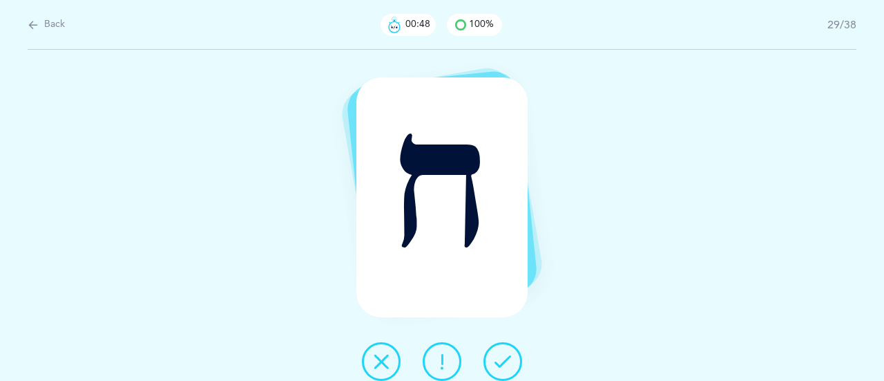
click at [503, 362] on icon at bounding box center [502, 361] width 17 height 17
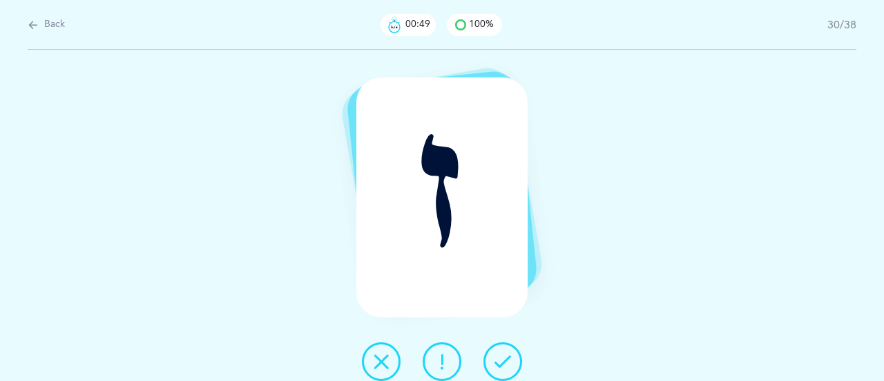
click at [503, 362] on icon at bounding box center [502, 361] width 17 height 17
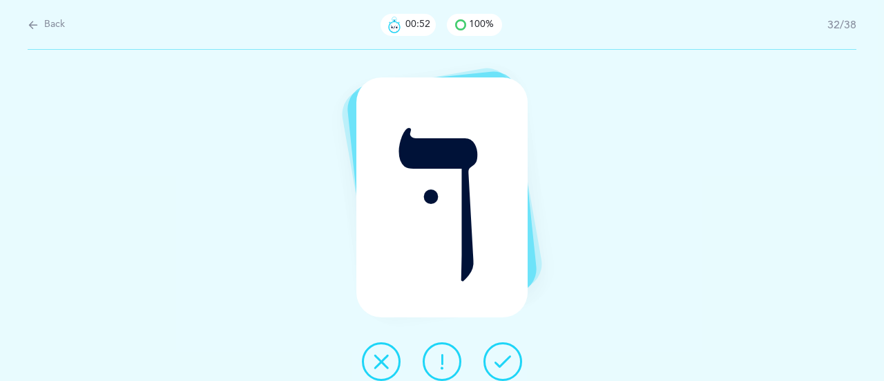
click at [503, 362] on icon at bounding box center [502, 361] width 17 height 17
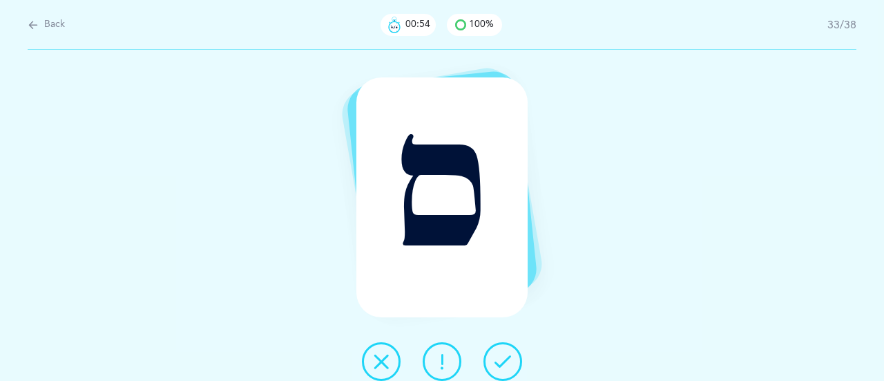
click at [504, 361] on icon at bounding box center [502, 361] width 17 height 17
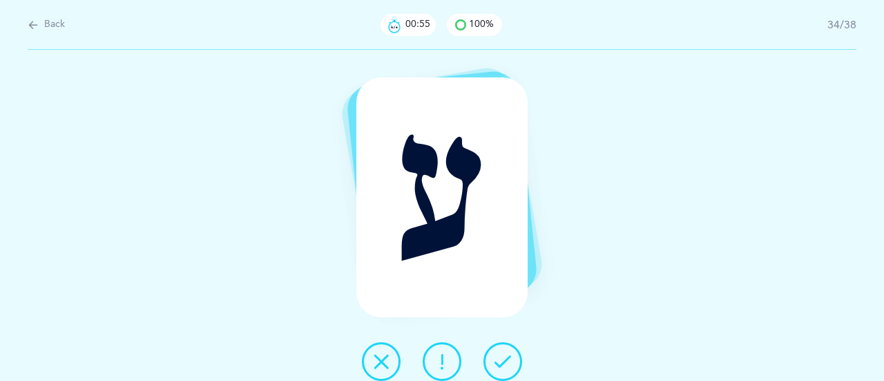
click at [502, 361] on icon at bounding box center [502, 361] width 17 height 17
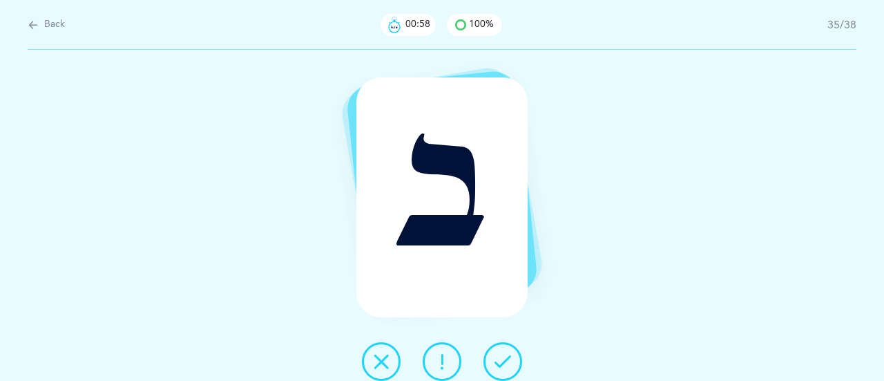
click at [499, 363] on icon at bounding box center [502, 361] width 17 height 17
click at [500, 362] on icon at bounding box center [502, 361] width 17 height 17
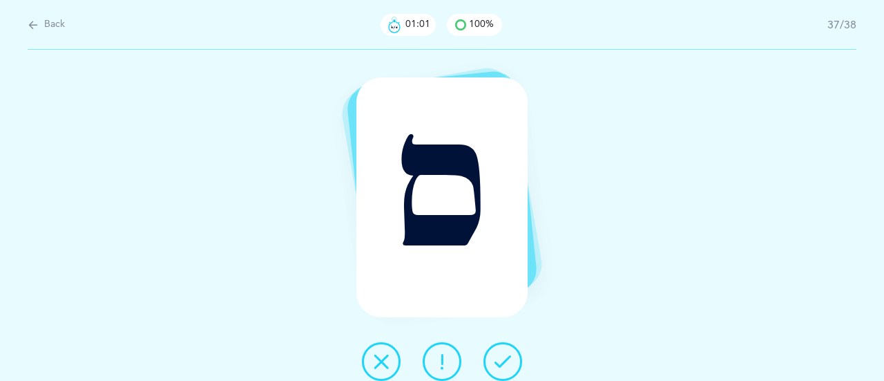
click at [502, 359] on icon at bounding box center [502, 361] width 17 height 17
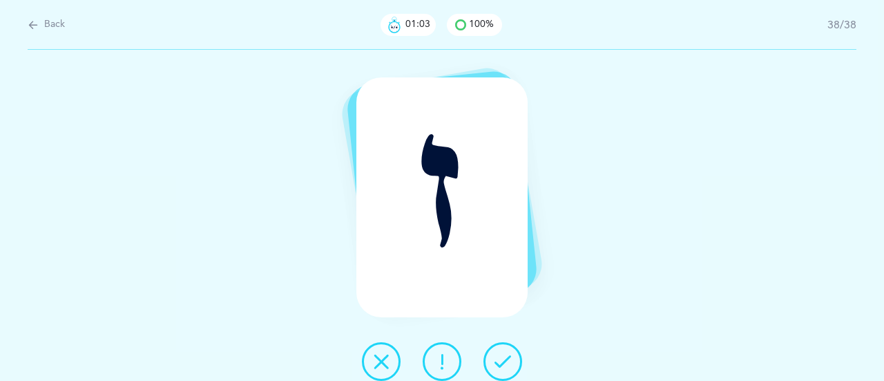
click at [502, 359] on icon at bounding box center [502, 361] width 17 height 17
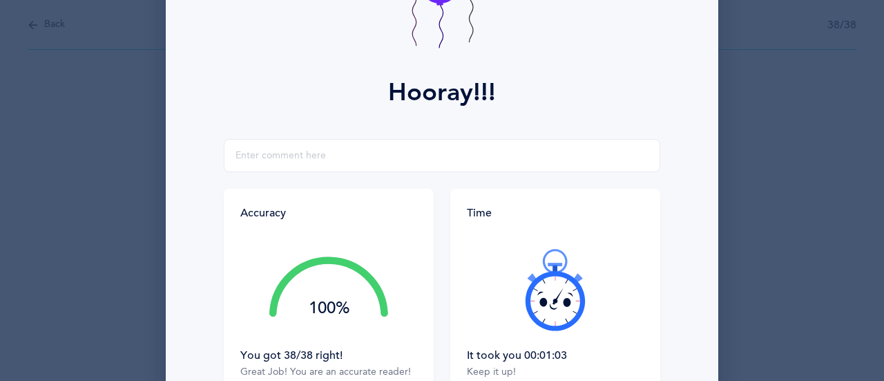
scroll to position [138, 0]
